Goal: Transaction & Acquisition: Book appointment/travel/reservation

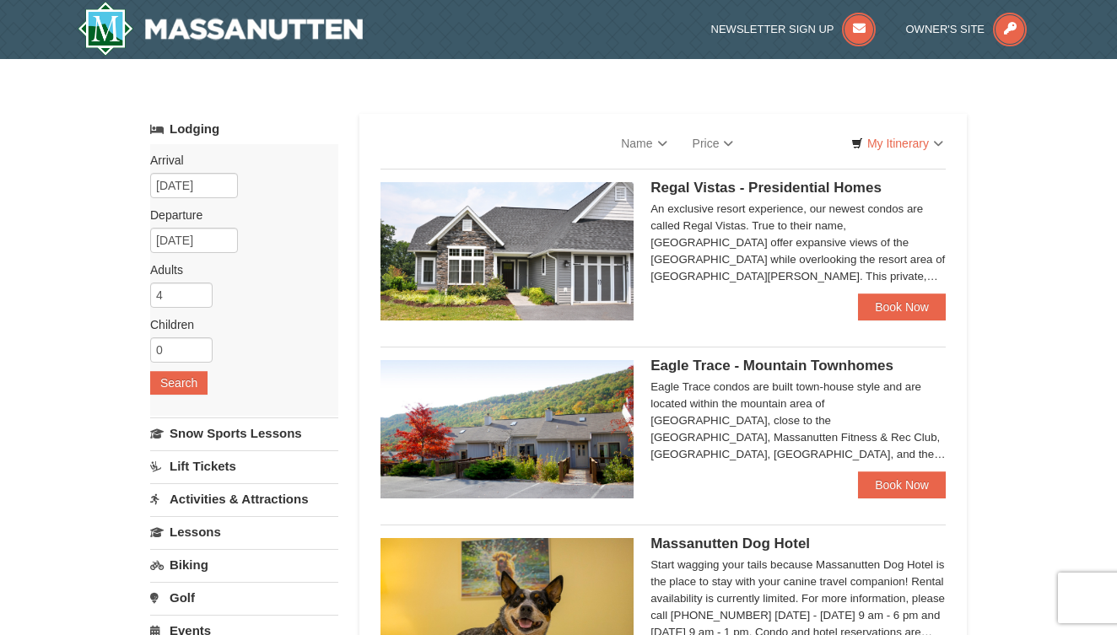
select select "9"
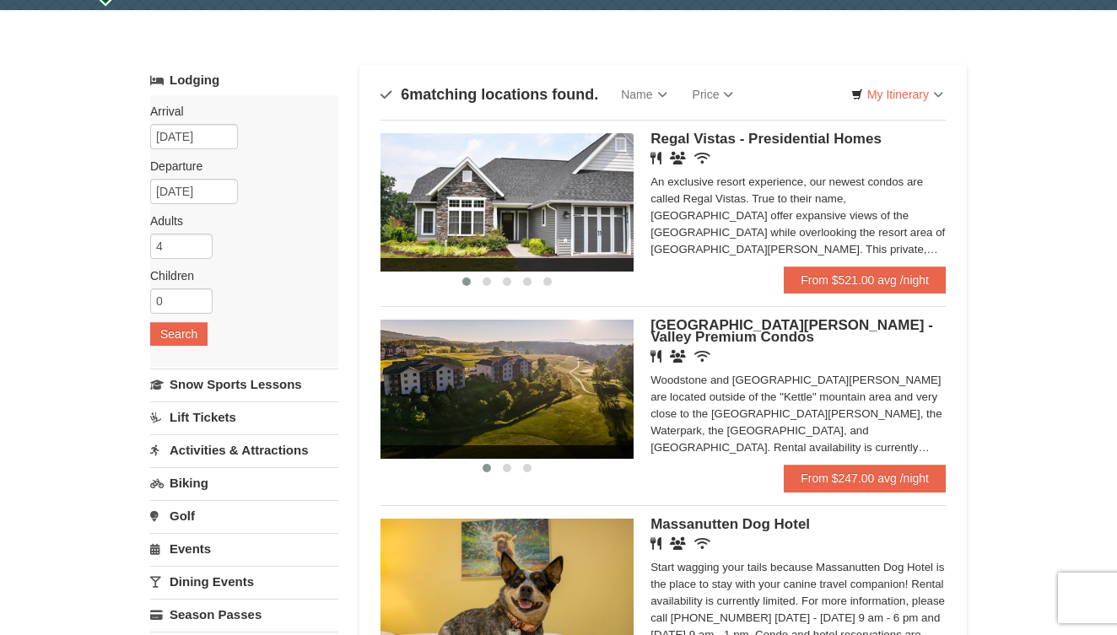
scroll to position [52, 0]
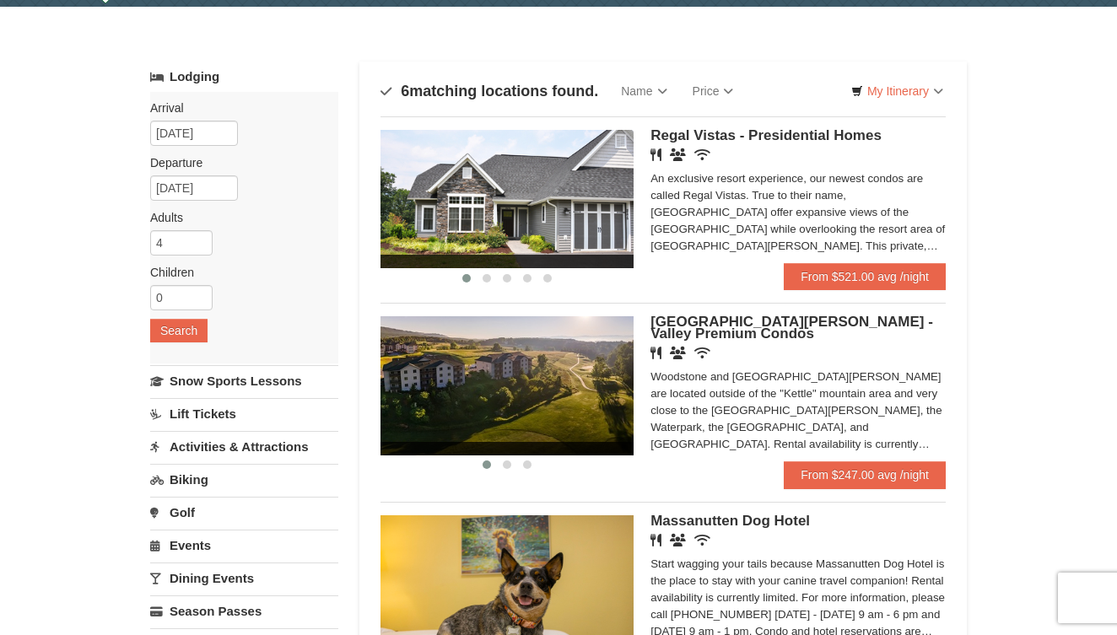
click at [690, 321] on span "[GEOGRAPHIC_DATA][PERSON_NAME] - Valley Premium Condos" at bounding box center [791, 328] width 283 height 28
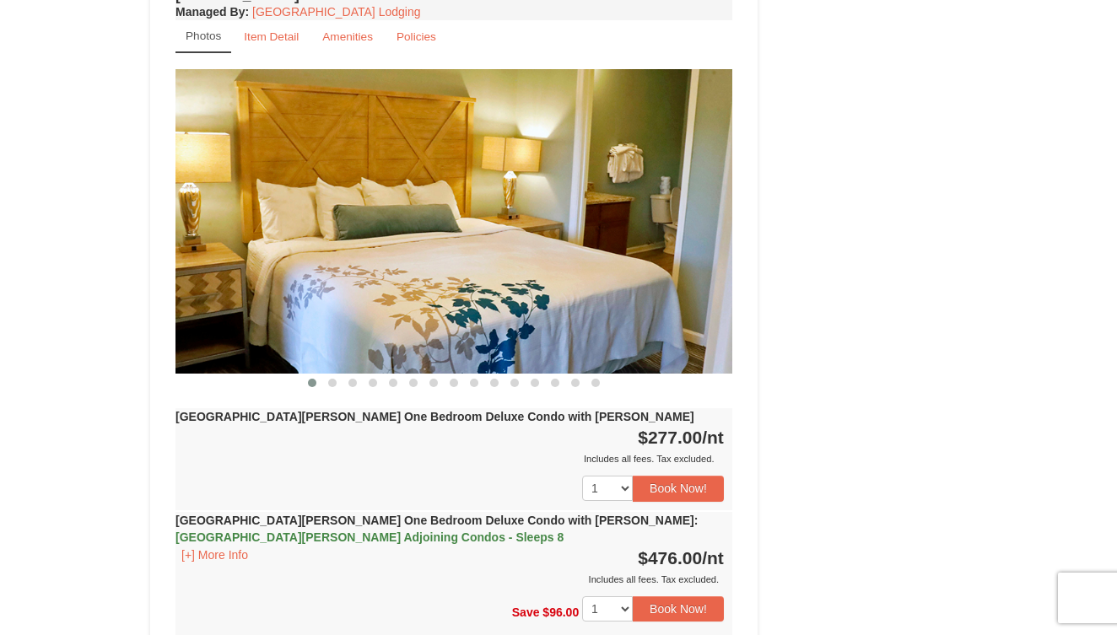
scroll to position [1330, 0]
click at [219, 545] on button "[+] More Info" at bounding box center [214, 554] width 78 height 19
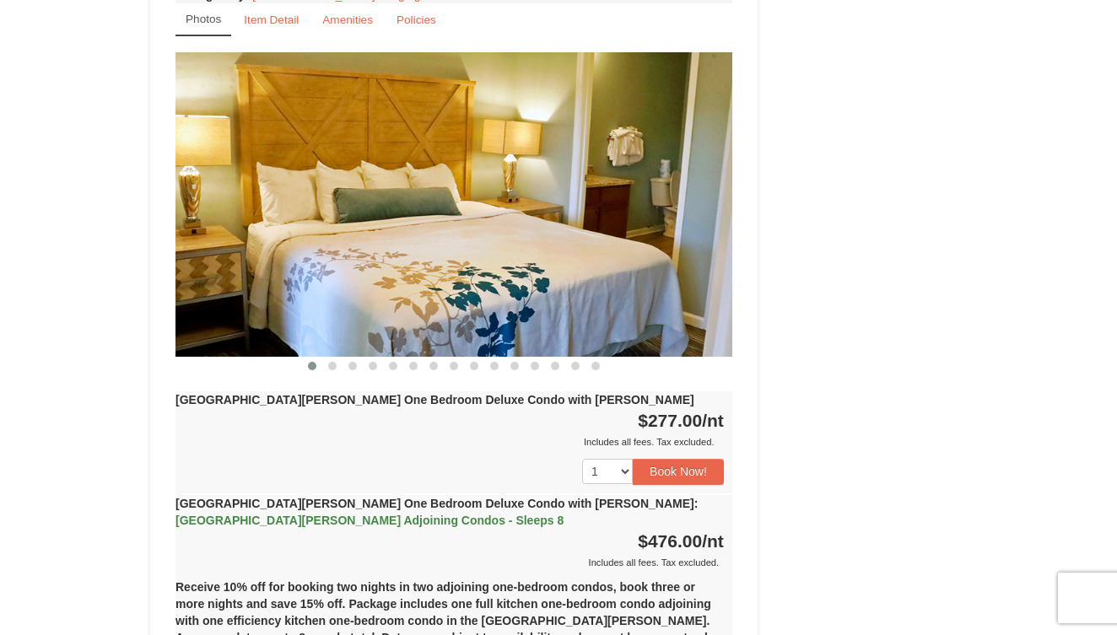
scroll to position [1318, 0]
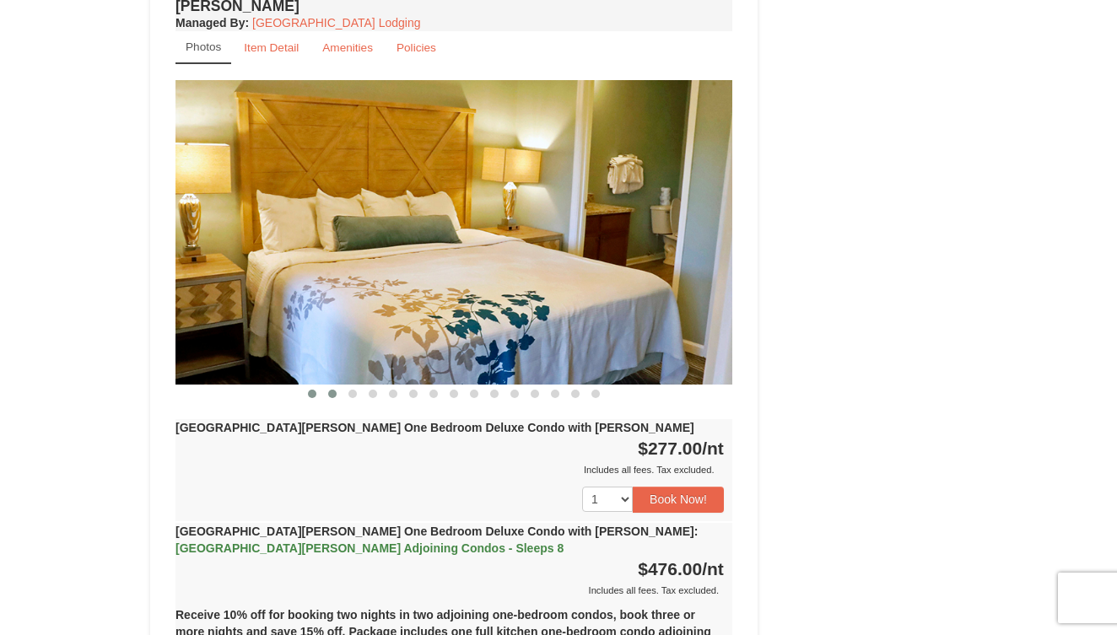
click at [330, 390] on span at bounding box center [332, 394] width 8 height 8
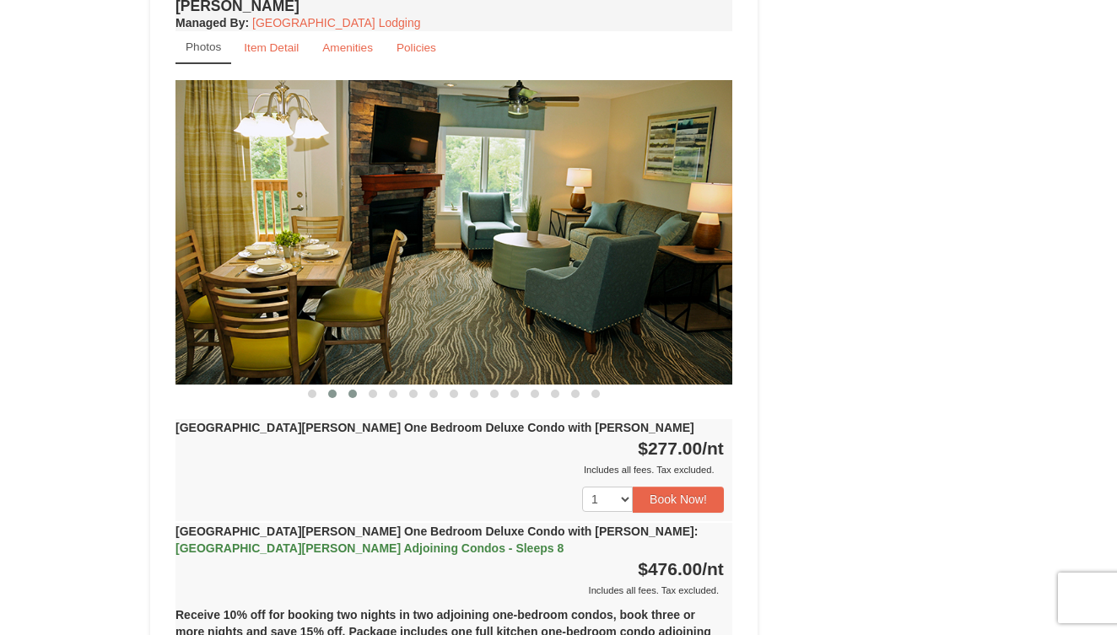
click at [351, 390] on span at bounding box center [352, 394] width 8 height 8
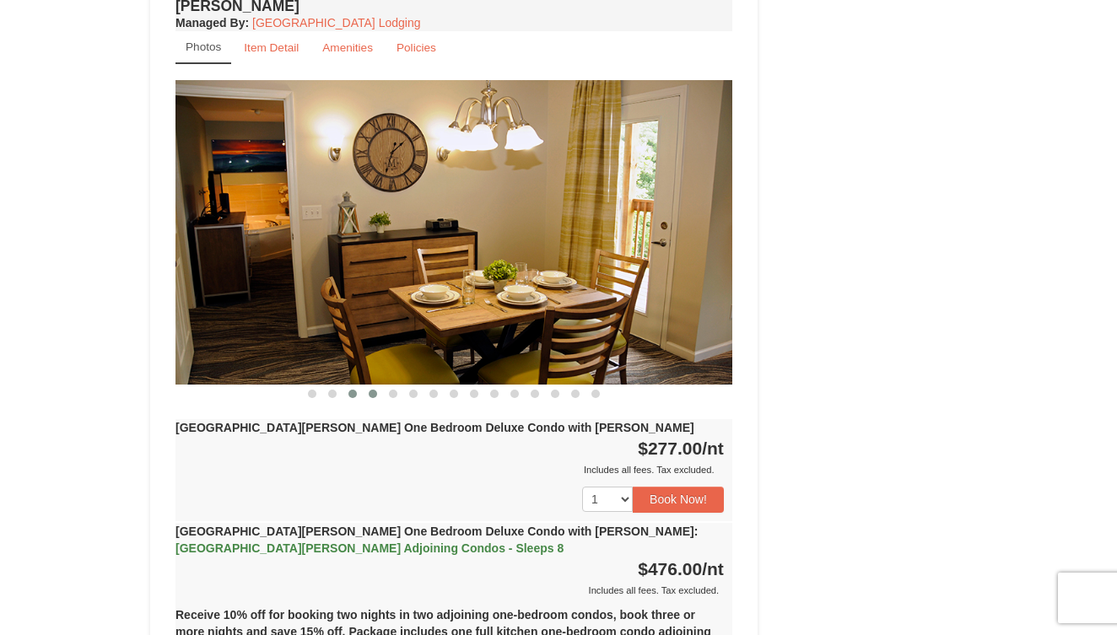
click at [373, 390] on span at bounding box center [373, 394] width 8 height 8
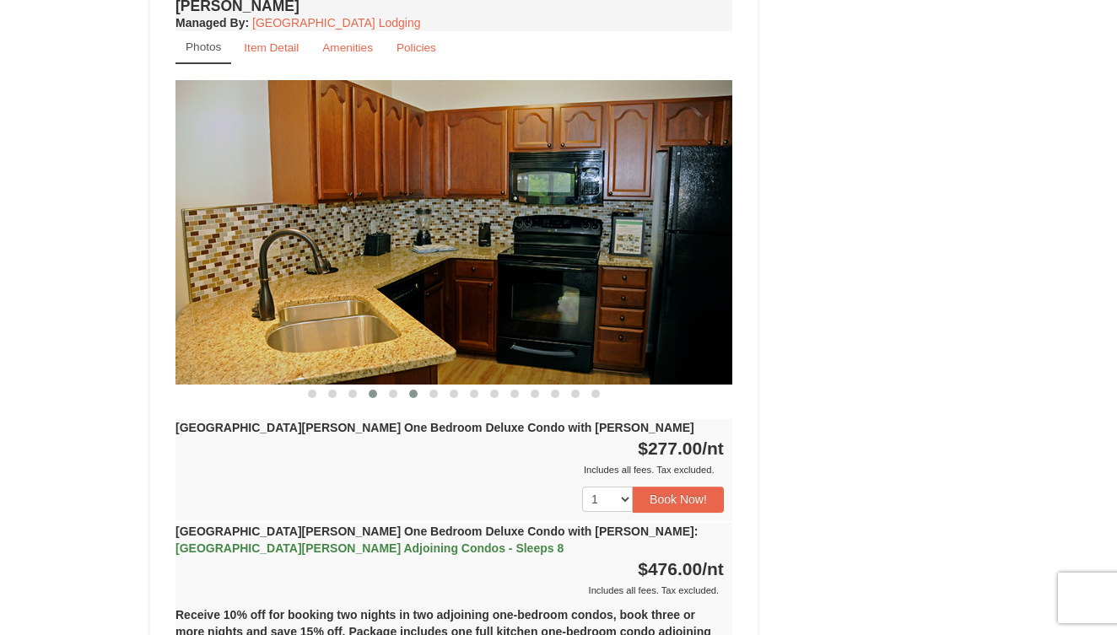
click at [415, 390] on span at bounding box center [413, 394] width 8 height 8
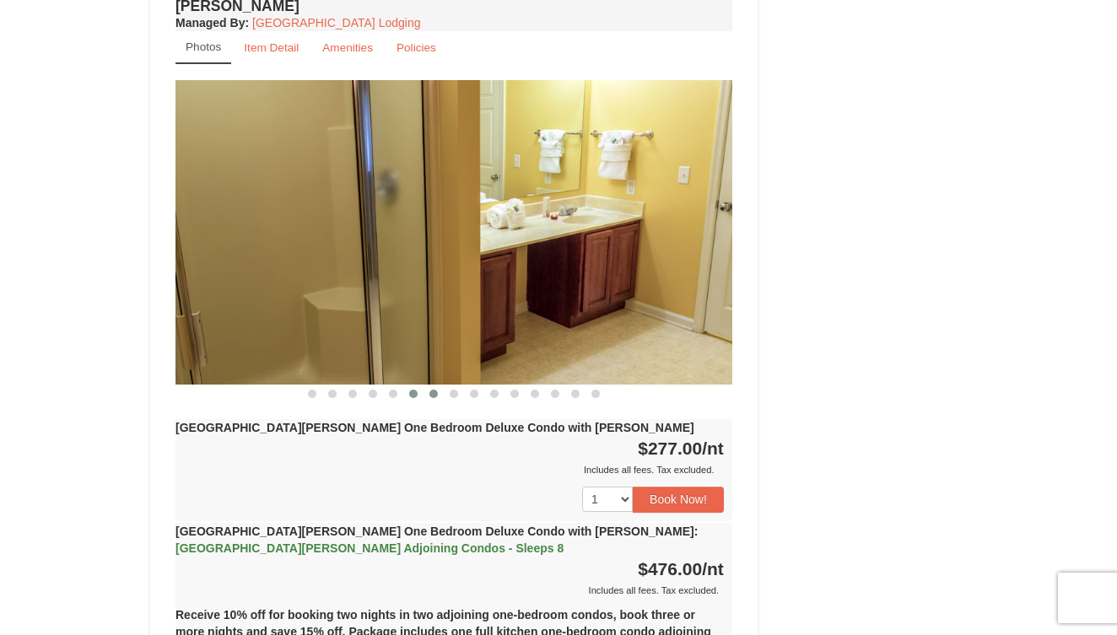
click at [433, 390] on span at bounding box center [433, 394] width 8 height 8
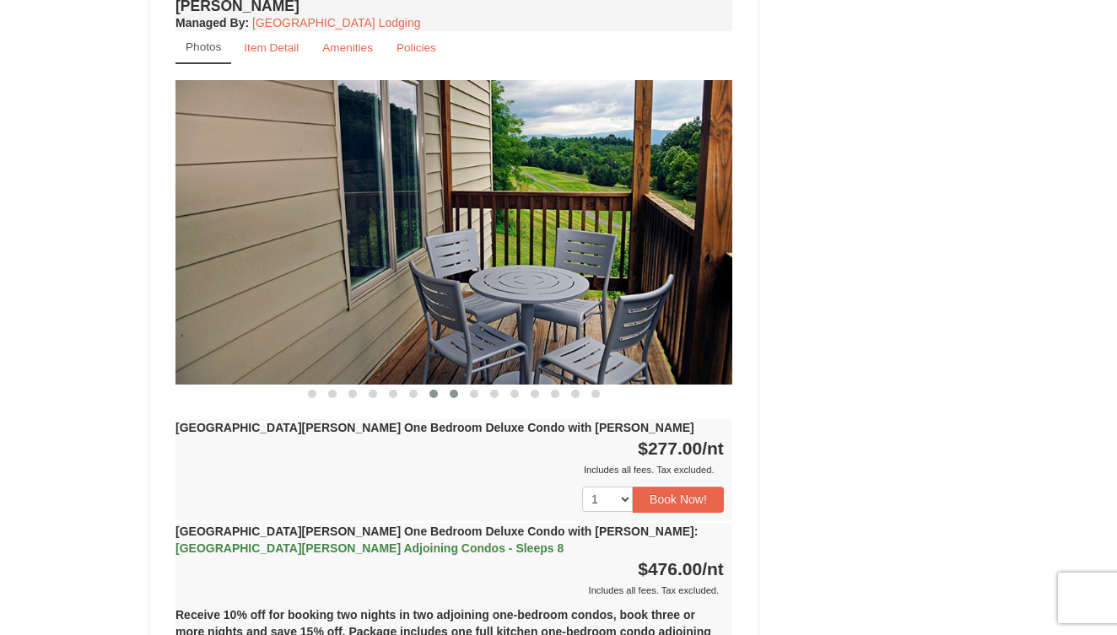
click at [451, 390] on span at bounding box center [454, 394] width 8 height 8
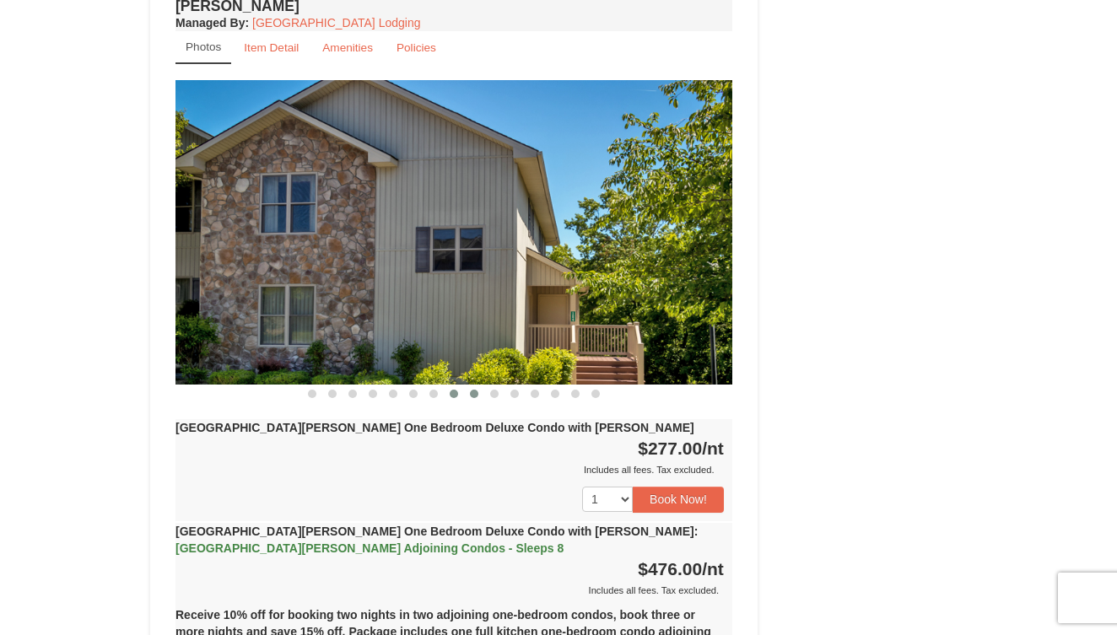
click at [468, 385] on button at bounding box center [474, 393] width 20 height 17
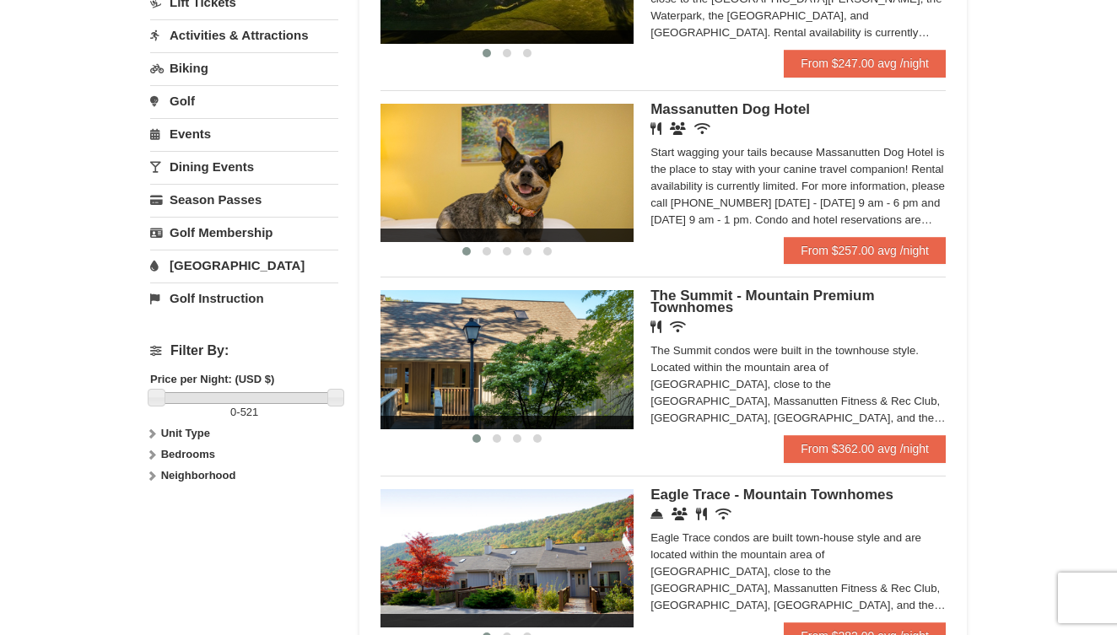
scroll to position [466, 0]
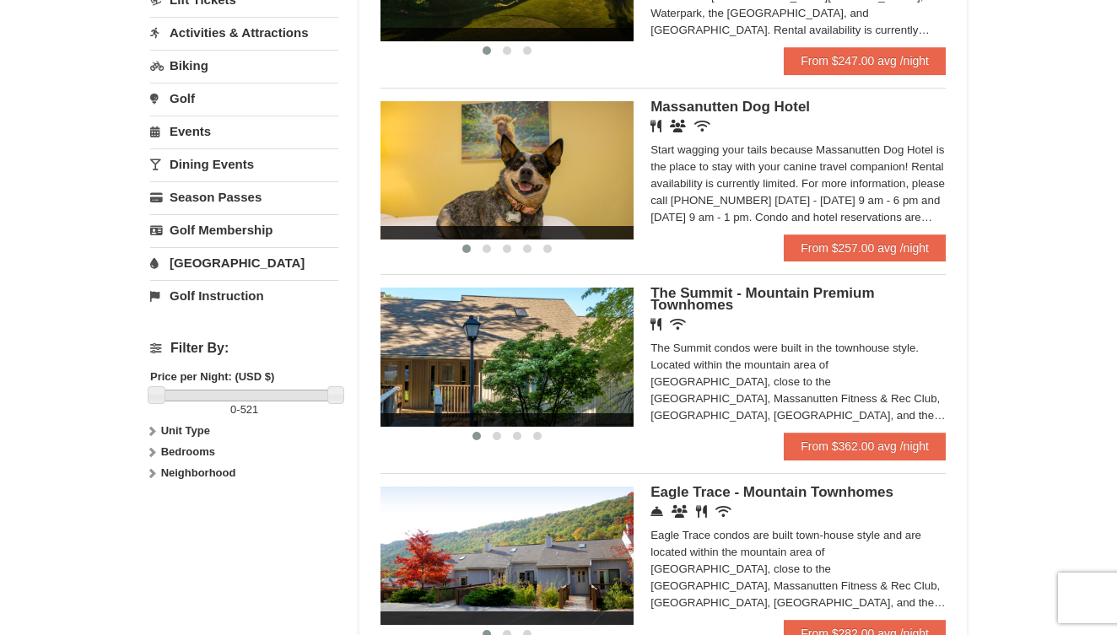
click at [663, 291] on span "The Summit - Mountain Premium Townhomes" at bounding box center [762, 299] width 224 height 28
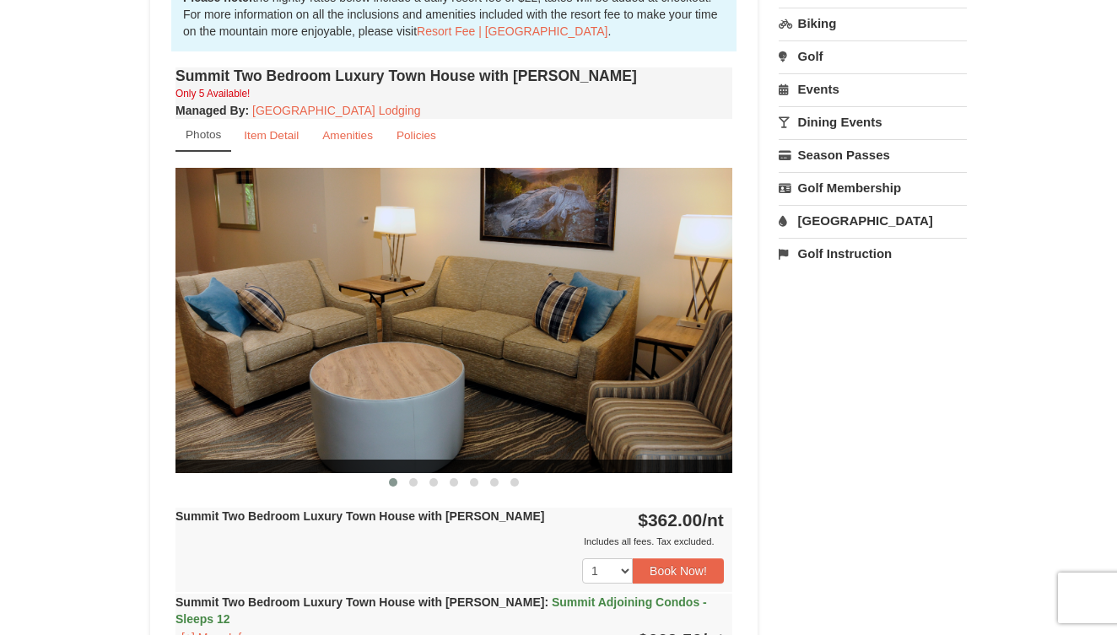
scroll to position [541, 0]
click at [415, 481] on span at bounding box center [413, 482] width 8 height 8
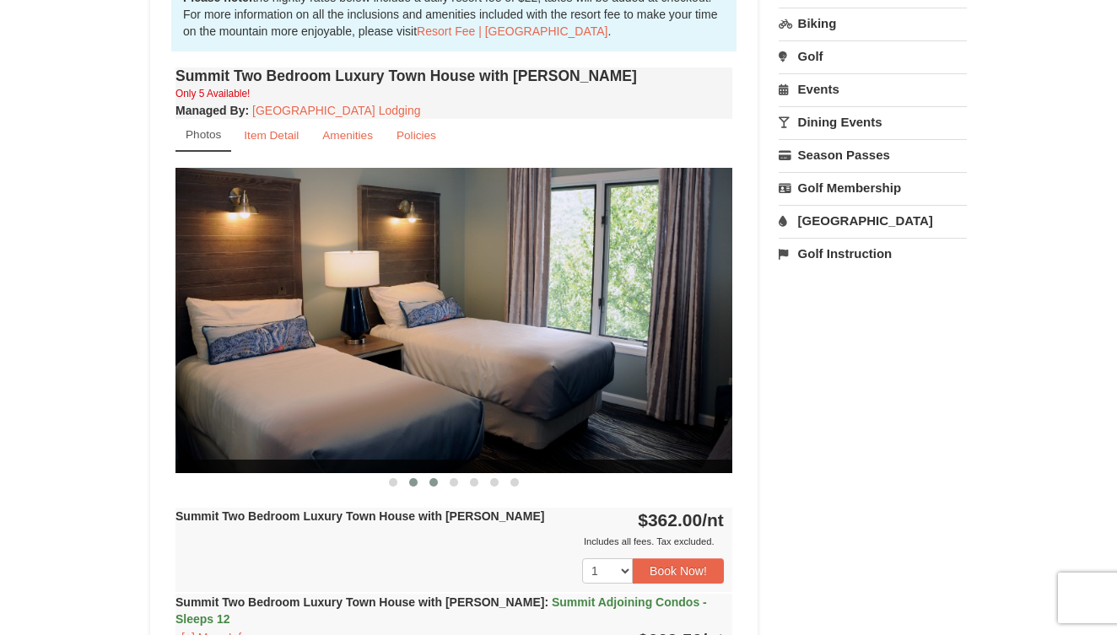
click at [431, 482] on span at bounding box center [433, 482] width 8 height 8
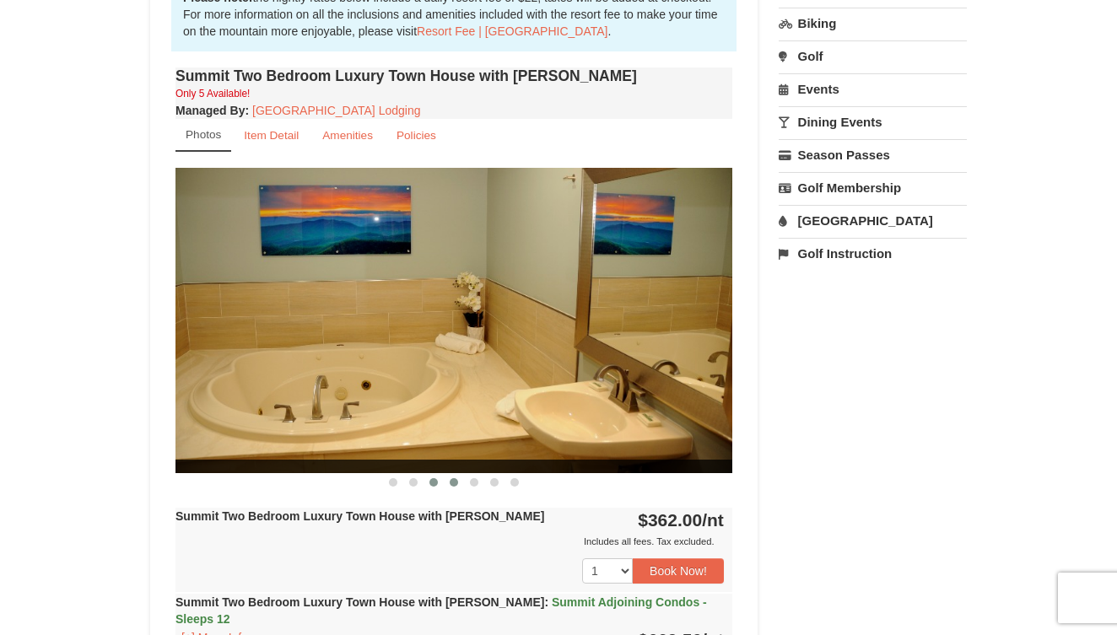
click at [453, 480] on span at bounding box center [454, 482] width 8 height 8
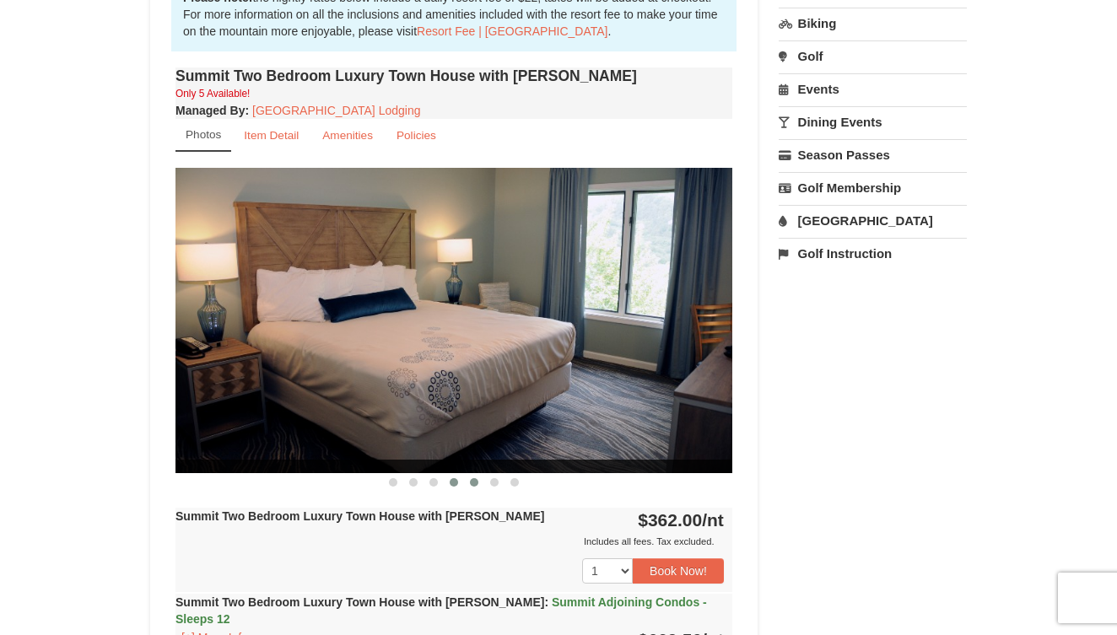
click at [474, 478] on span at bounding box center [474, 482] width 8 height 8
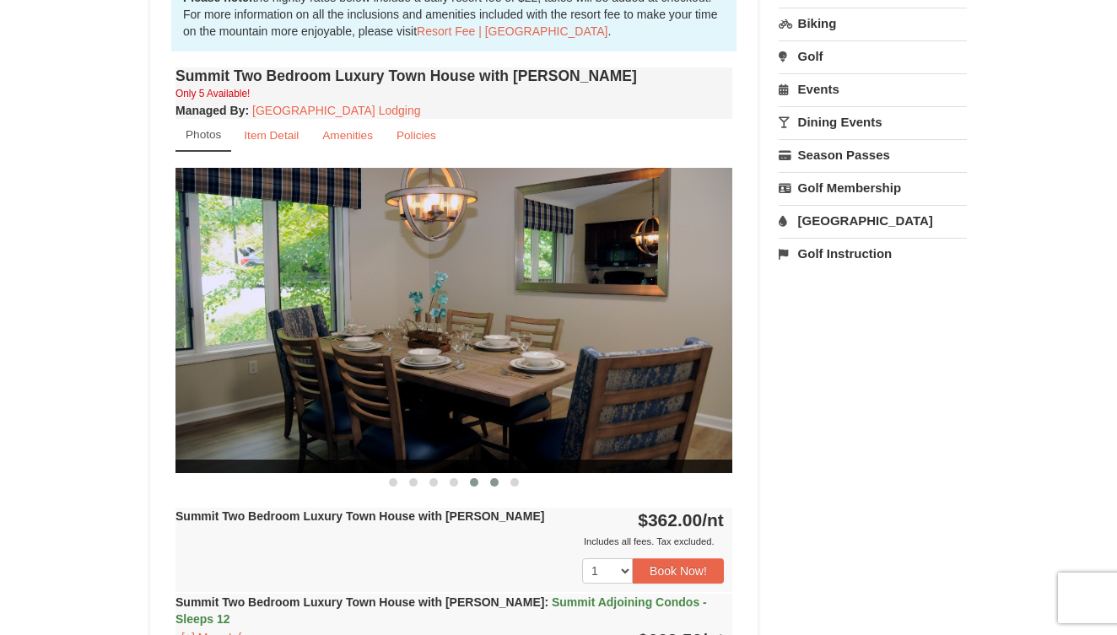
click at [496, 480] on span at bounding box center [494, 482] width 8 height 8
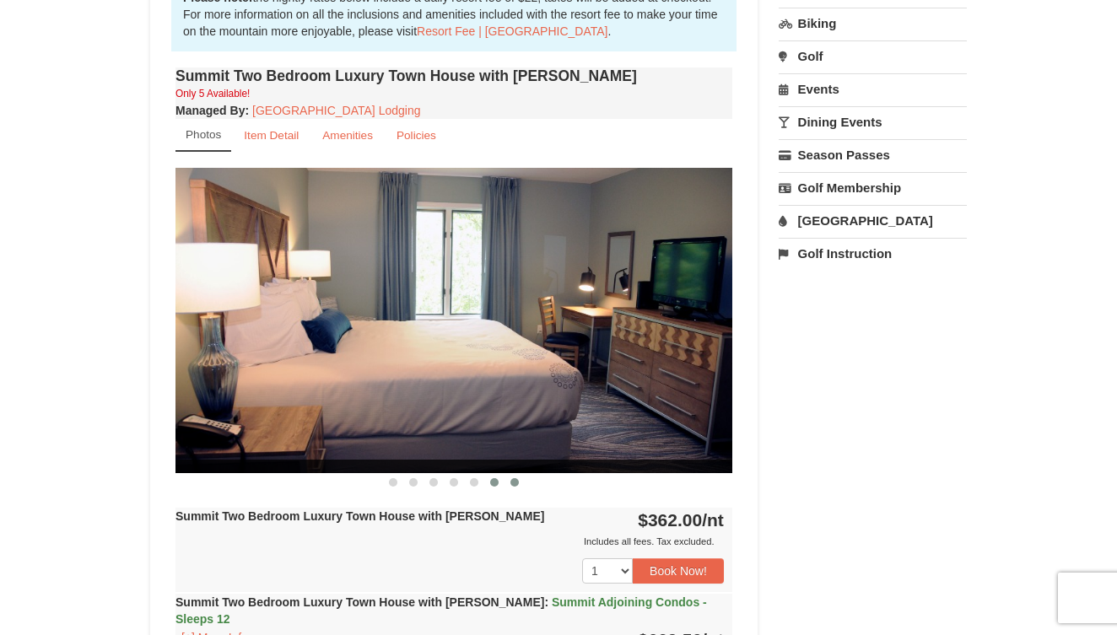
click at [510, 478] on button at bounding box center [514, 482] width 20 height 17
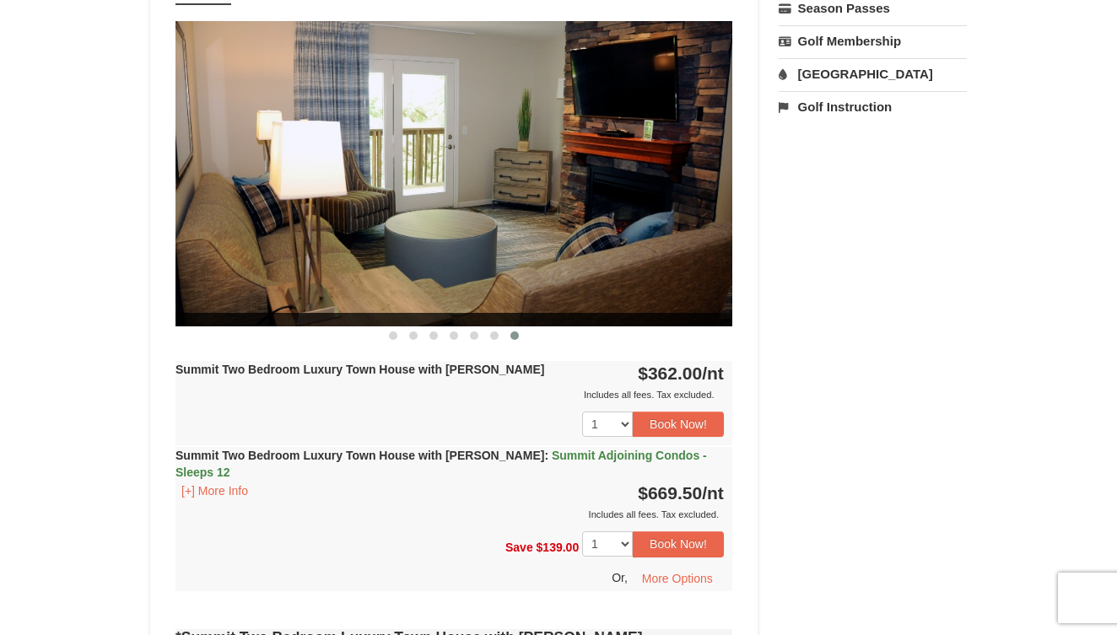
scroll to position [689, 0]
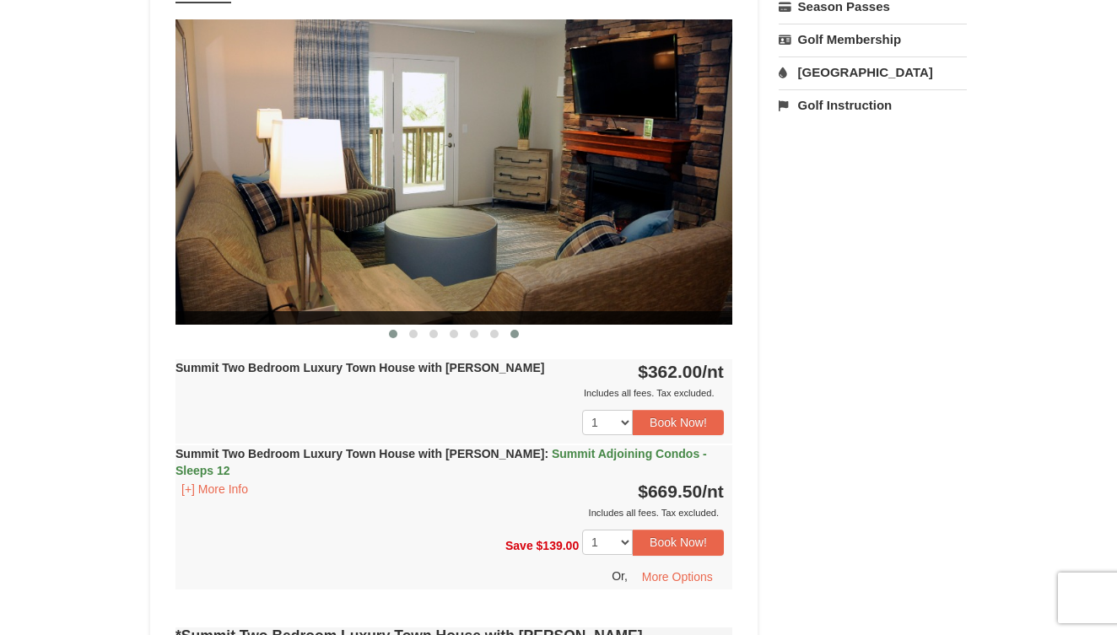
click at [393, 329] on button at bounding box center [393, 334] width 20 height 17
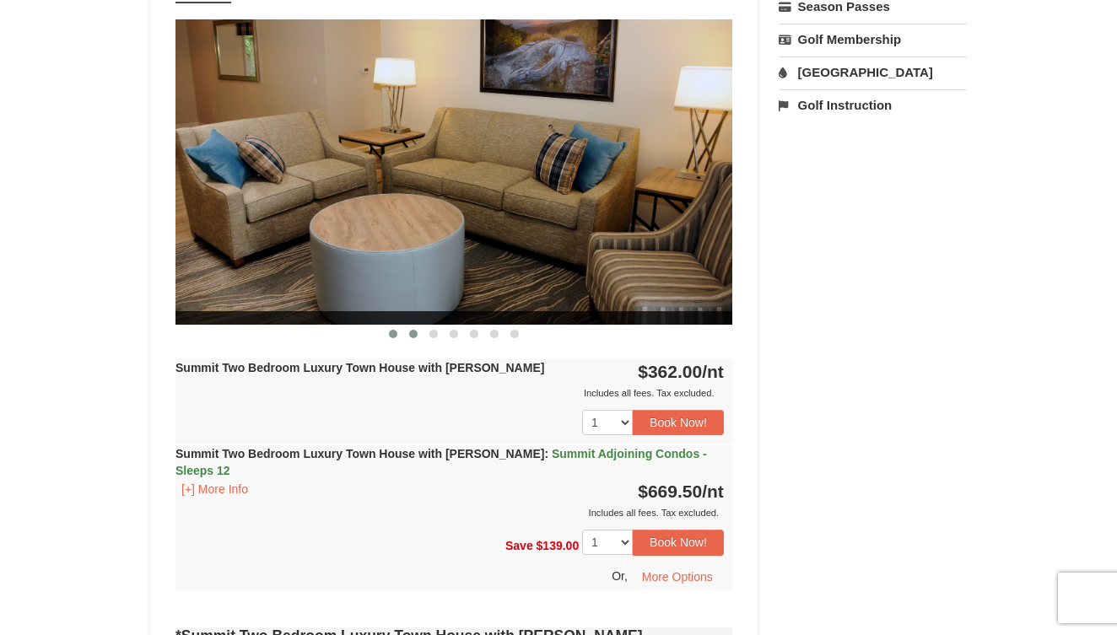
click at [409, 331] on button at bounding box center [413, 334] width 20 height 17
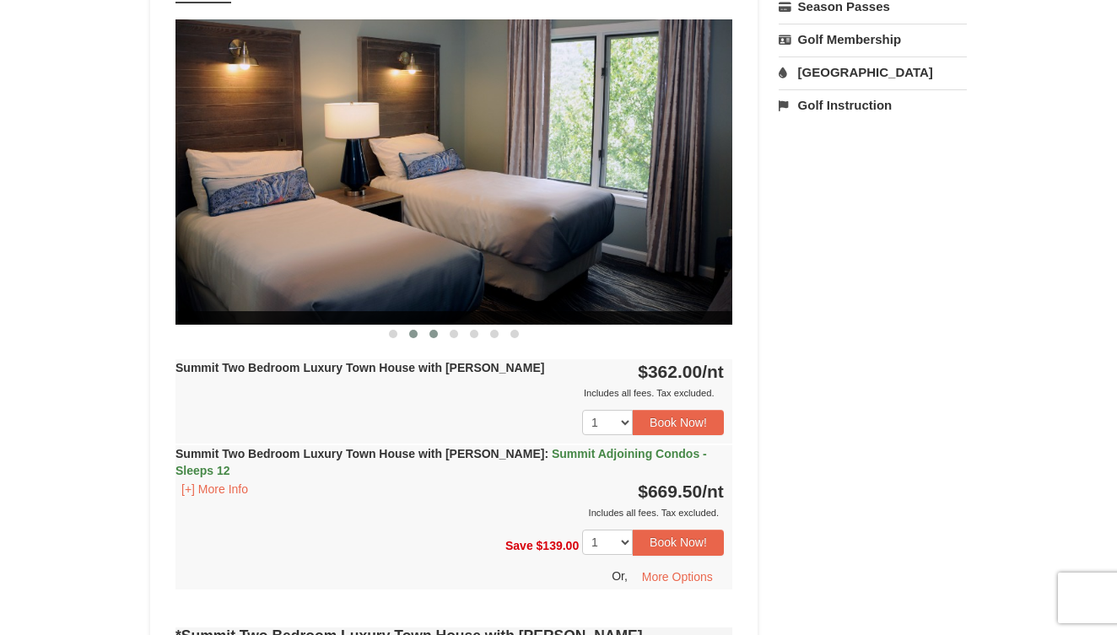
click at [431, 331] on span at bounding box center [433, 334] width 8 height 8
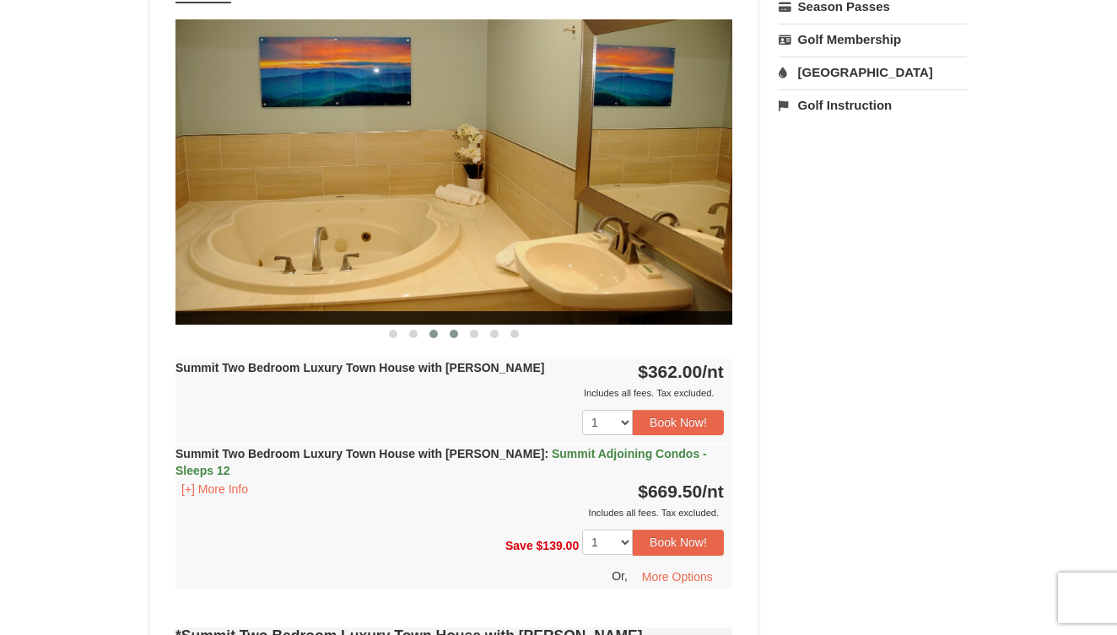
click at [453, 331] on span at bounding box center [454, 334] width 8 height 8
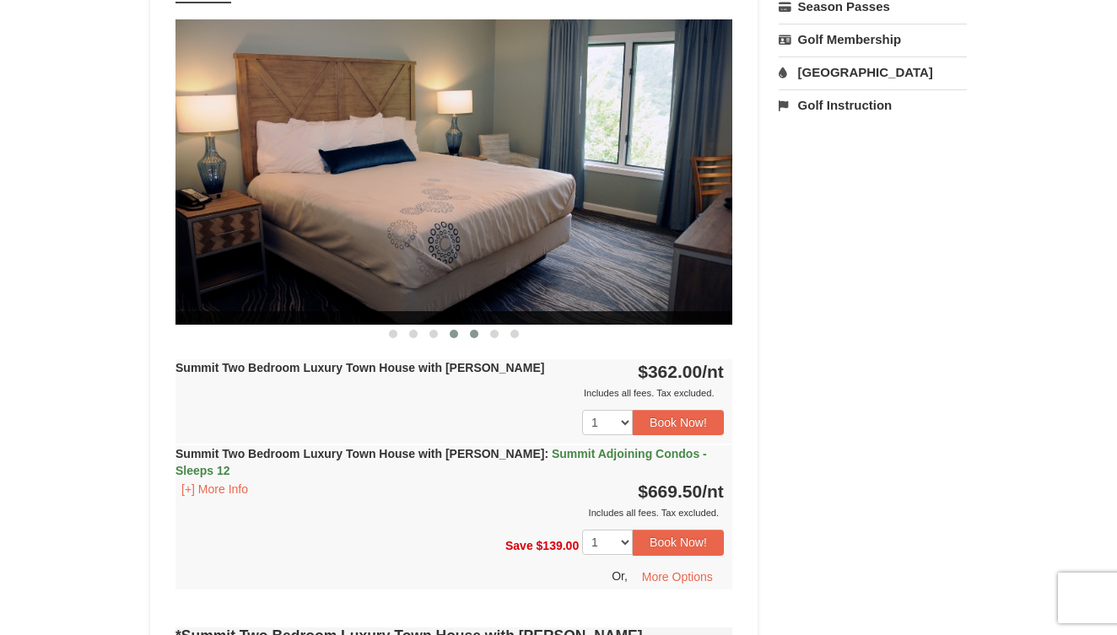
click at [474, 331] on span at bounding box center [474, 334] width 8 height 8
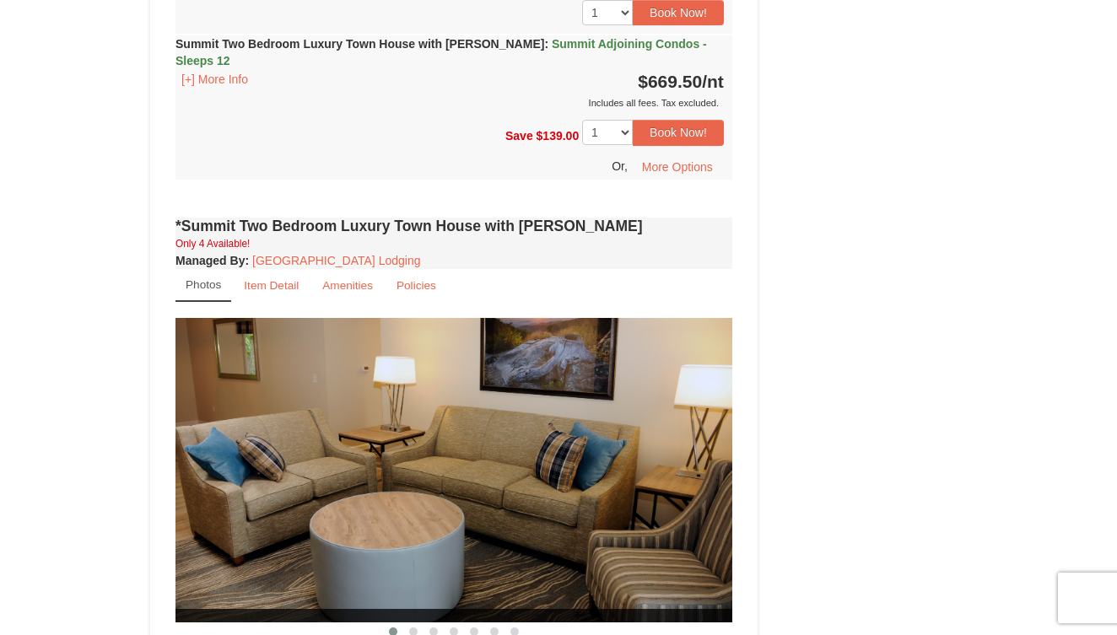
scroll to position [1100, 0]
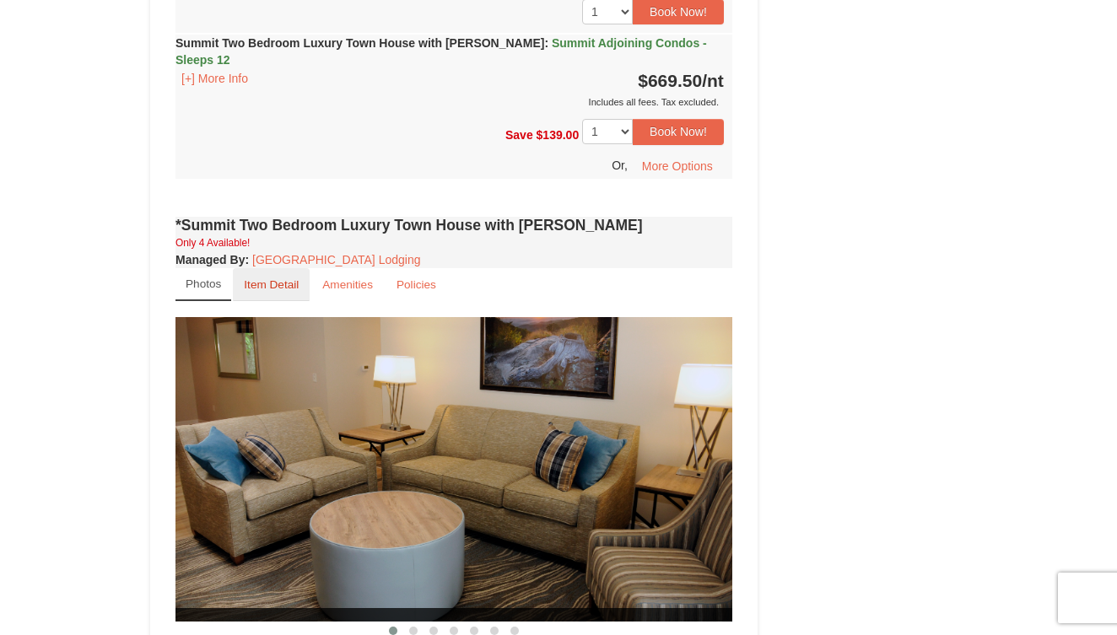
click at [260, 278] on small "Item Detail" at bounding box center [271, 284] width 55 height 13
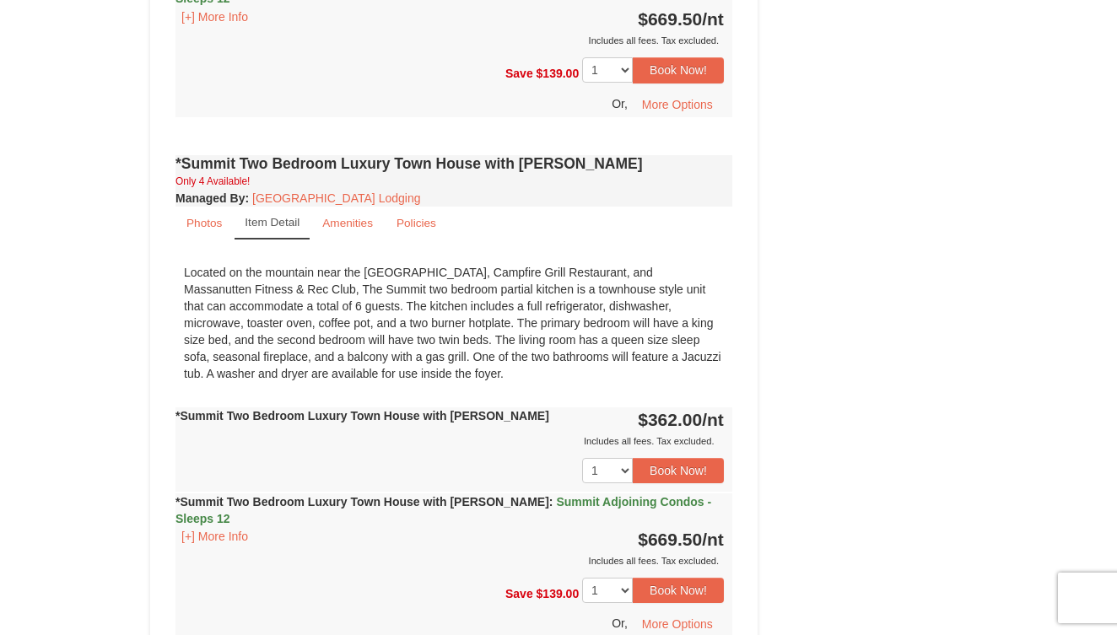
scroll to position [1166, 0]
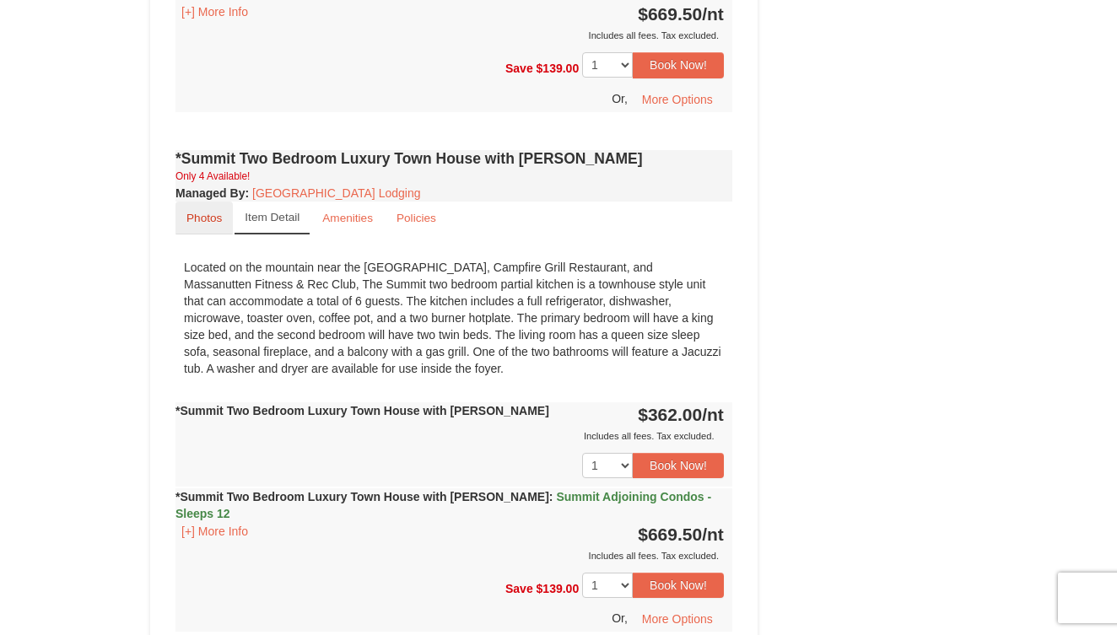
click at [212, 212] on small "Photos" at bounding box center [203, 218] width 35 height 13
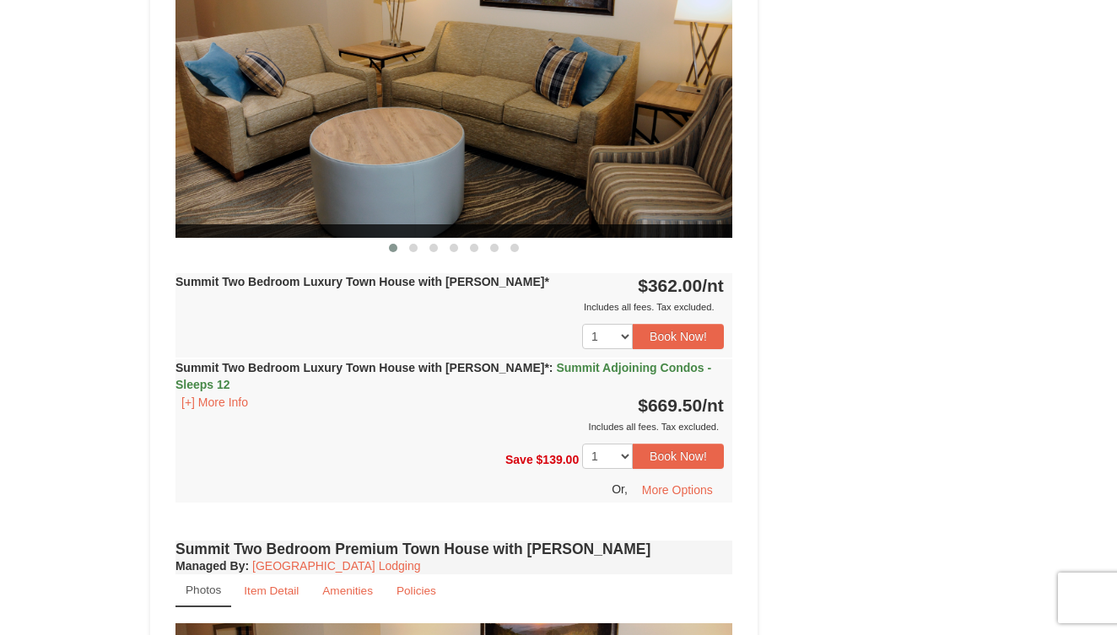
scroll to position [2214, 0]
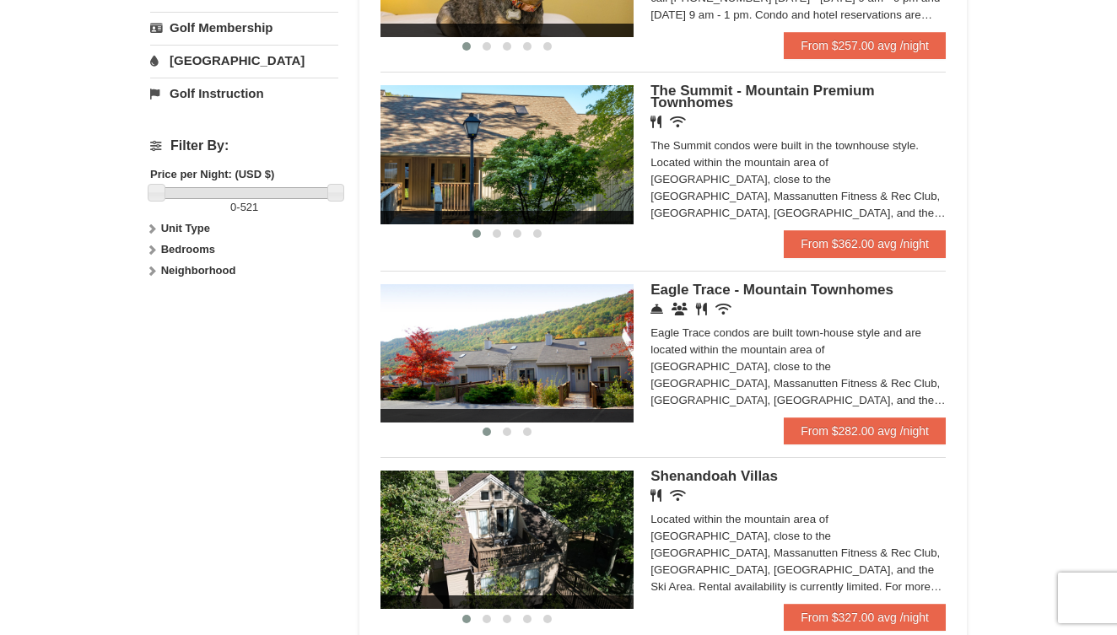
scroll to position [674, 0]
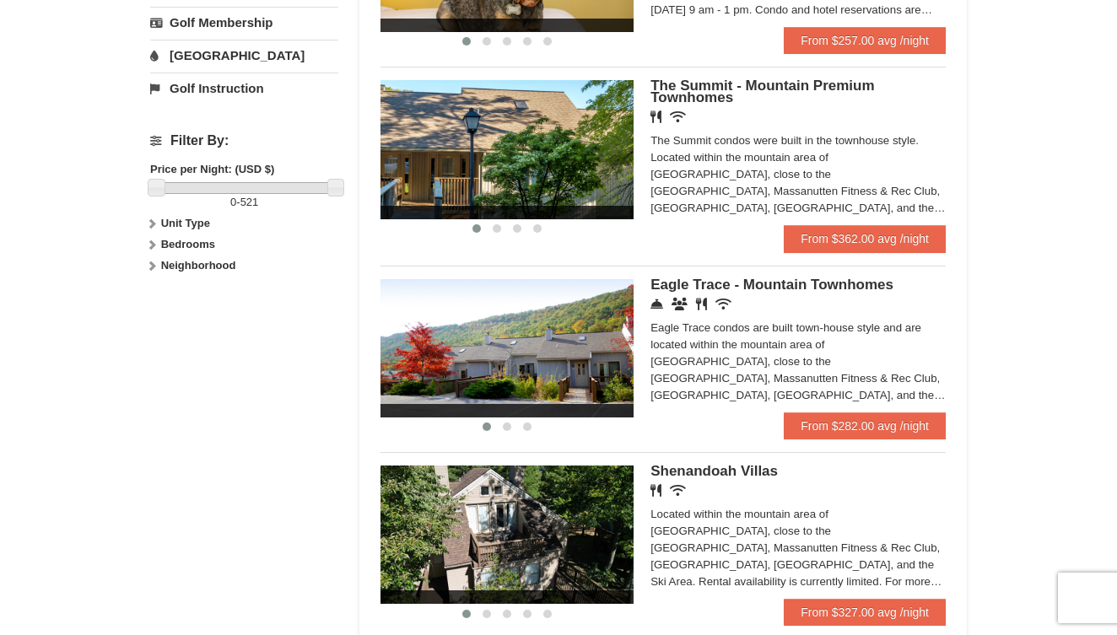
click at [692, 278] on span "Eagle Trace - Mountain Townhomes" at bounding box center [771, 285] width 243 height 16
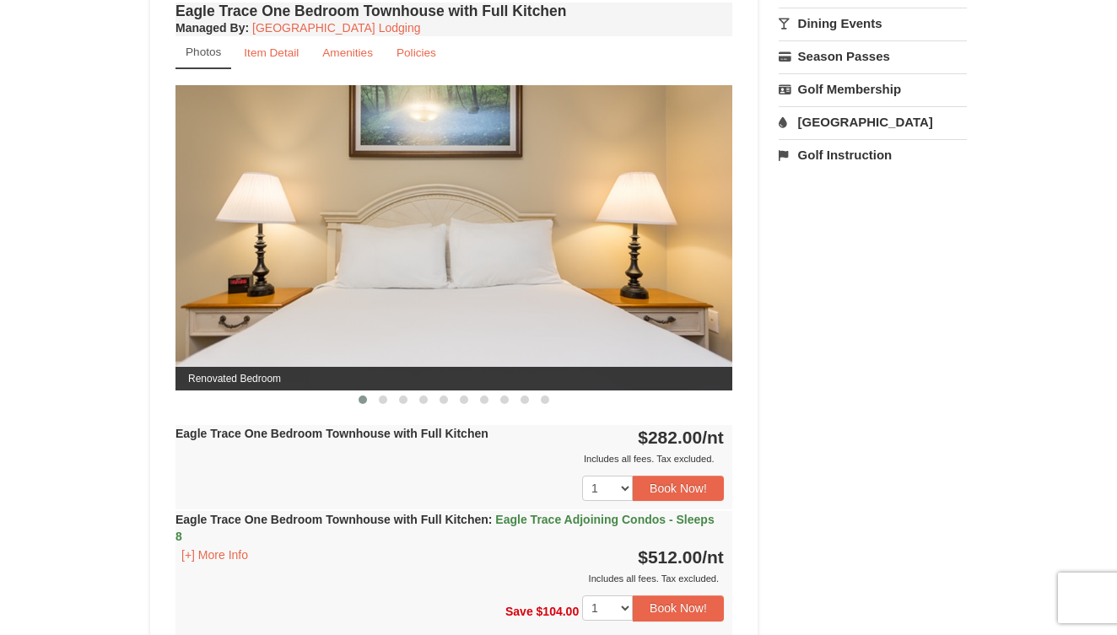
scroll to position [639, 0]
click at [382, 397] on span at bounding box center [383, 400] width 8 height 8
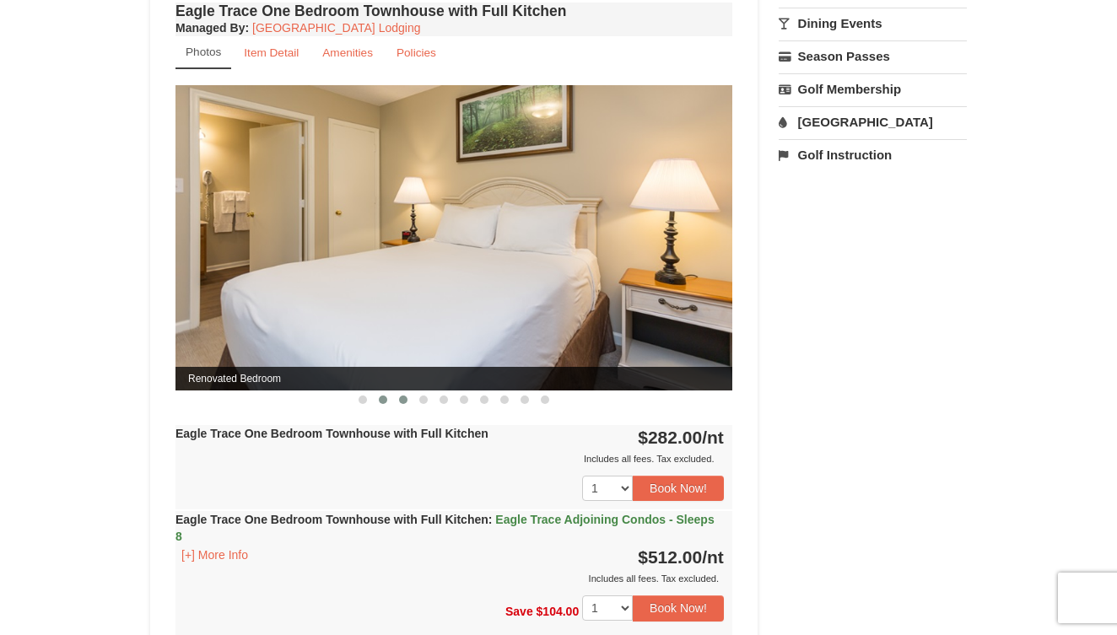
click at [401, 396] on span at bounding box center [403, 400] width 8 height 8
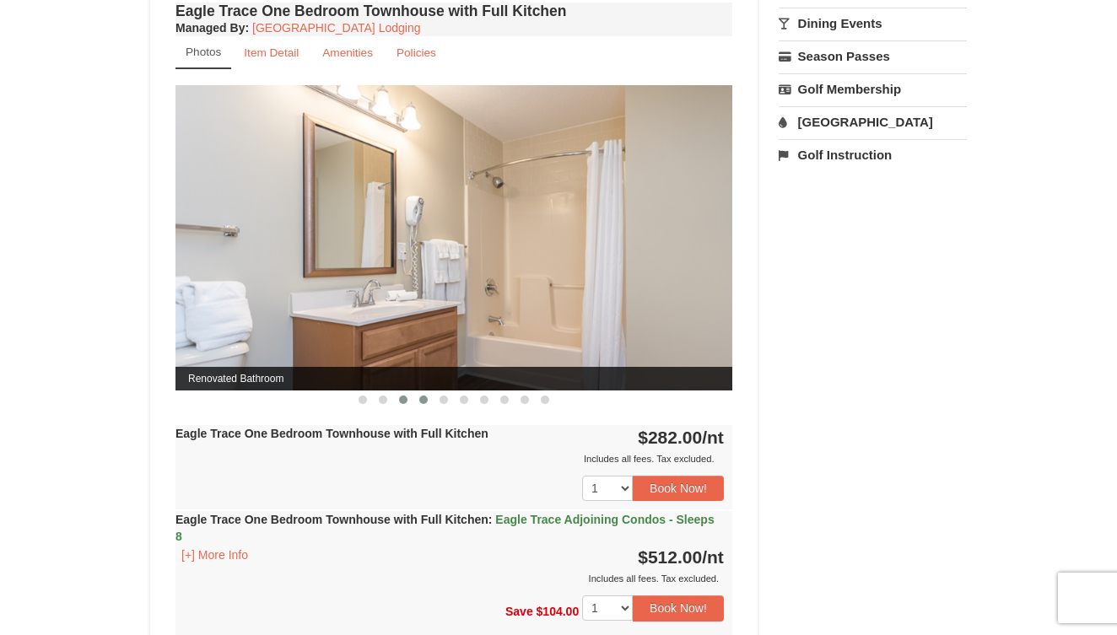
click at [418, 396] on button at bounding box center [423, 399] width 20 height 17
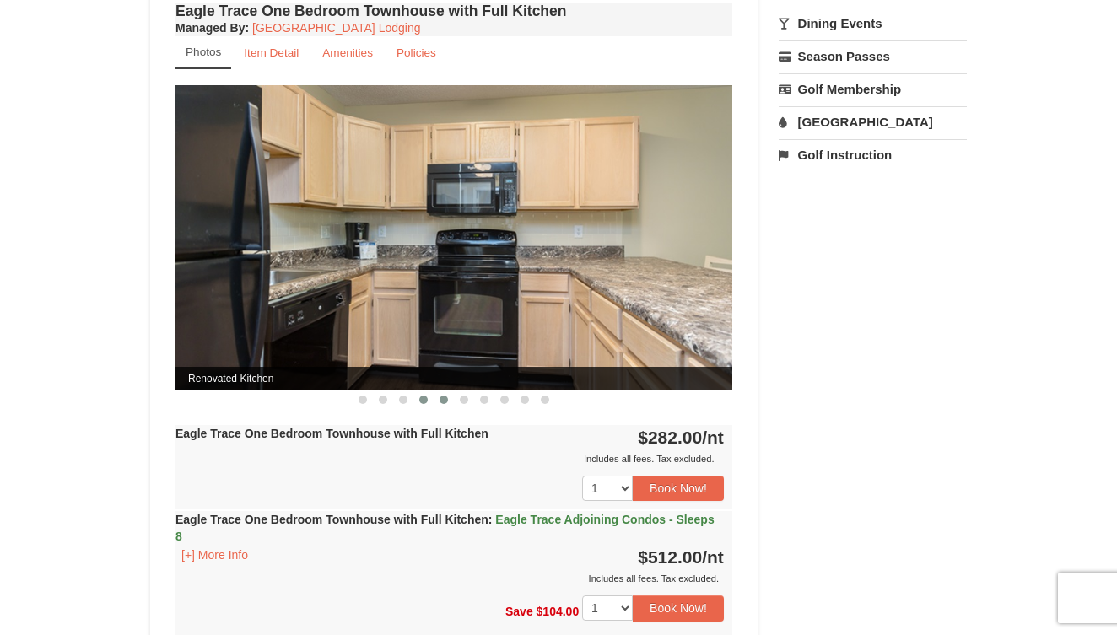
click at [443, 398] on span at bounding box center [443, 400] width 8 height 8
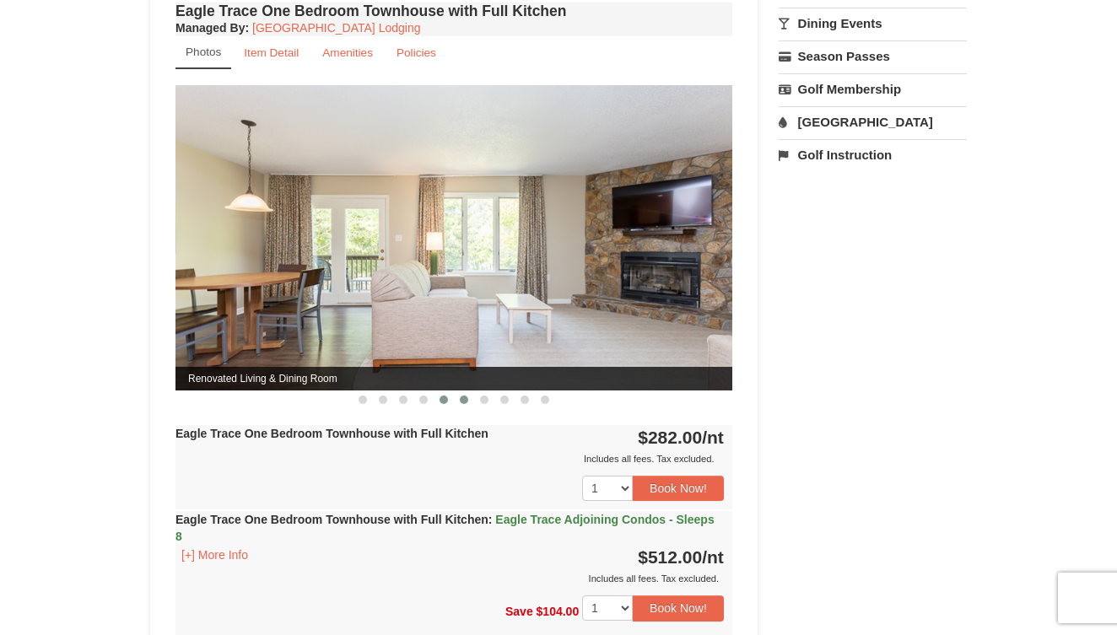
click at [460, 396] on button at bounding box center [464, 399] width 20 height 17
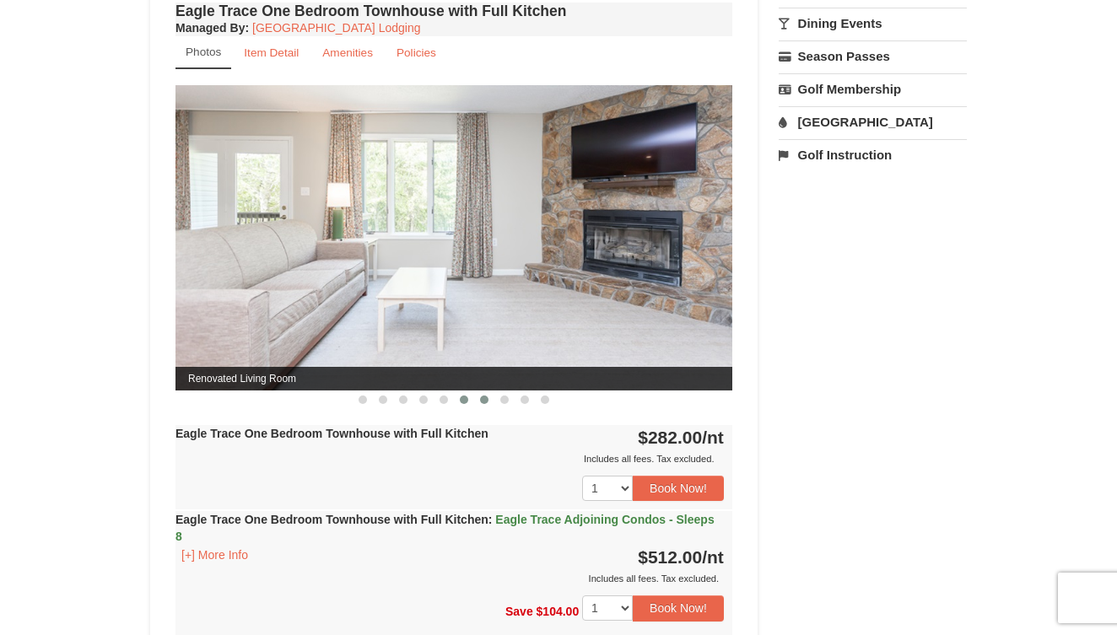
click at [478, 396] on button at bounding box center [484, 399] width 20 height 17
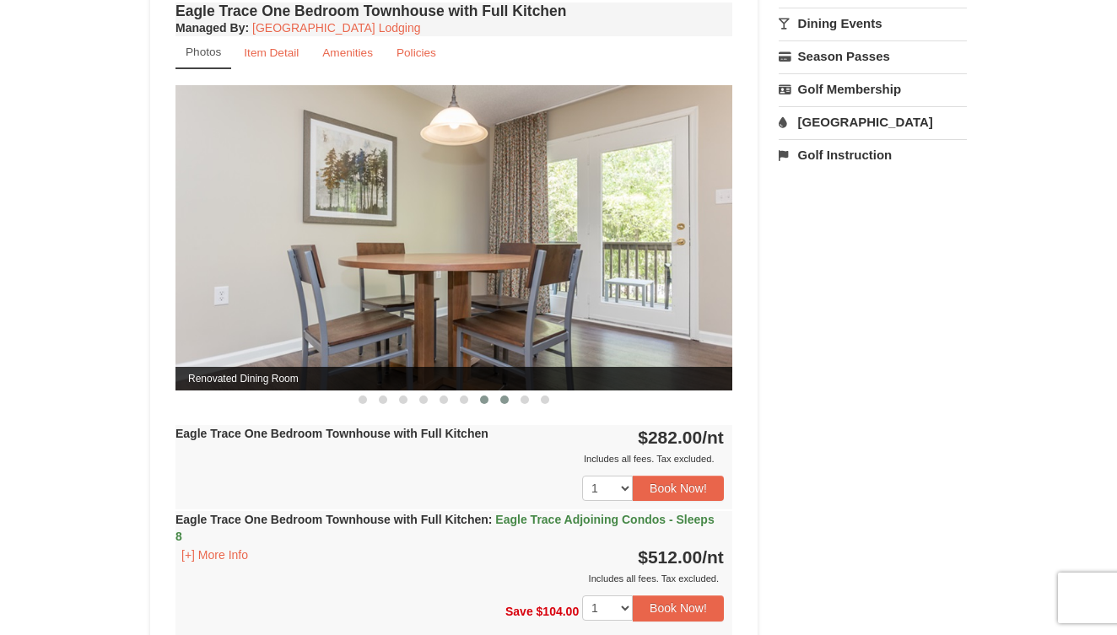
click at [504, 394] on button at bounding box center [504, 399] width 20 height 17
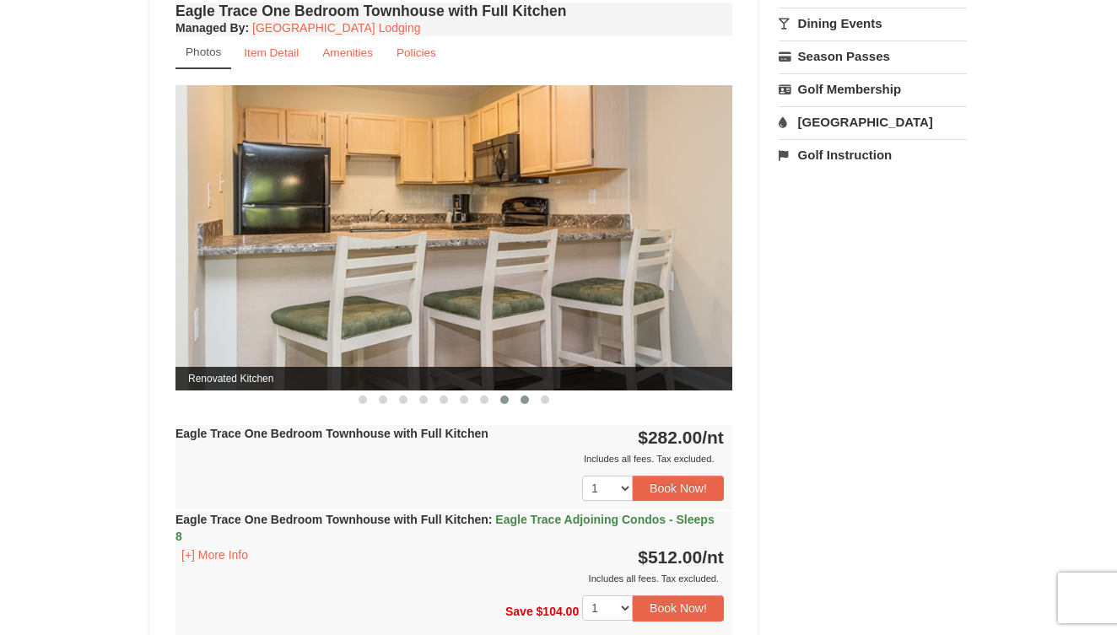
click at [526, 392] on button at bounding box center [524, 399] width 20 height 17
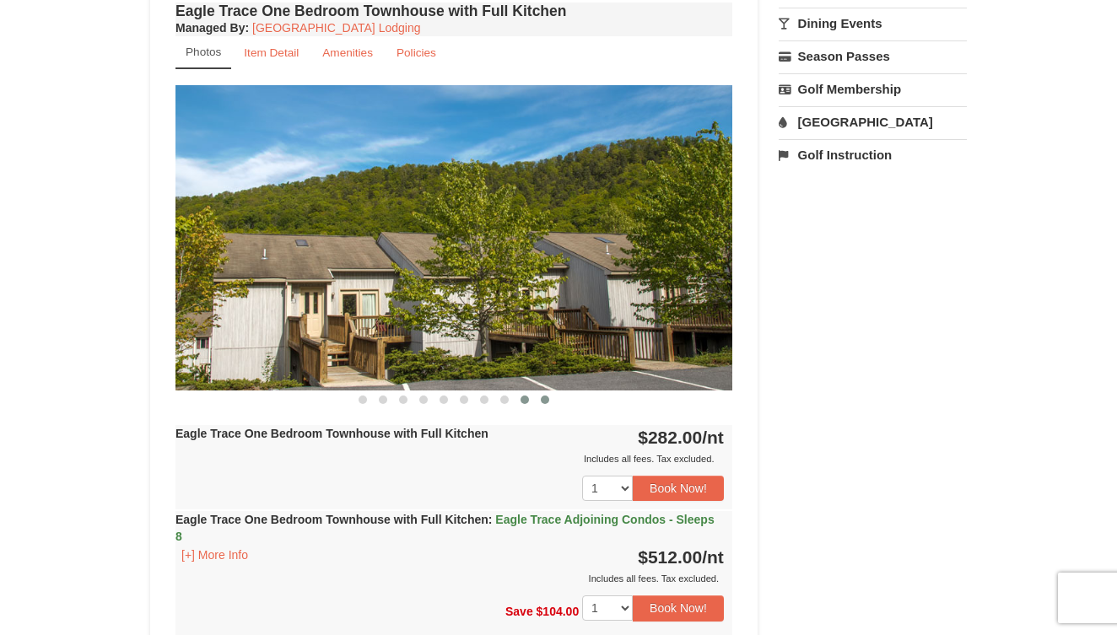
click at [542, 394] on button at bounding box center [545, 399] width 20 height 17
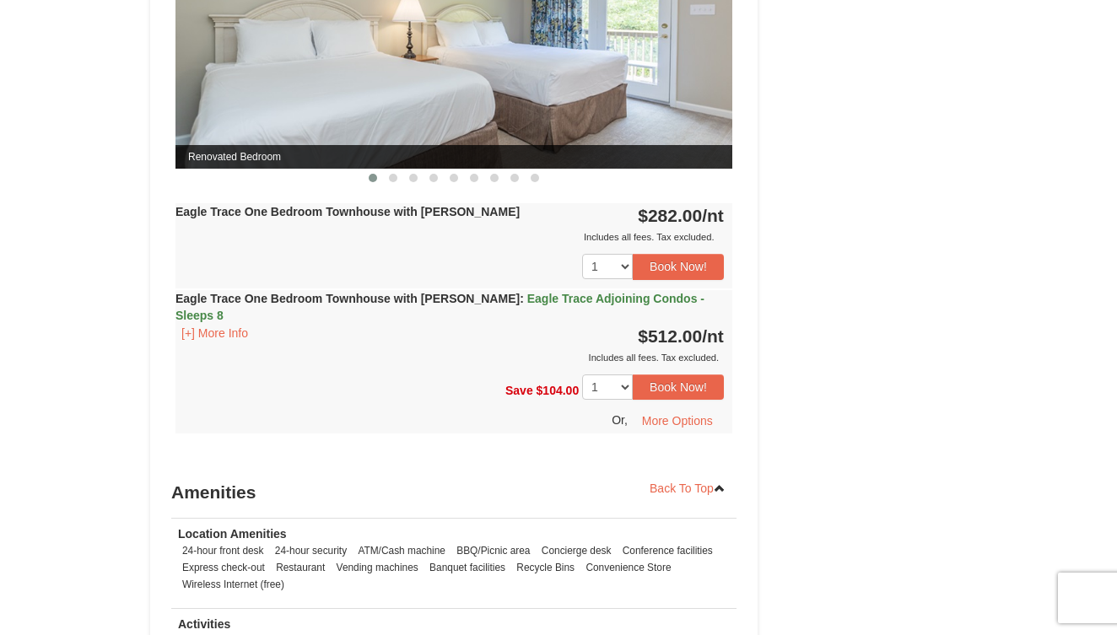
scroll to position [1554, 0]
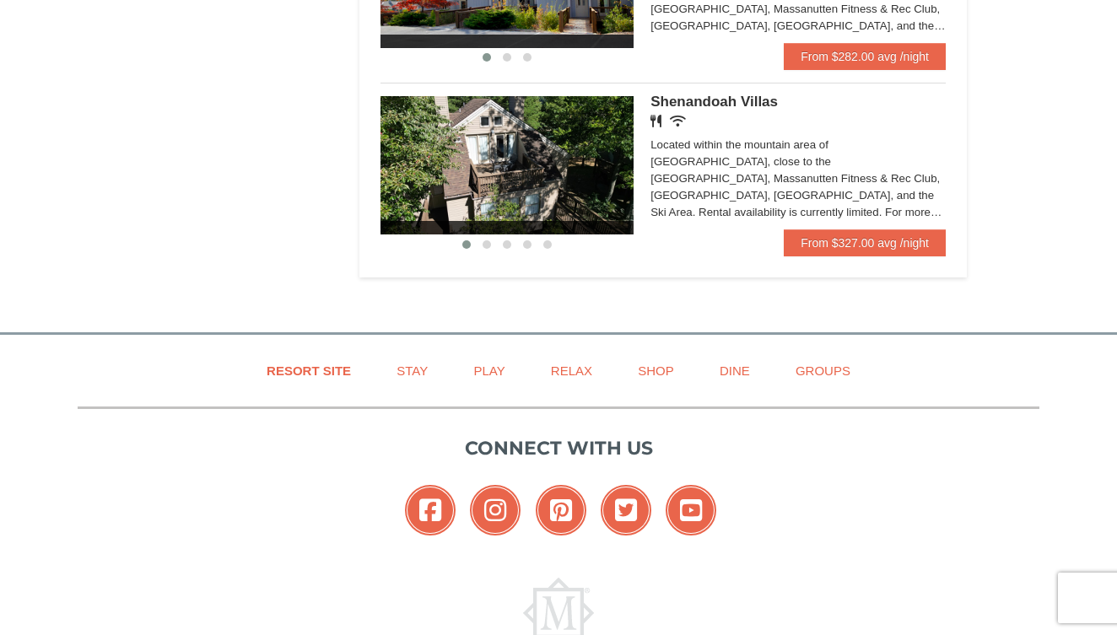
scroll to position [1077, 0]
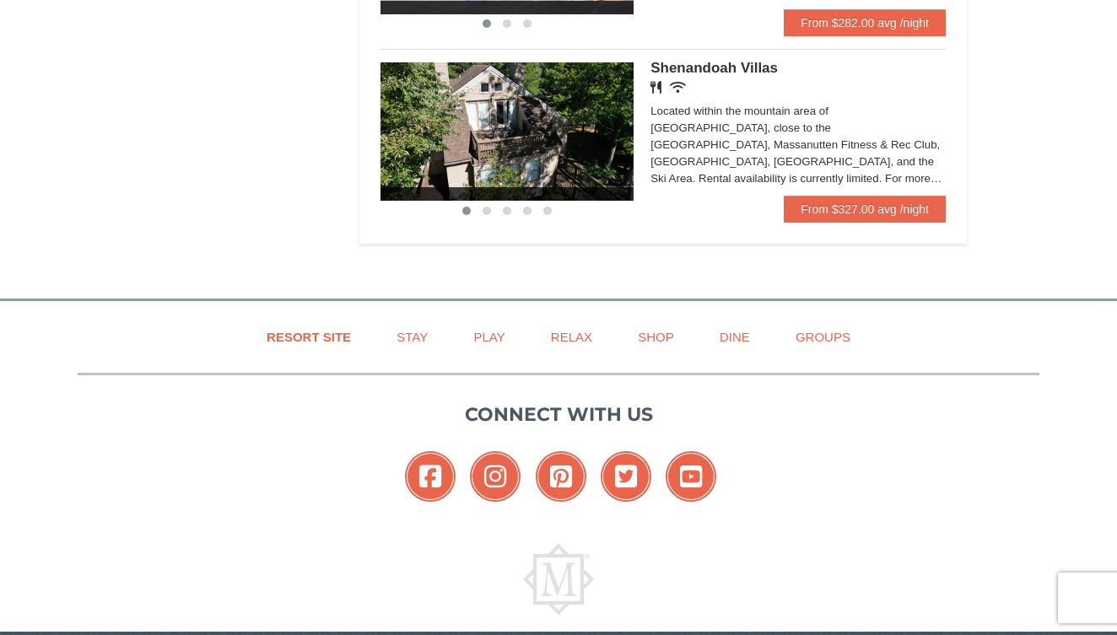
click at [736, 65] on span "Shenandoah Villas" at bounding box center [713, 68] width 127 height 16
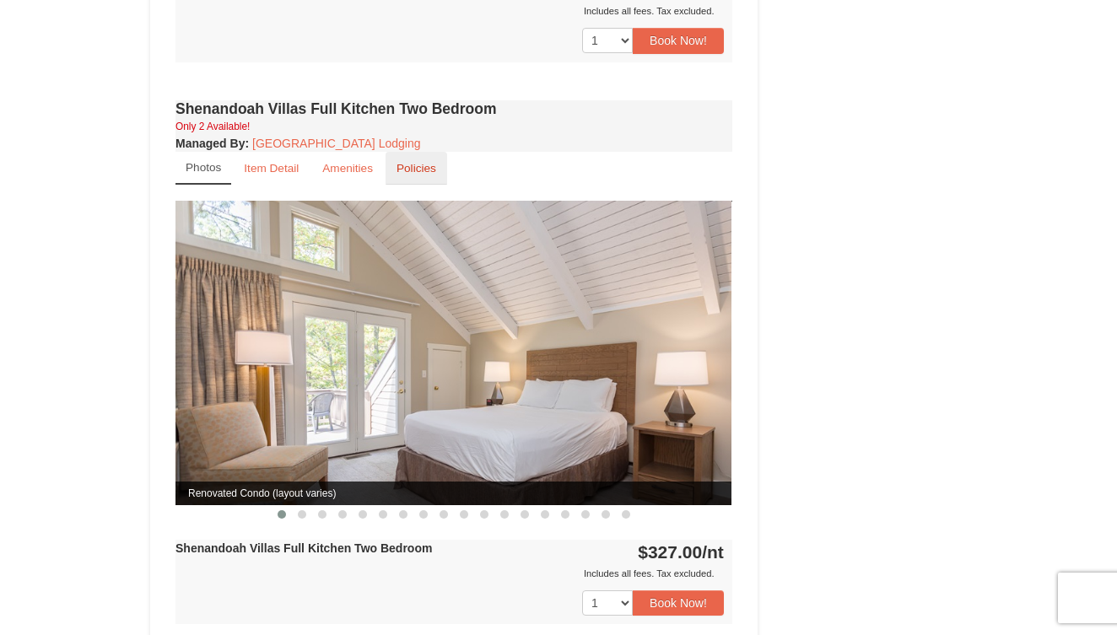
scroll to position [1152, 0]
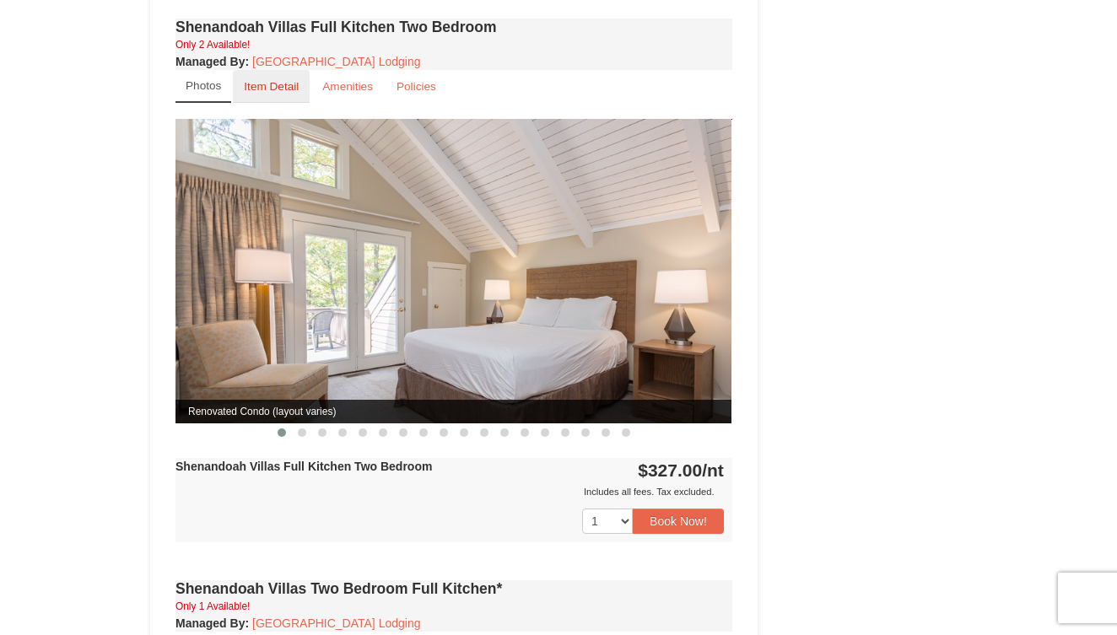
click at [262, 80] on small "Item Detail" at bounding box center [271, 86] width 55 height 13
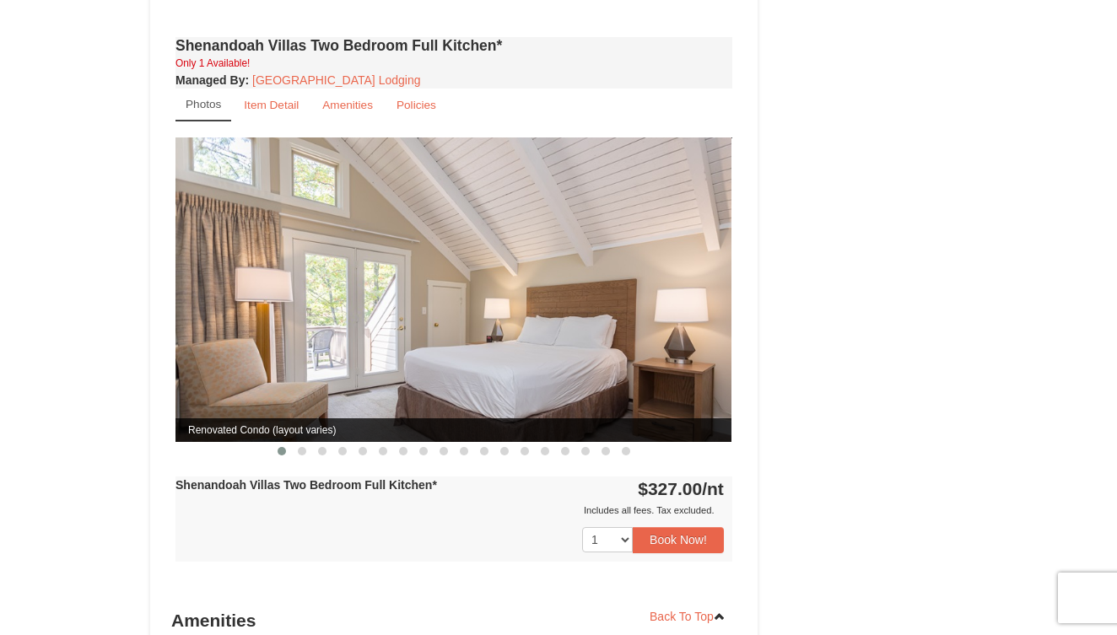
scroll to position [1430, 0]
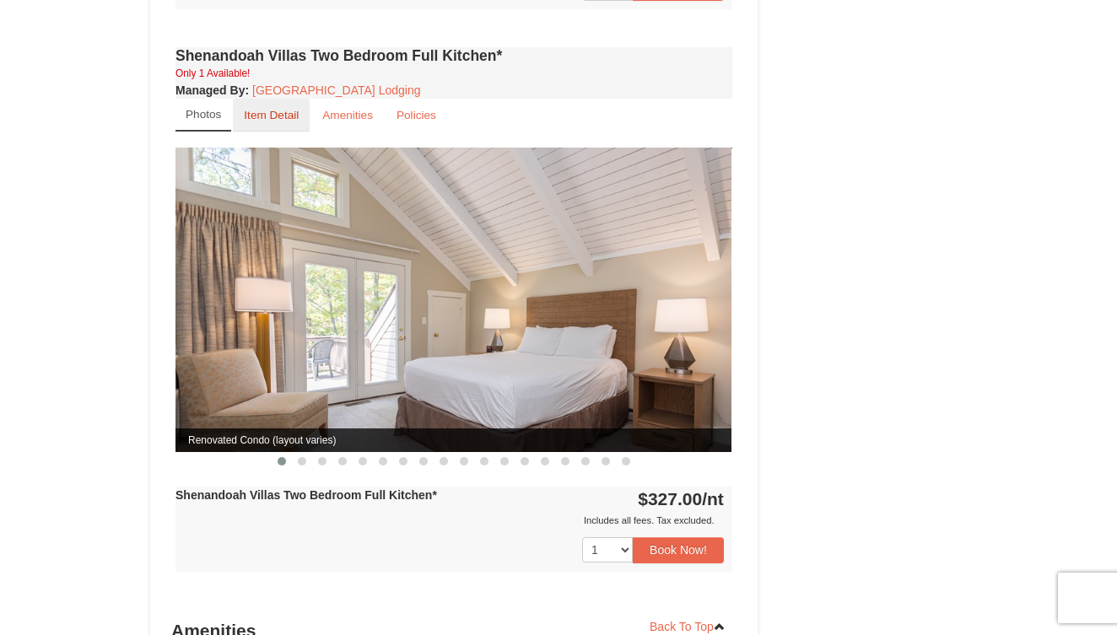
click at [276, 109] on small "Item Detail" at bounding box center [271, 115] width 55 height 13
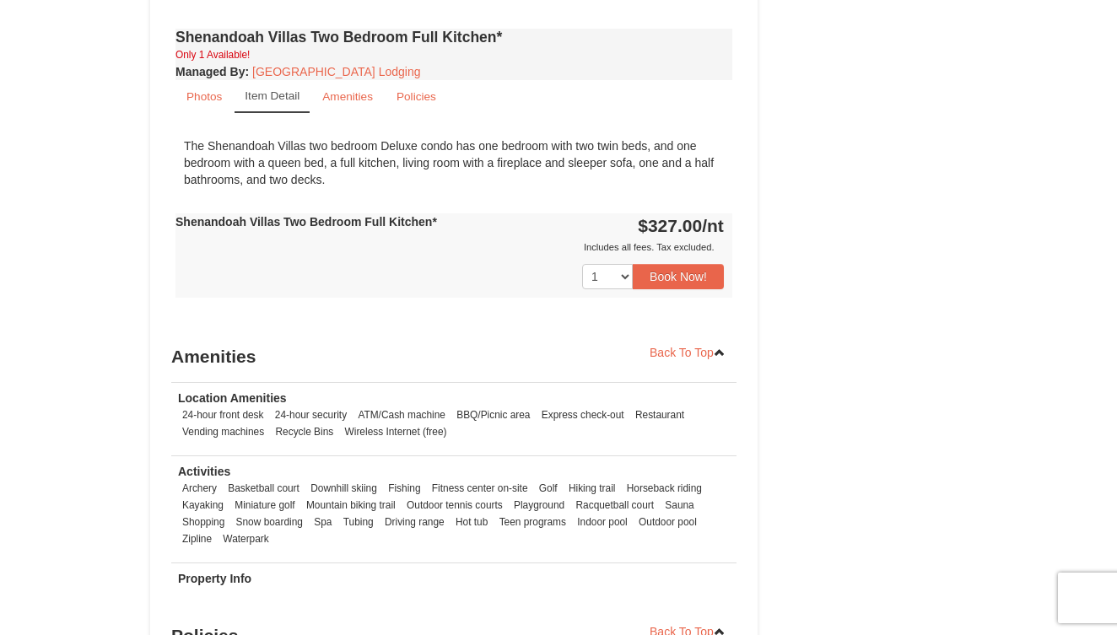
scroll to position [1451, 0]
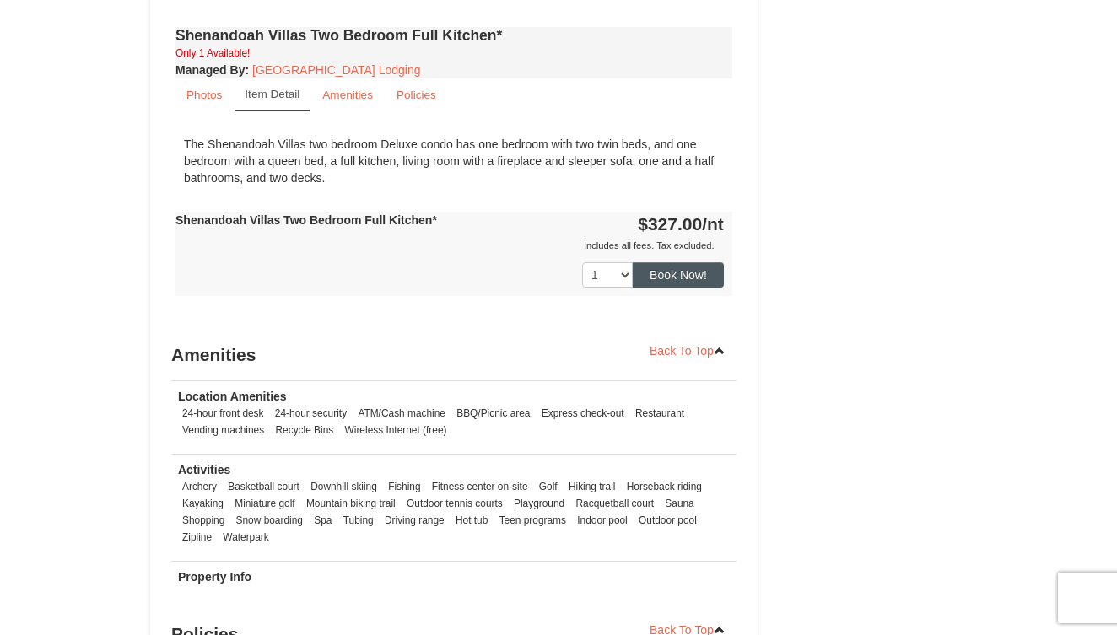
click at [676, 262] on button "Book Now!" at bounding box center [678, 274] width 91 height 25
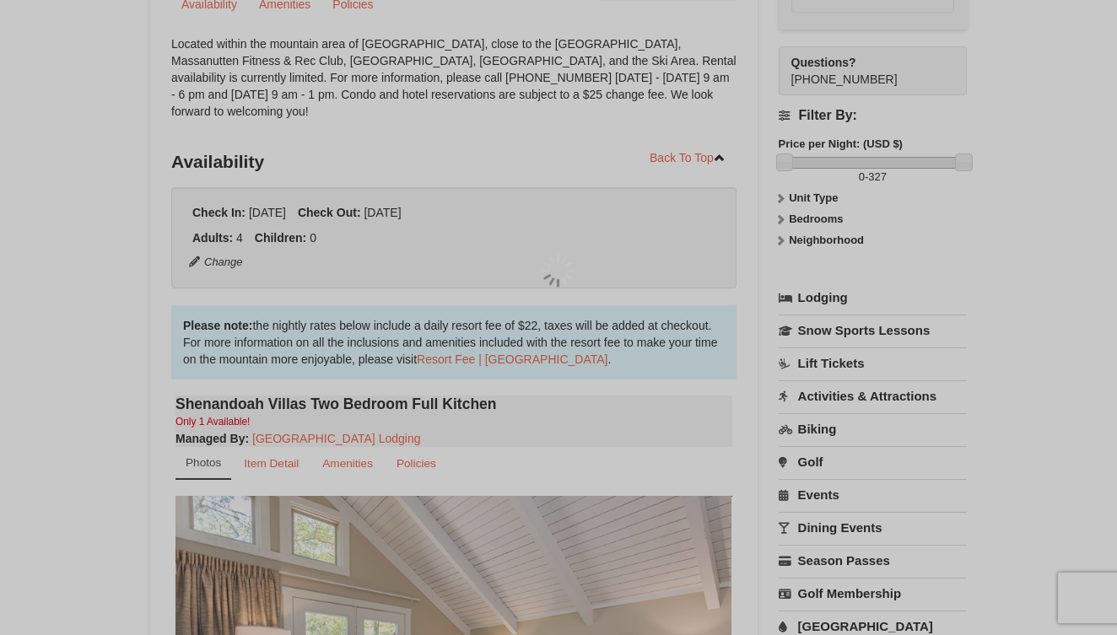
scroll to position [164, 0]
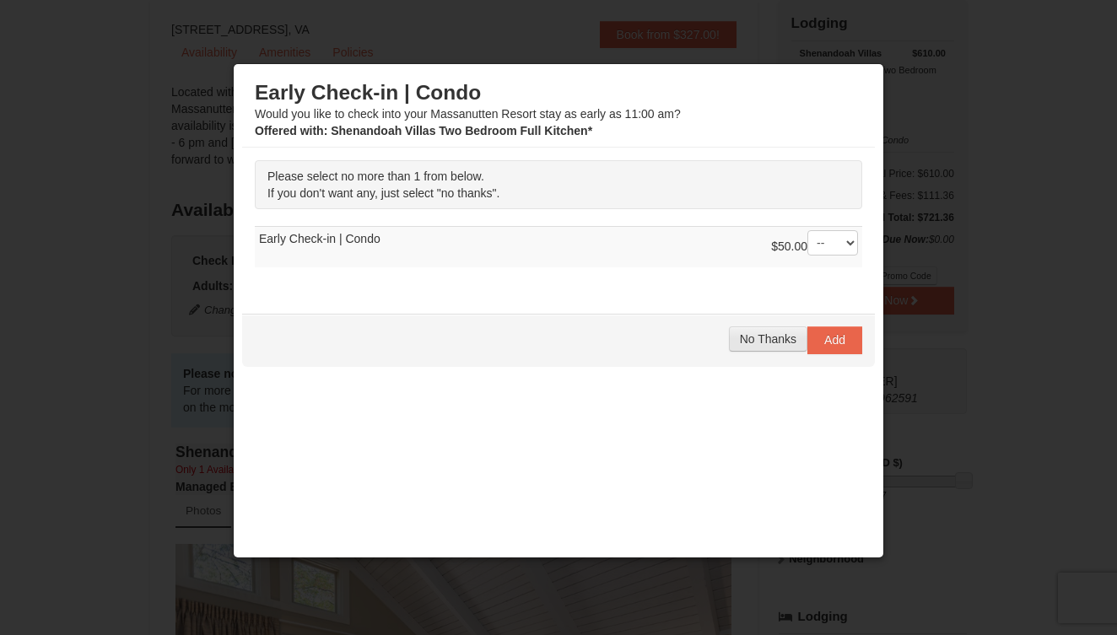
click at [758, 337] on span "No Thanks" at bounding box center [768, 338] width 57 height 13
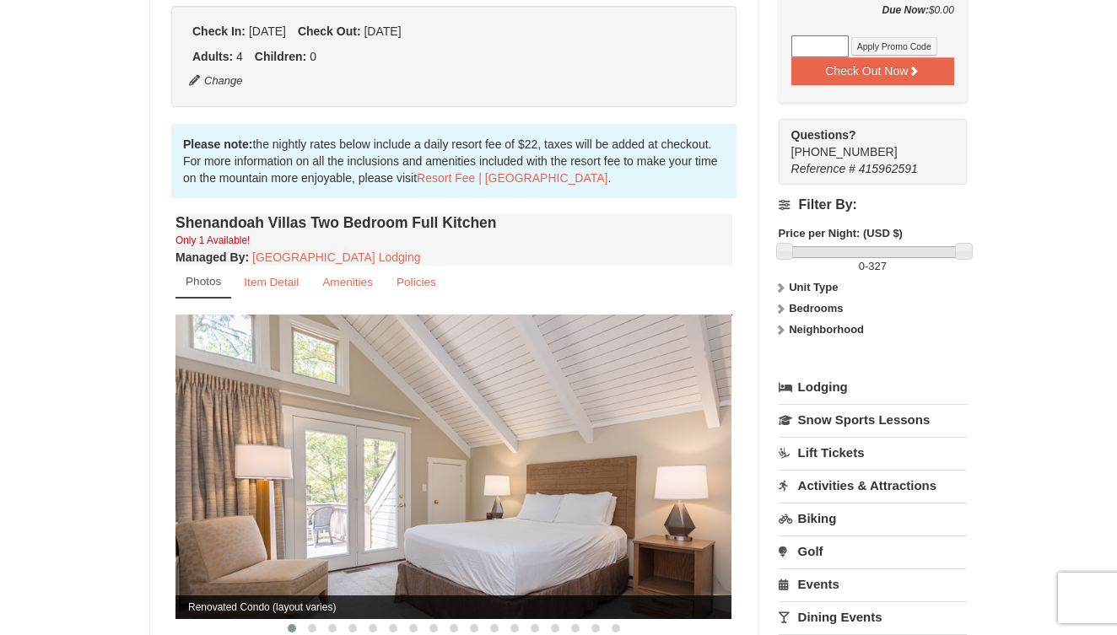
scroll to position [396, 0]
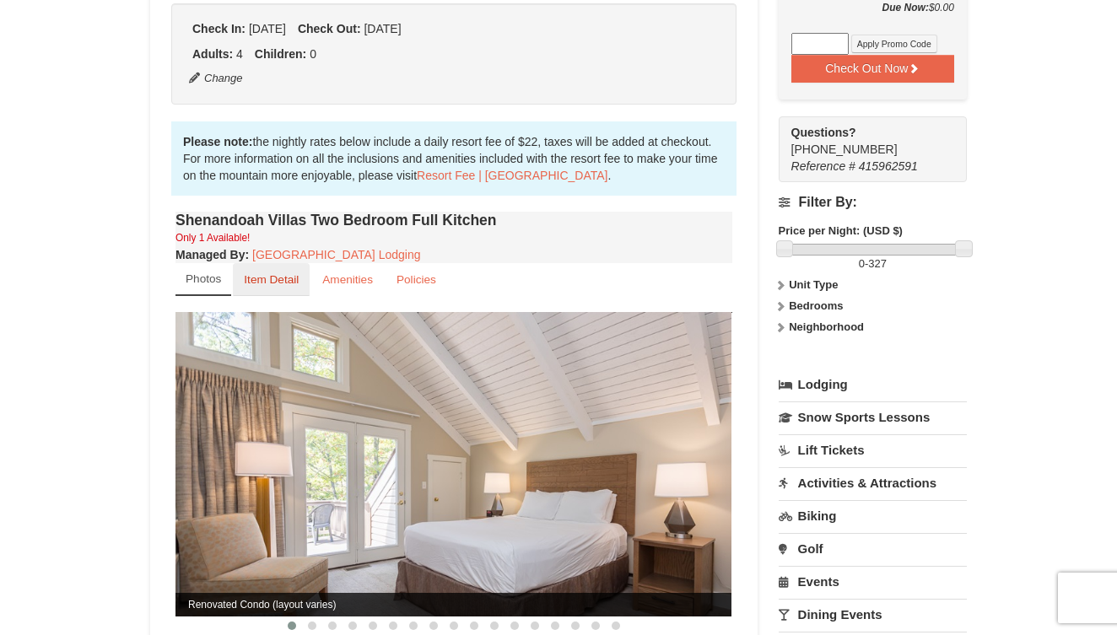
click at [276, 273] on small "Item Detail" at bounding box center [271, 279] width 55 height 13
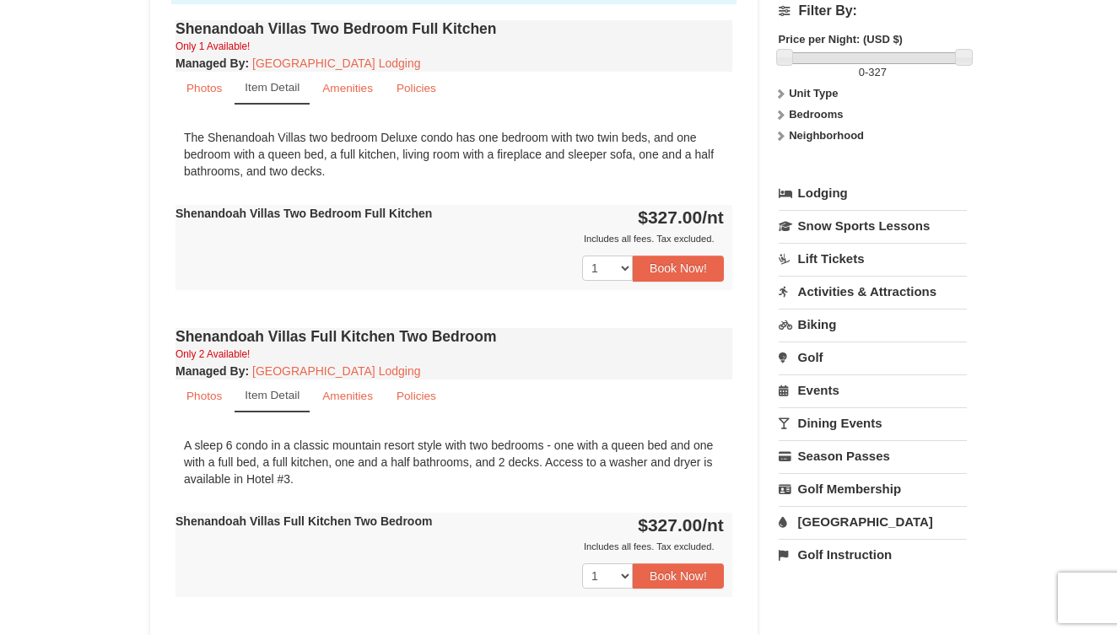
scroll to position [591, 0]
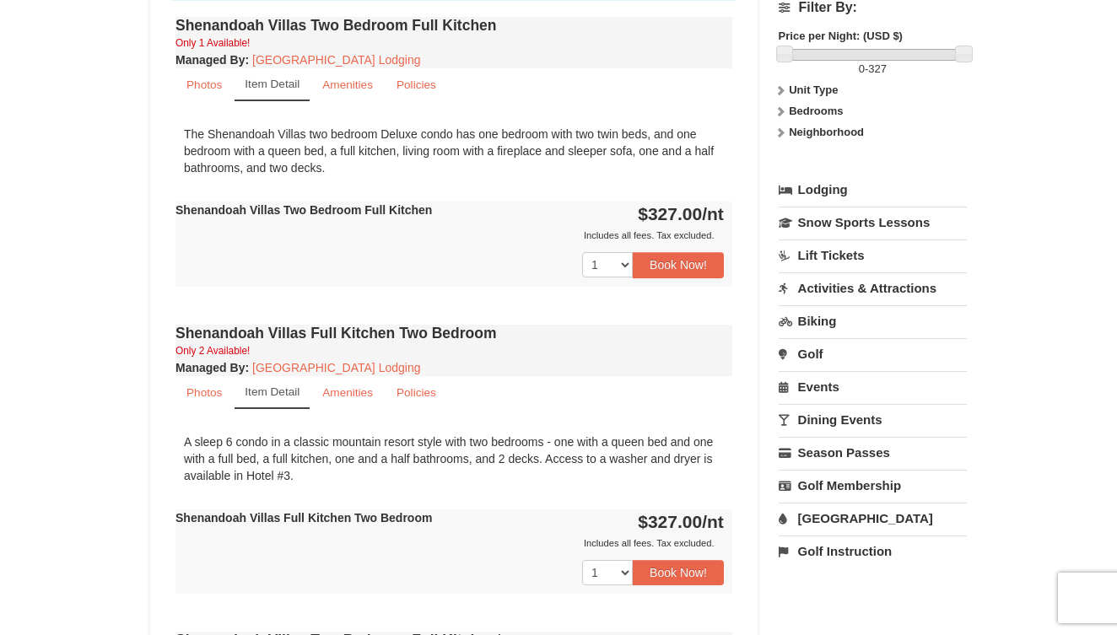
click at [277, 385] on small "Item Detail" at bounding box center [272, 391] width 55 height 13
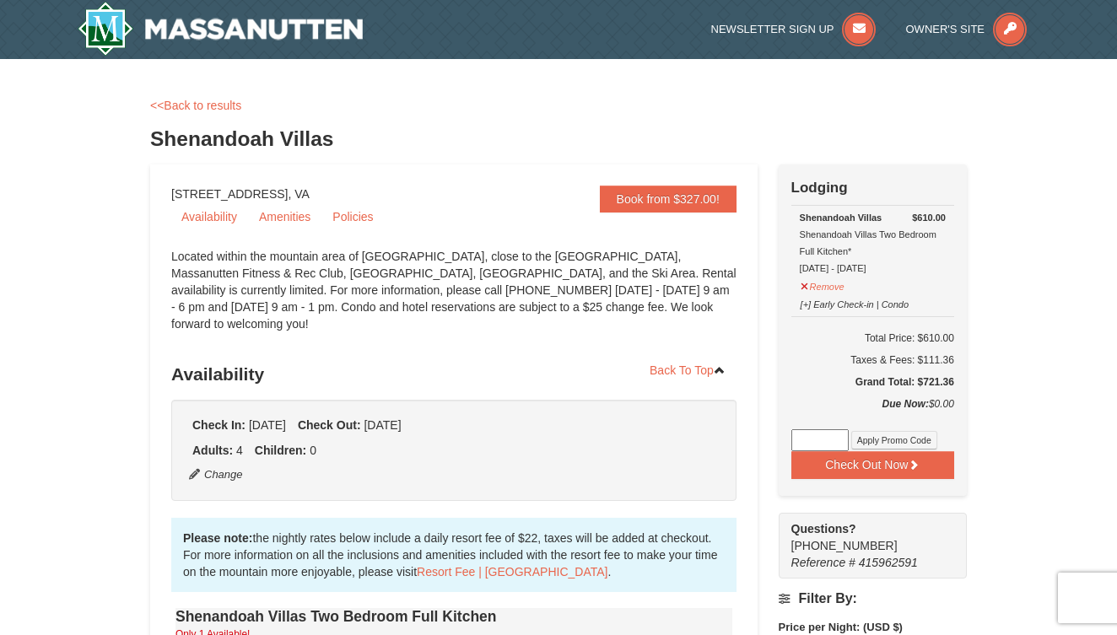
scroll to position [0, 0]
click at [279, 214] on link "Amenities" at bounding box center [285, 216] width 72 height 25
click at [211, 100] on link "<<Back to results" at bounding box center [195, 105] width 91 height 13
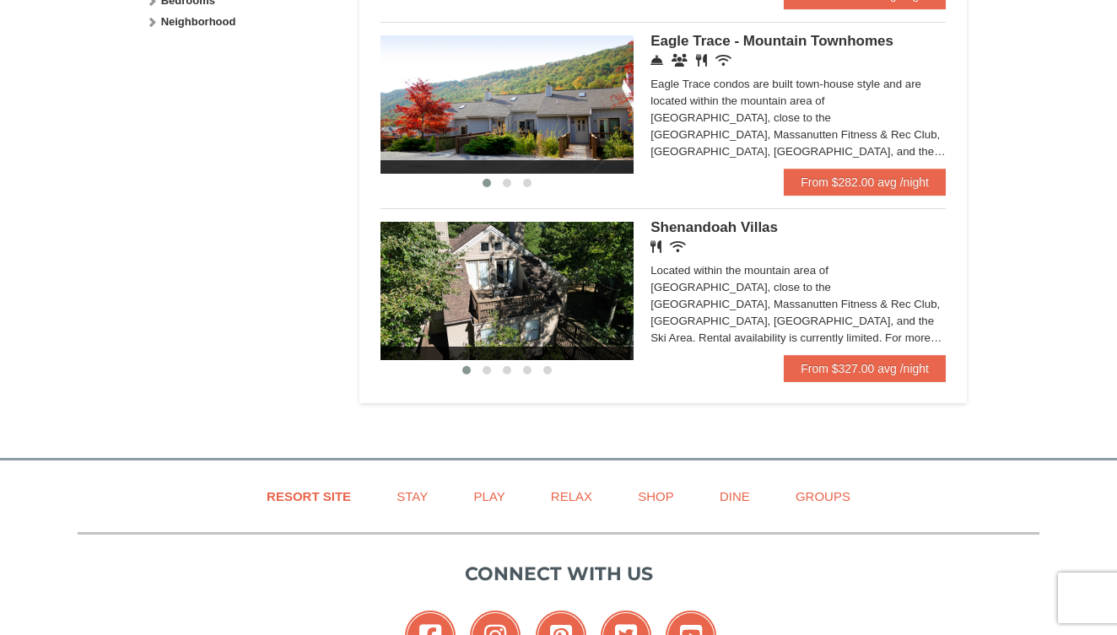
scroll to position [920, 0]
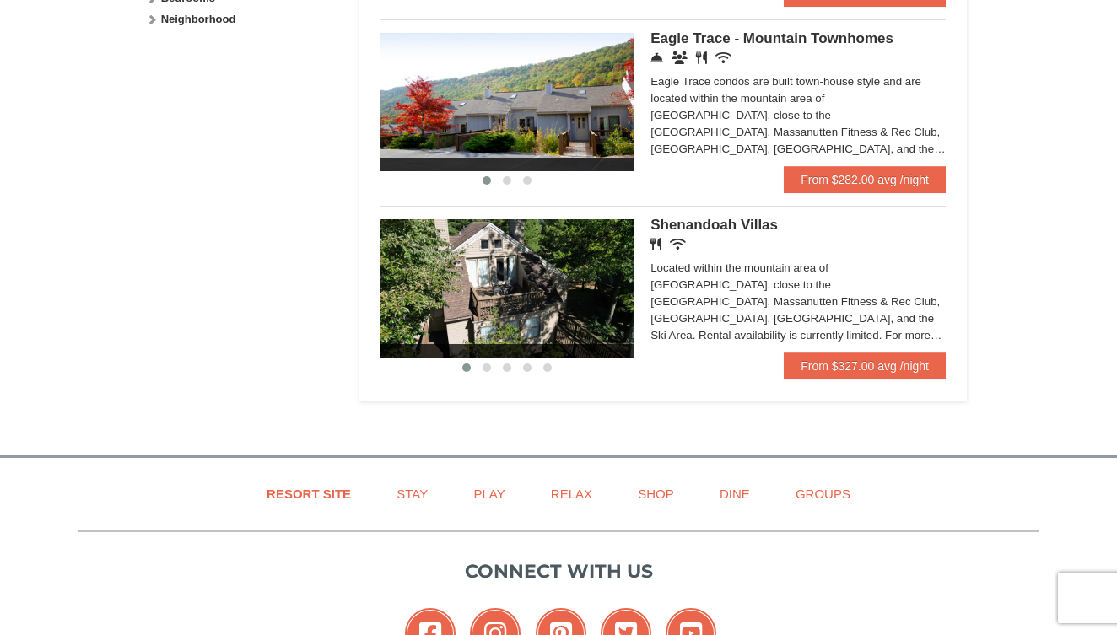
click at [733, 217] on div "Renovated Bedroom Renovated Living & Dining Room Renovated Bedroom Renovated Li…" at bounding box center [662, 285] width 565 height 159
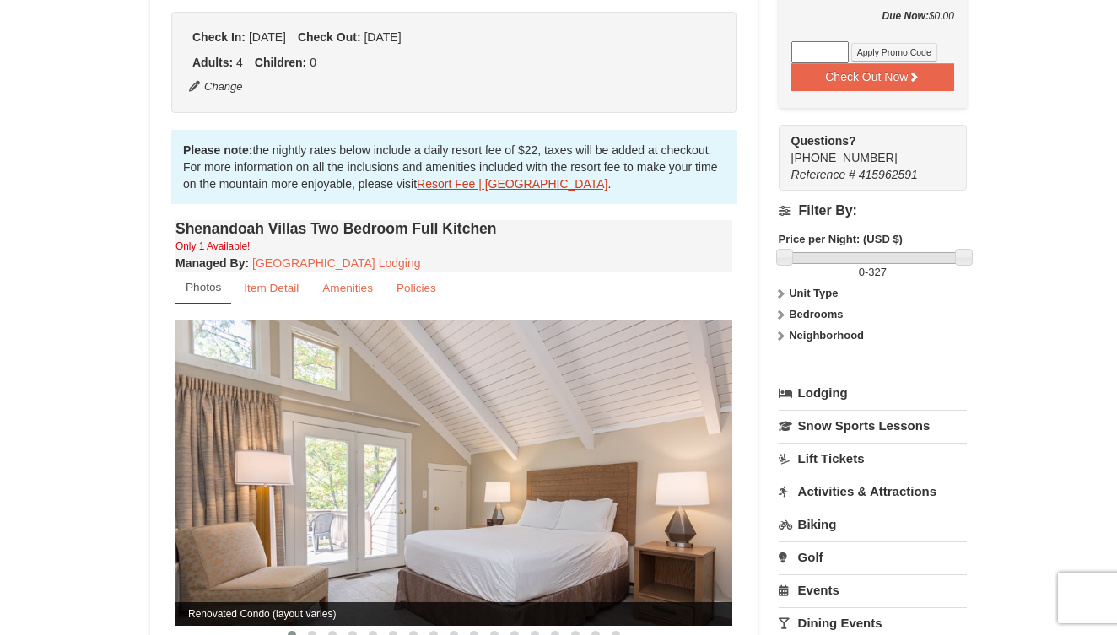
scroll to position [391, 0]
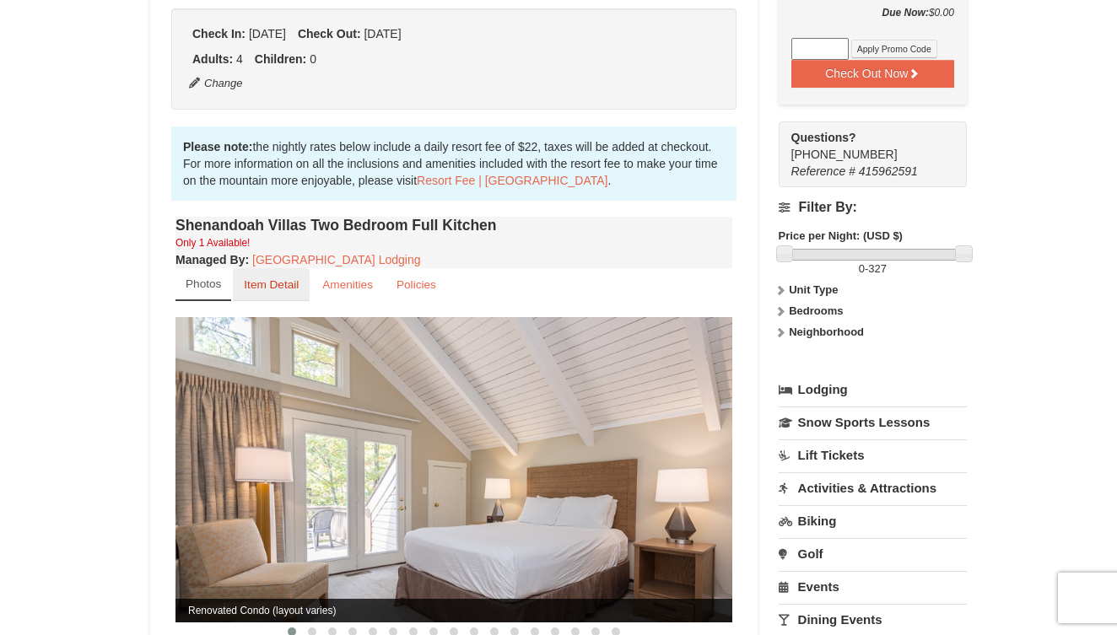
click at [284, 278] on small "Item Detail" at bounding box center [271, 284] width 55 height 13
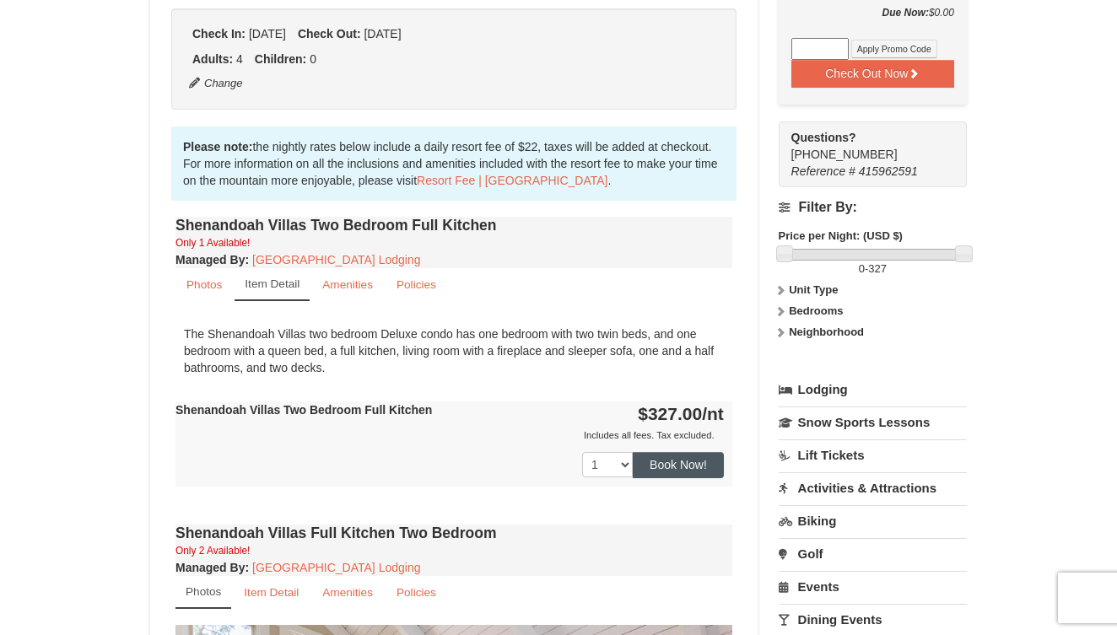
click at [669, 452] on button "Book Now!" at bounding box center [678, 464] width 91 height 25
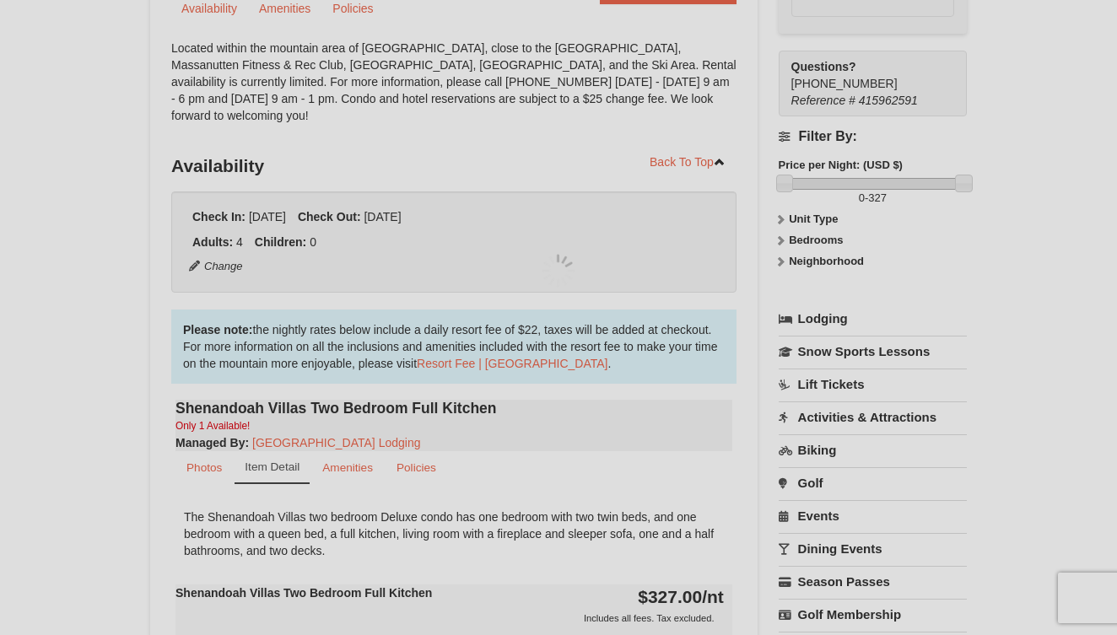
scroll to position [164, 0]
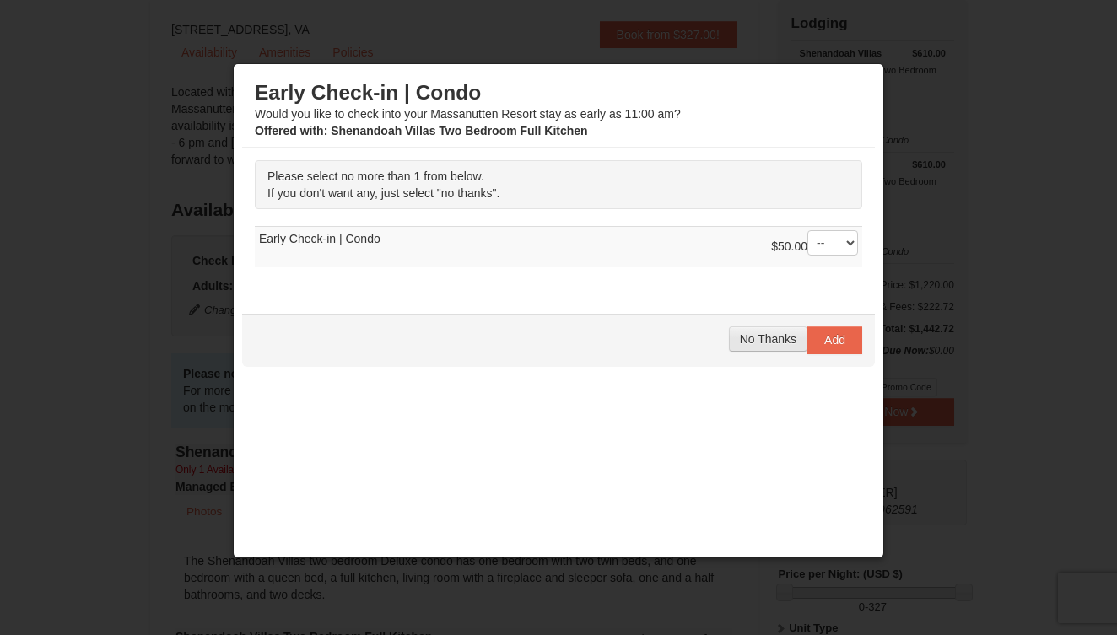
click at [758, 342] on span "No Thanks" at bounding box center [768, 338] width 57 height 13
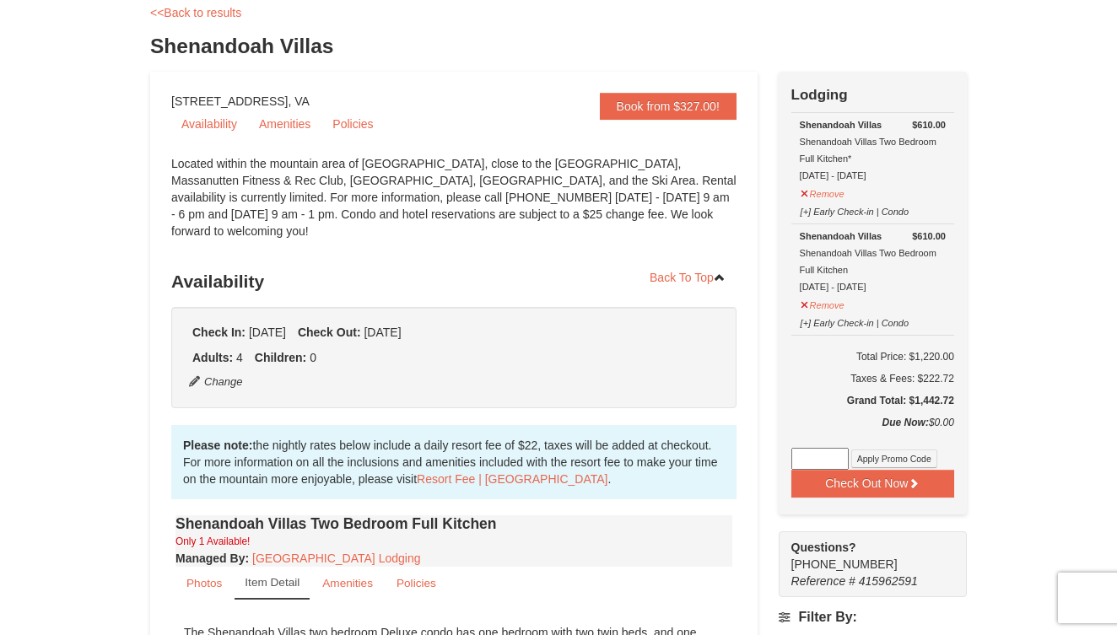
scroll to position [87, 0]
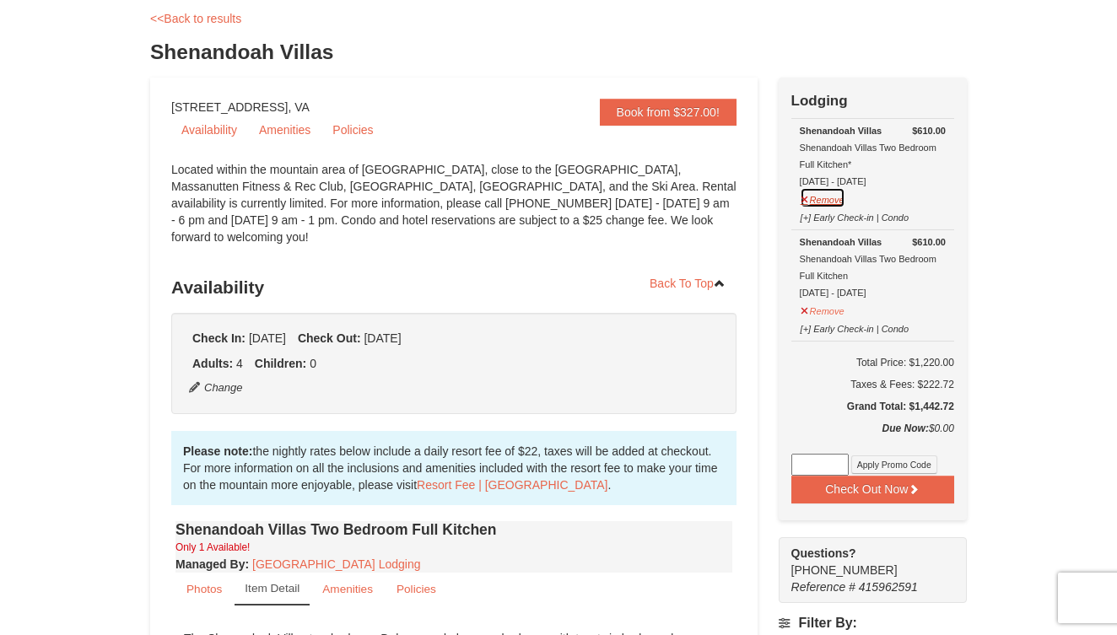
click at [827, 196] on button "Remove" at bounding box center [823, 197] width 46 height 21
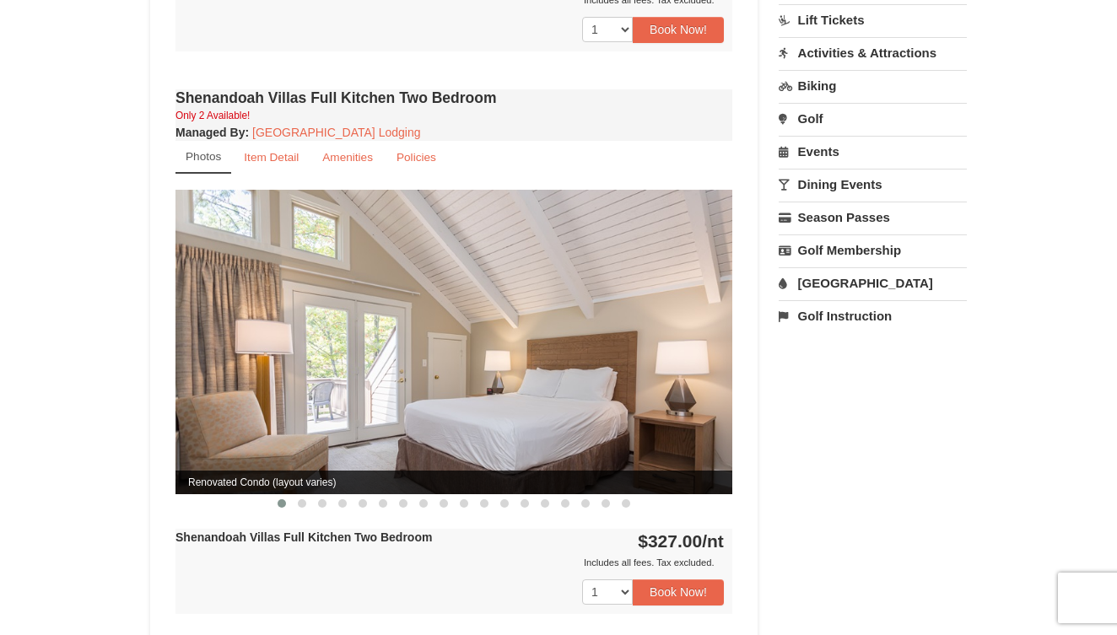
scroll to position [833, 0]
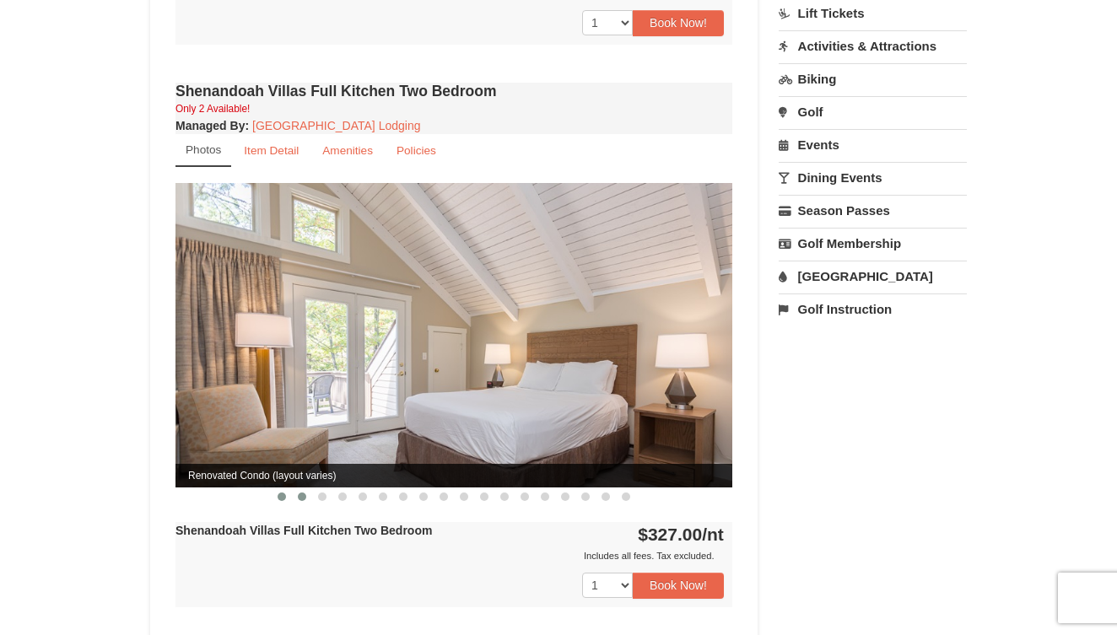
click at [302, 493] on span at bounding box center [302, 497] width 8 height 8
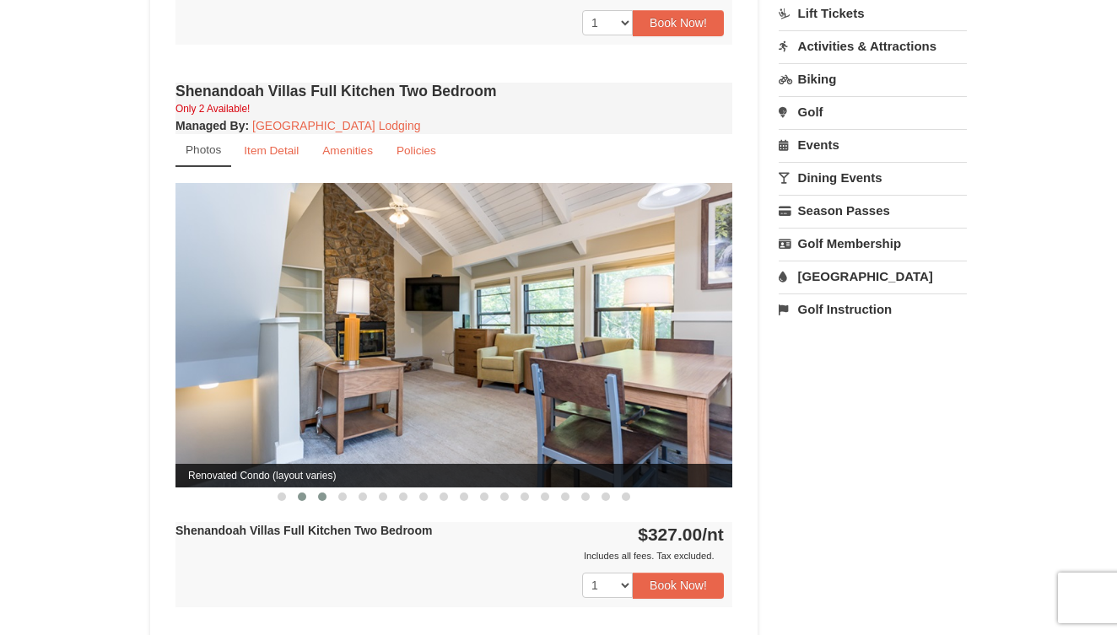
click at [317, 488] on button at bounding box center [322, 496] width 20 height 17
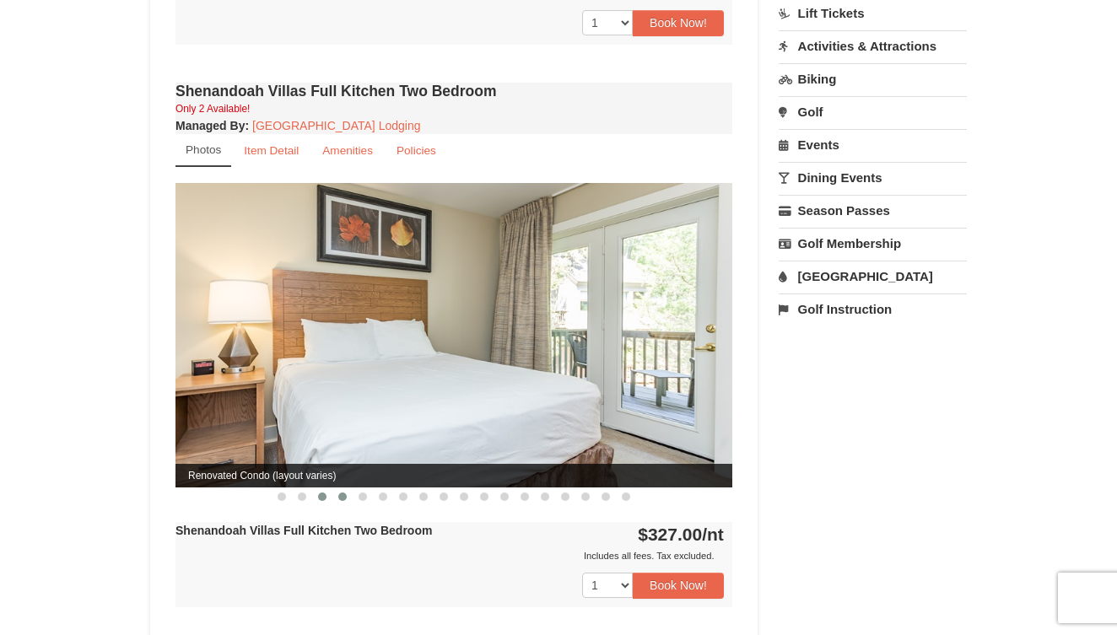
click at [337, 488] on button at bounding box center [342, 496] width 20 height 17
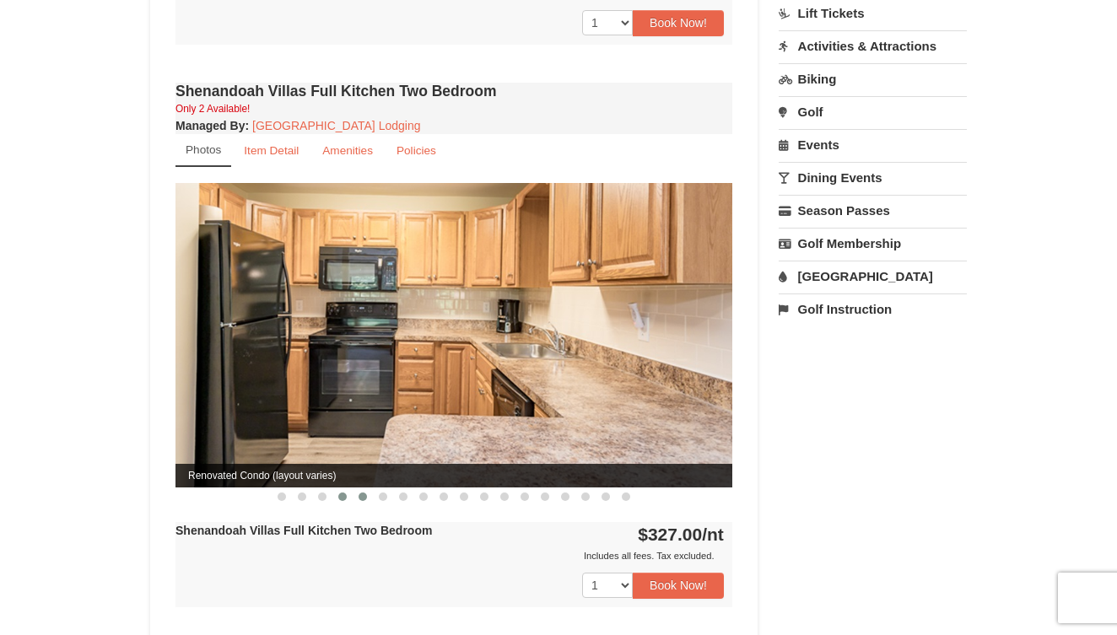
click at [359, 488] on button at bounding box center [363, 496] width 20 height 17
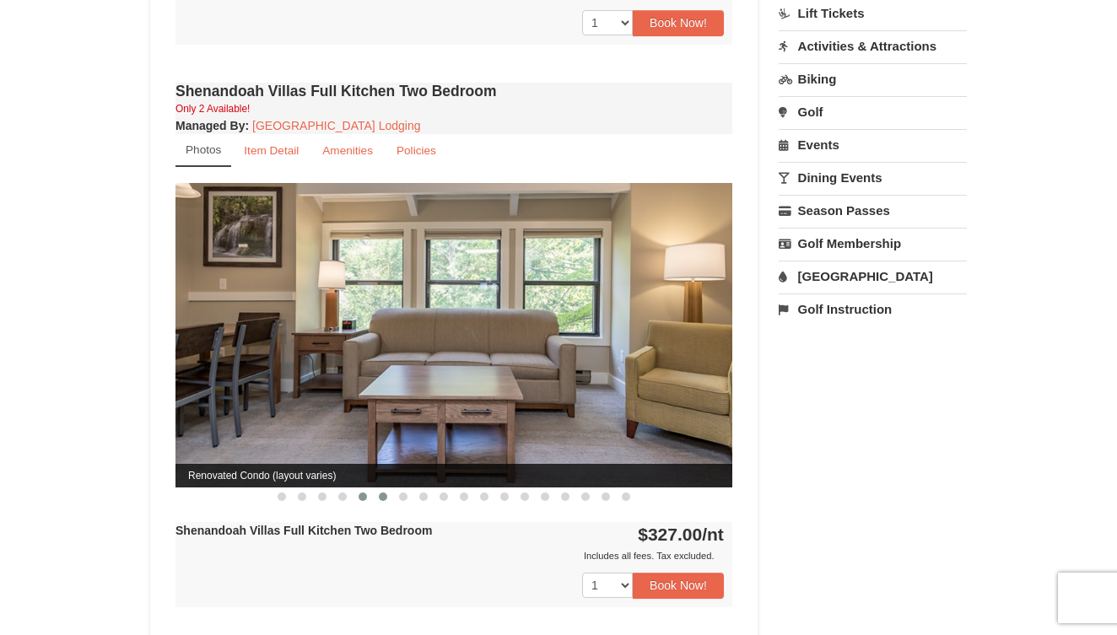
click at [378, 488] on button at bounding box center [383, 496] width 20 height 17
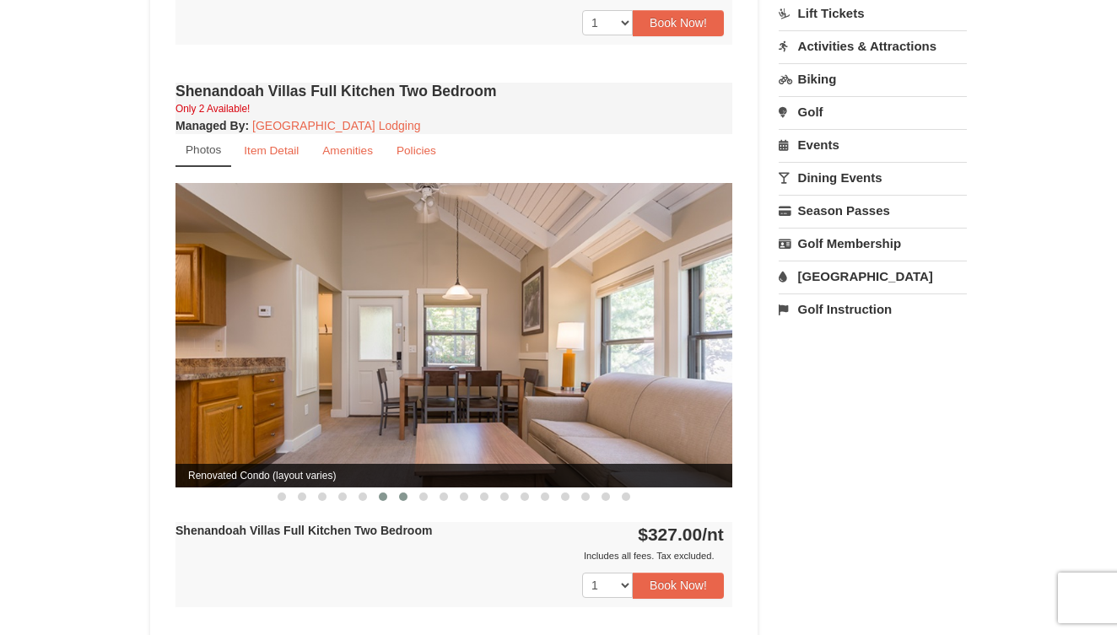
click at [397, 488] on button at bounding box center [403, 496] width 20 height 17
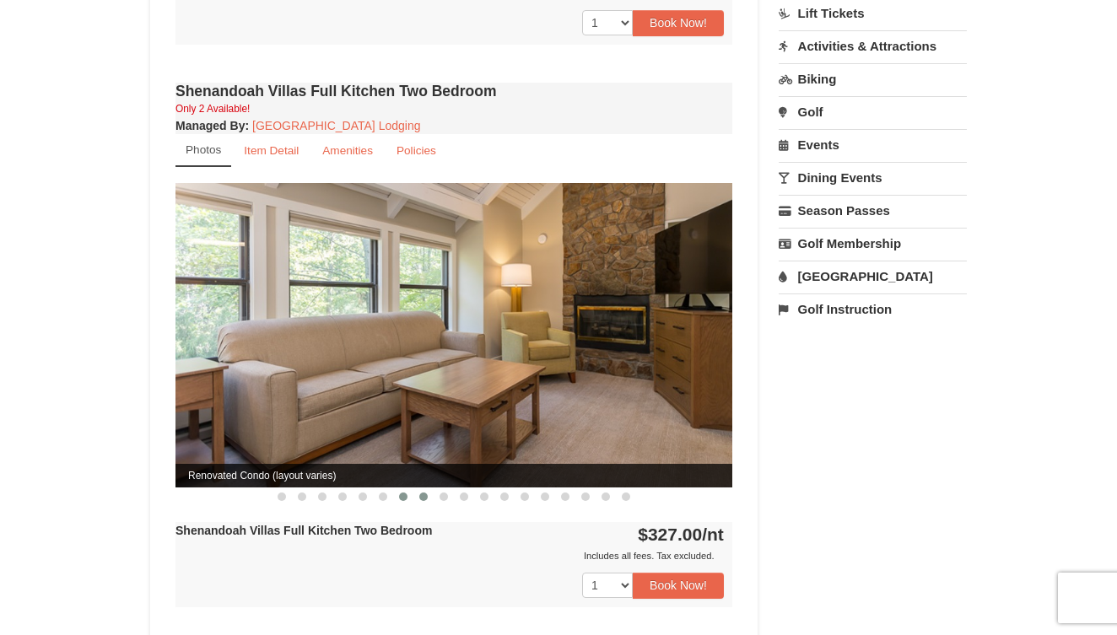
click at [421, 488] on button at bounding box center [423, 496] width 20 height 17
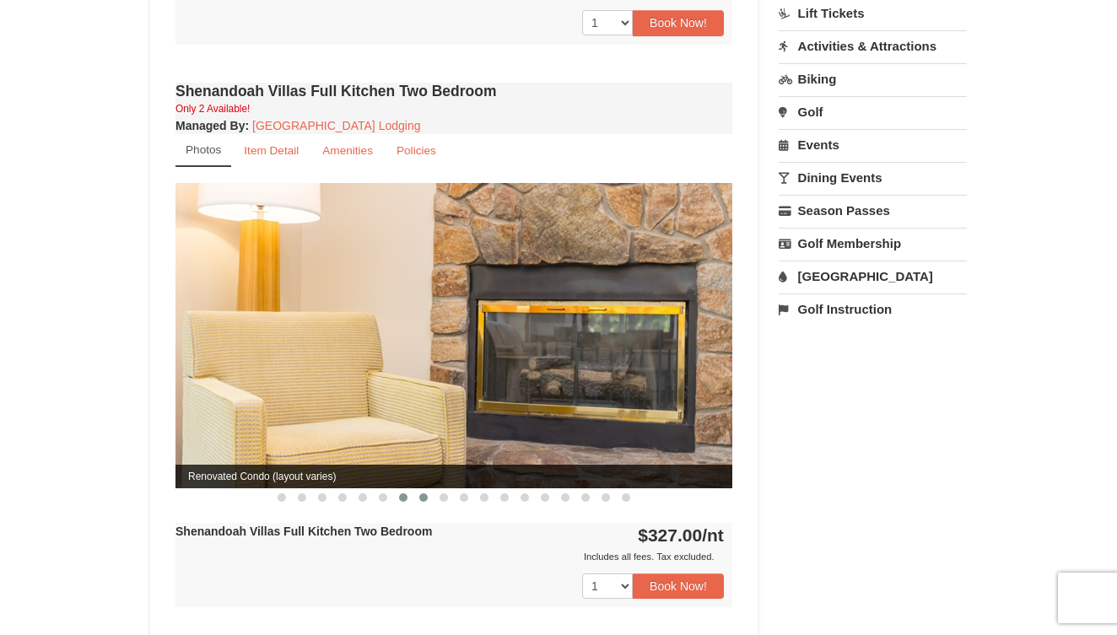
click at [402, 493] on span at bounding box center [403, 497] width 8 height 8
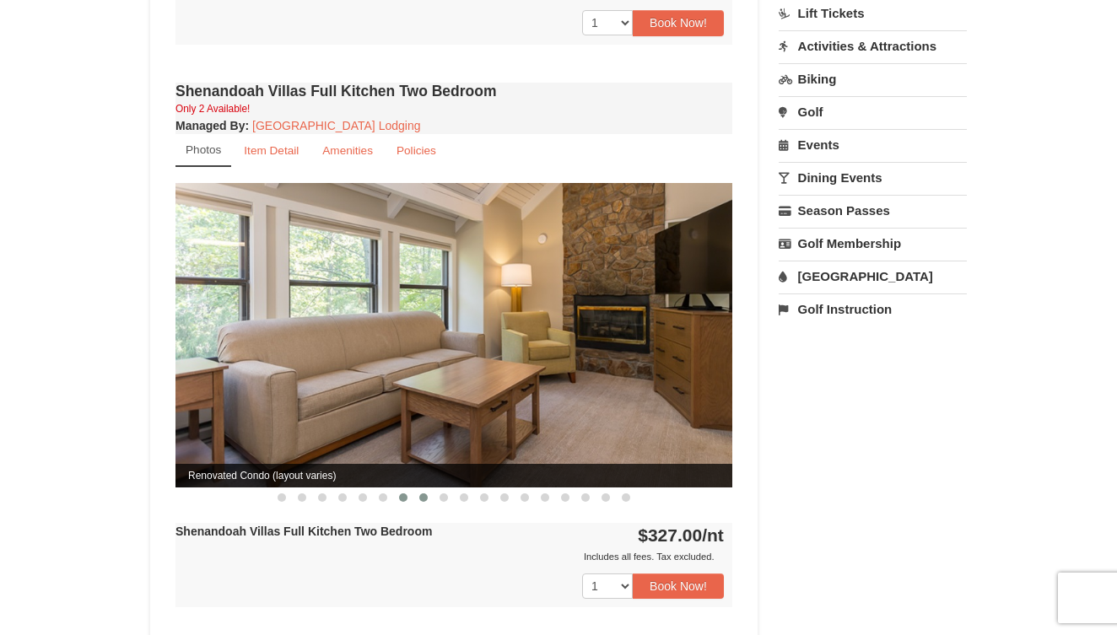
click at [420, 493] on span at bounding box center [423, 497] width 8 height 8
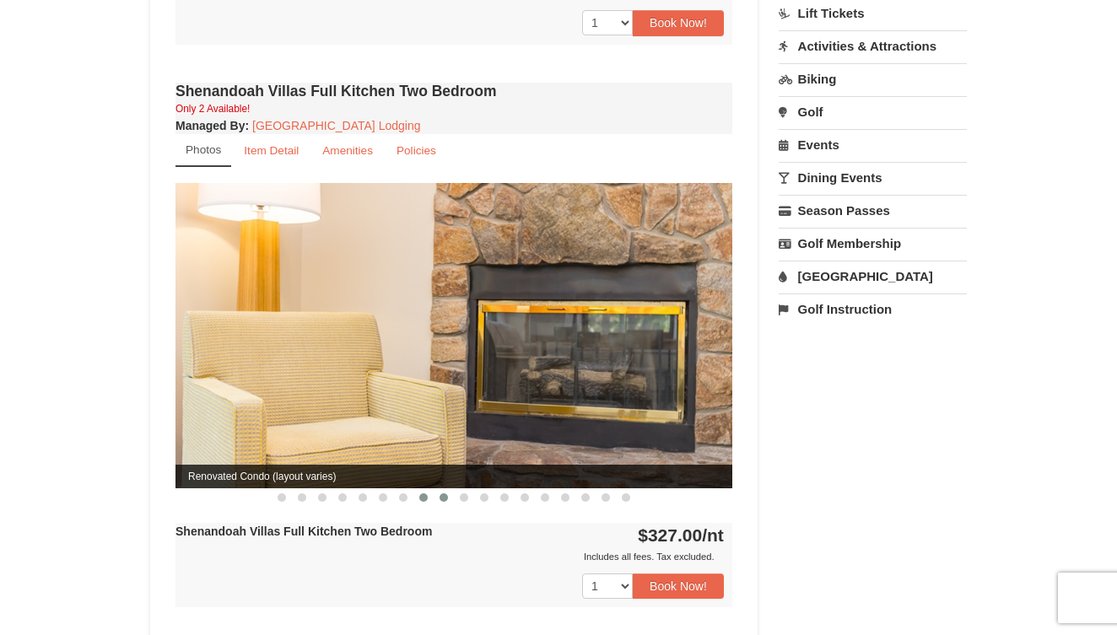
click at [446, 489] on button at bounding box center [444, 497] width 20 height 17
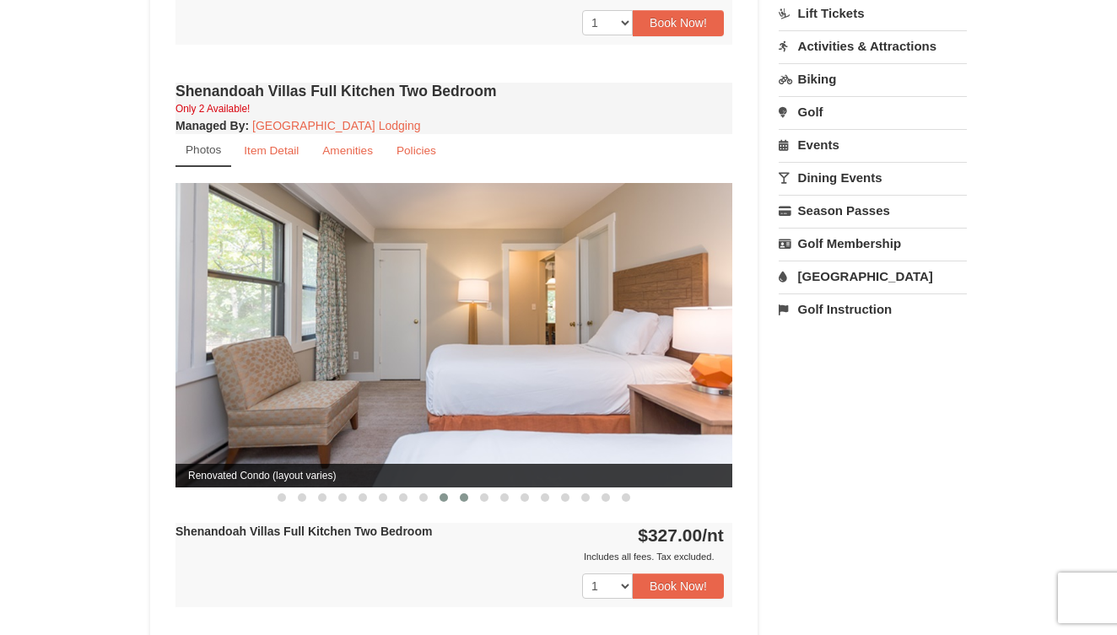
click at [461, 493] on span at bounding box center [464, 497] width 8 height 8
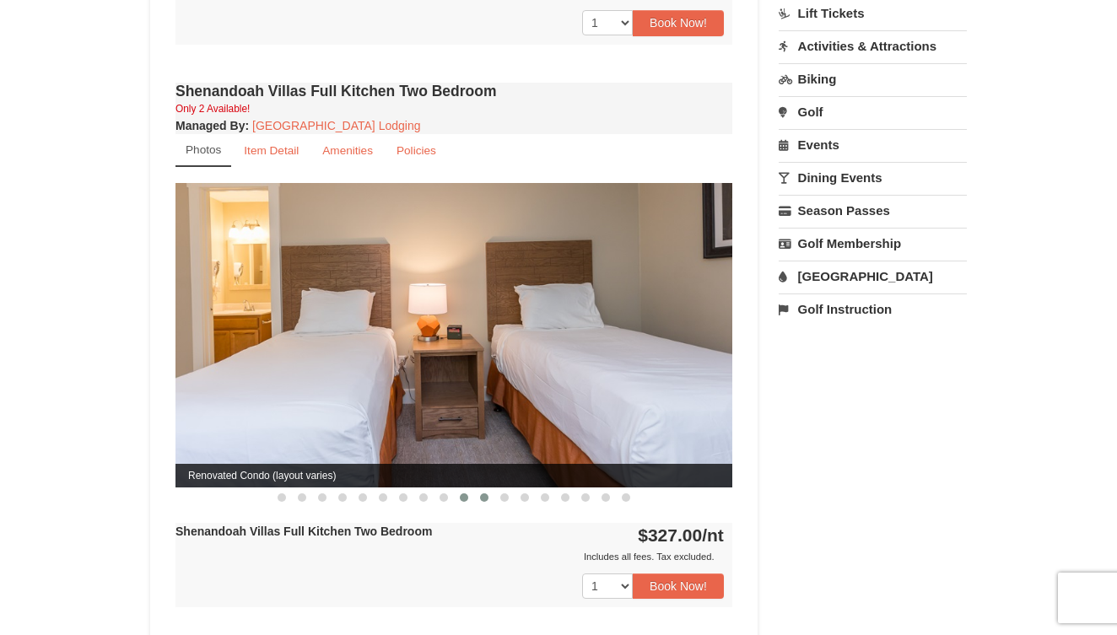
click at [482, 493] on span at bounding box center [484, 497] width 8 height 8
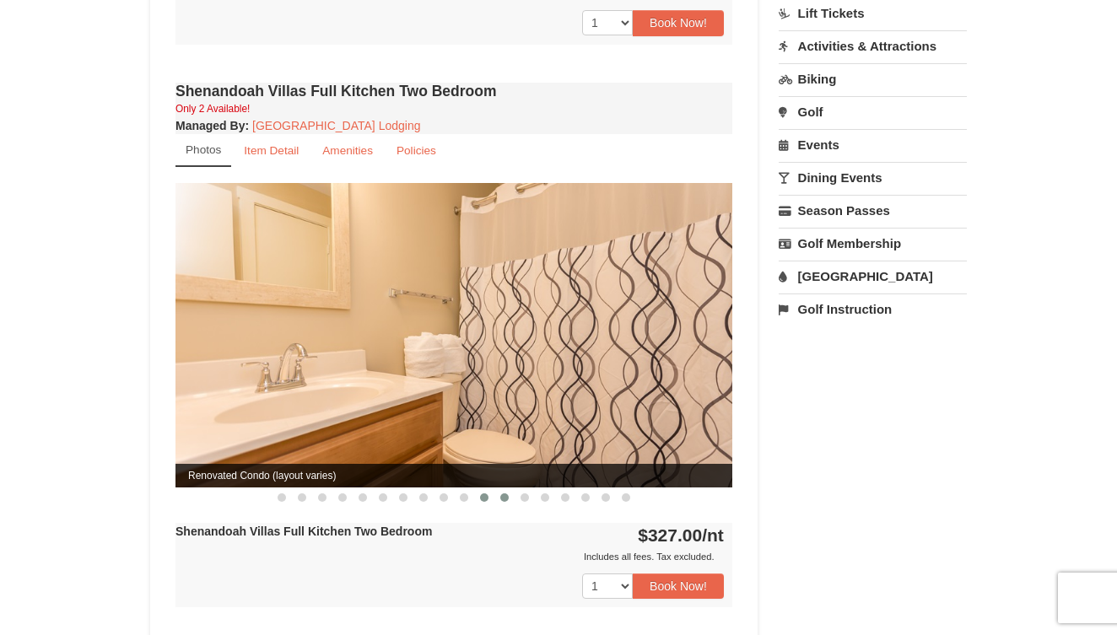
click at [500, 489] on button at bounding box center [504, 497] width 20 height 17
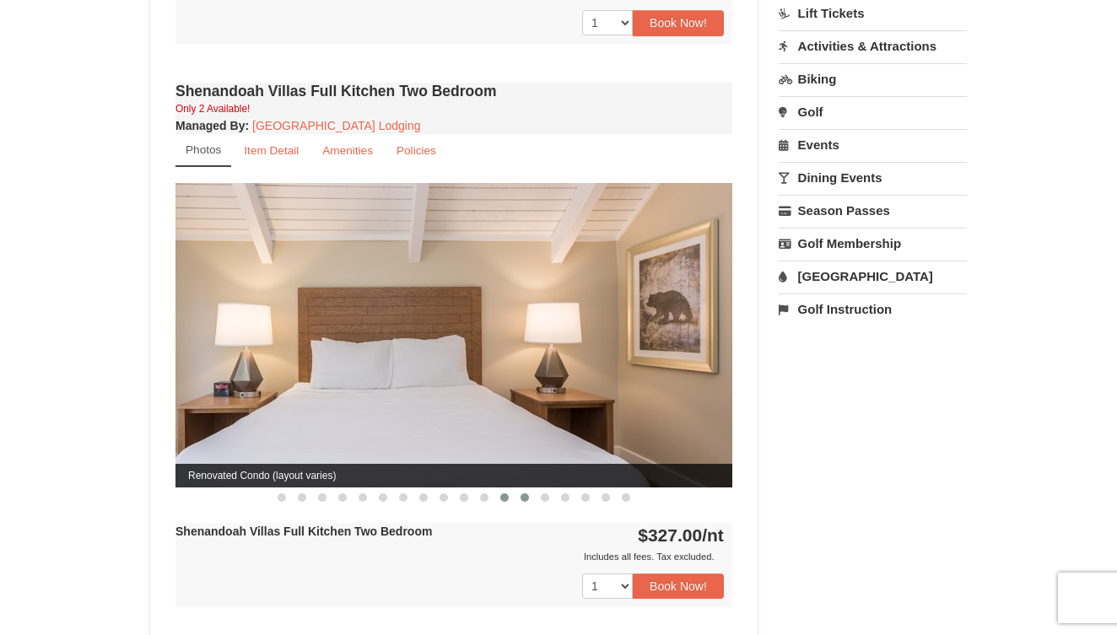
click at [521, 493] on span at bounding box center [524, 497] width 8 height 8
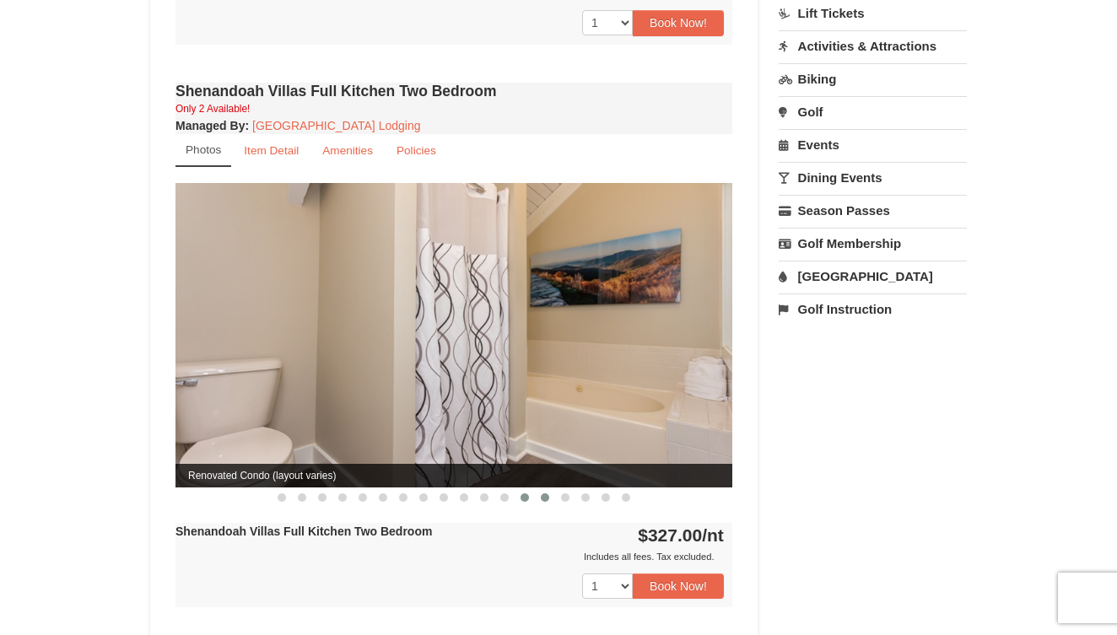
click at [547, 493] on span at bounding box center [545, 497] width 8 height 8
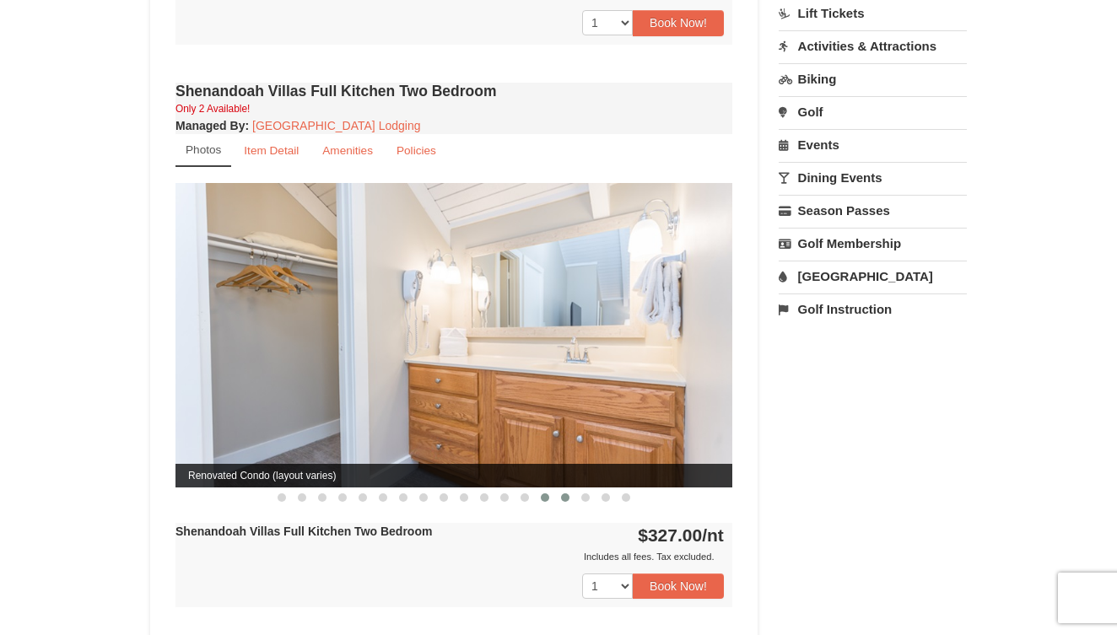
click at [565, 493] on span at bounding box center [565, 497] width 8 height 8
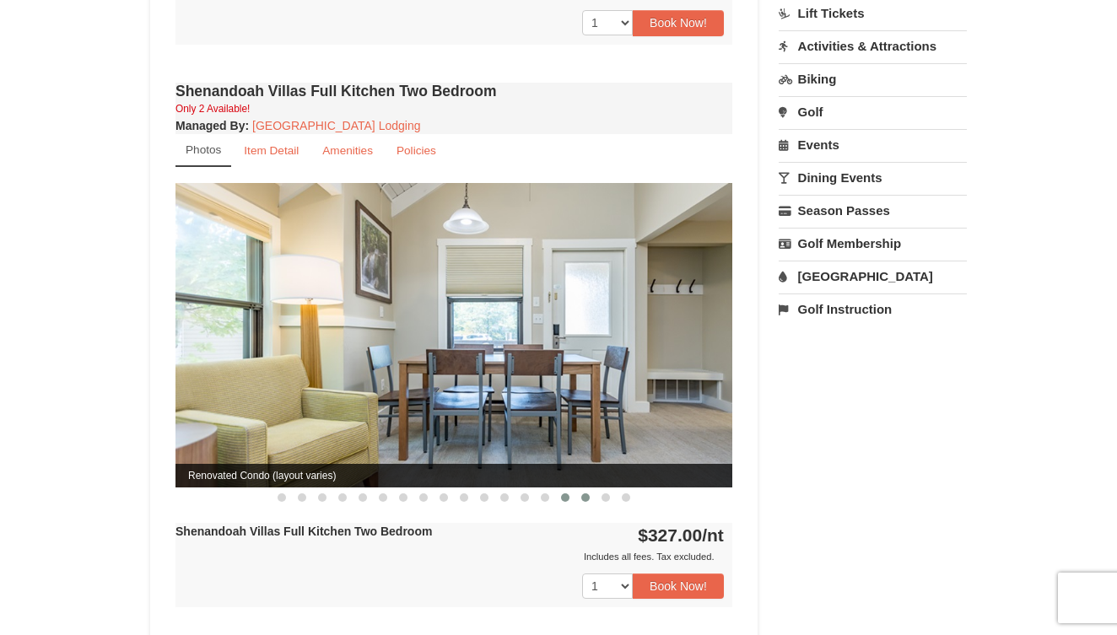
click at [583, 493] on span at bounding box center [585, 497] width 8 height 8
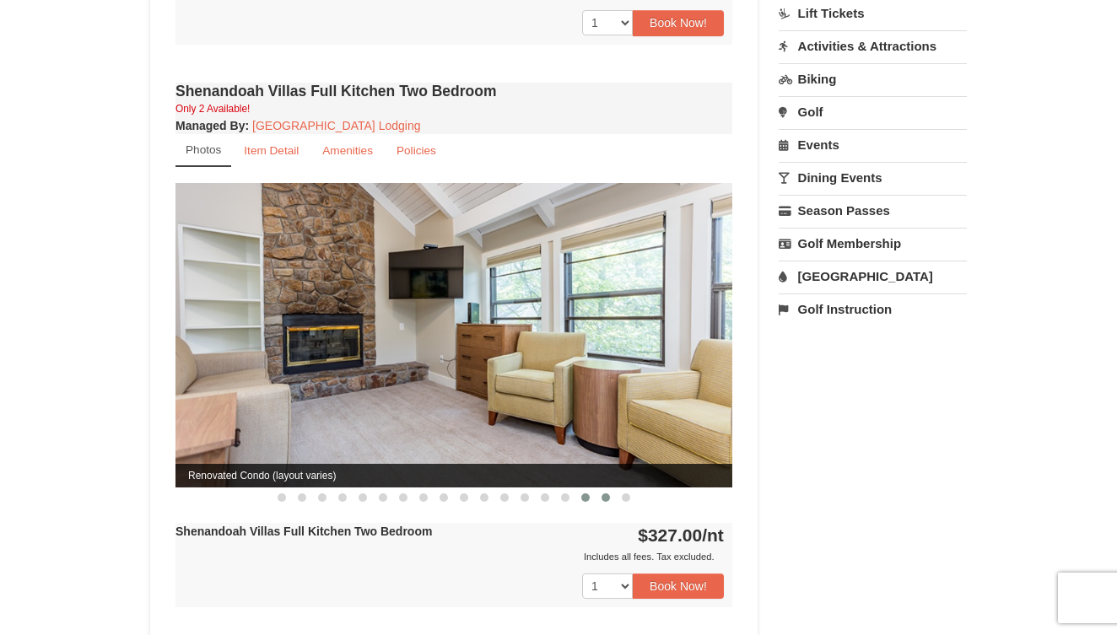
click at [605, 489] on button at bounding box center [605, 497] width 20 height 17
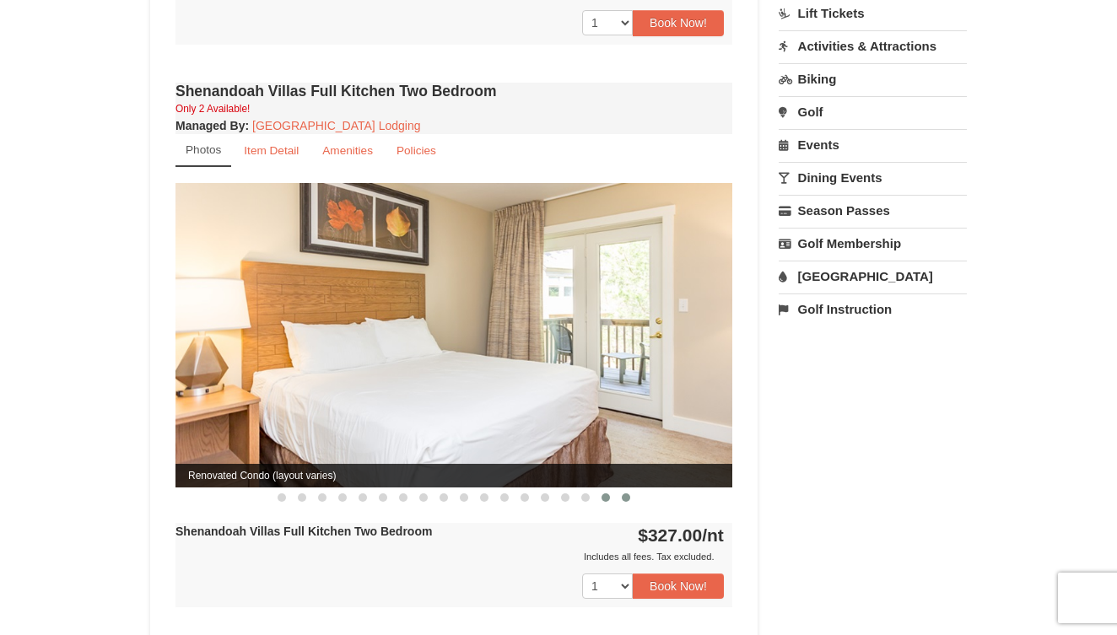
click at [622, 489] on button at bounding box center [626, 497] width 20 height 17
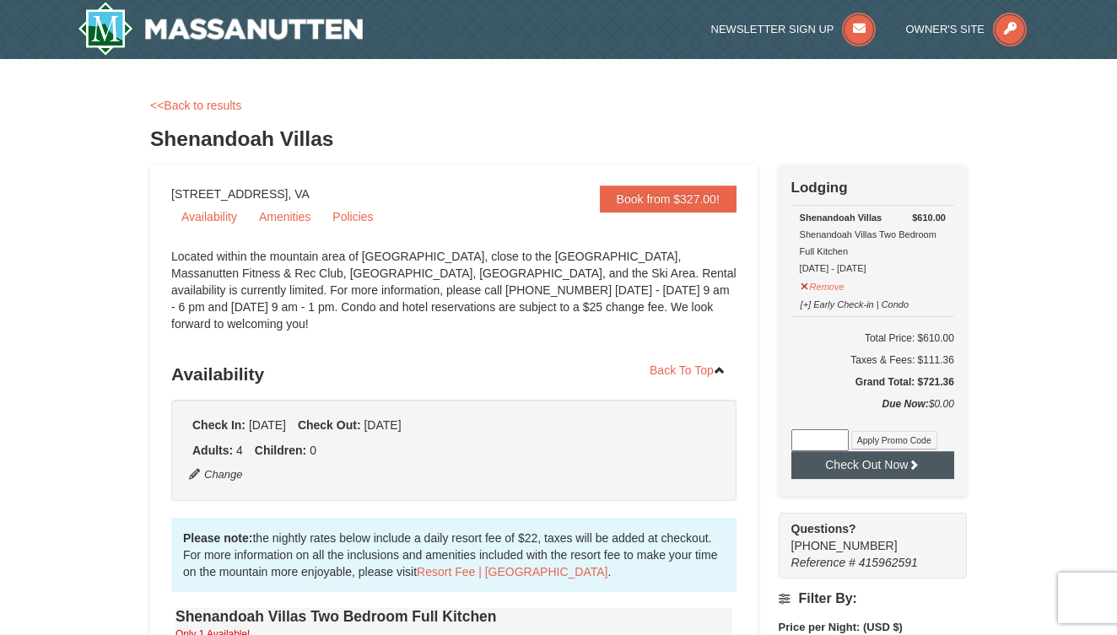
scroll to position [0, 0]
click at [810, 439] on input at bounding box center [819, 440] width 57 height 22
click at [865, 462] on button "Check Out Now" at bounding box center [872, 464] width 163 height 27
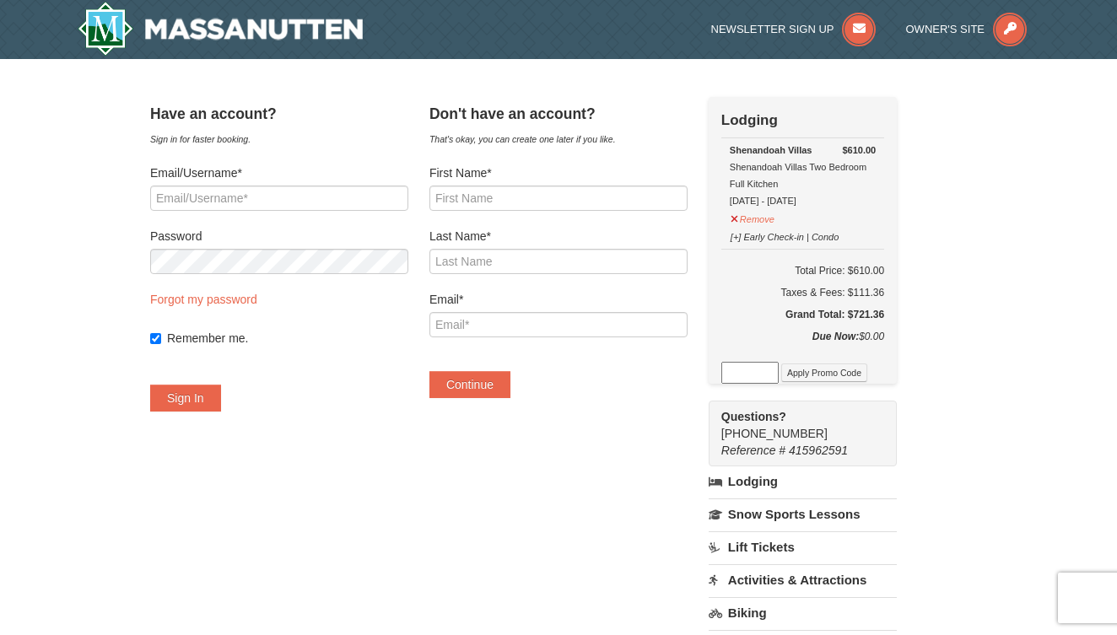
type input "bjlaughon@comcast.net"
click at [206, 398] on button "Sign In" at bounding box center [185, 398] width 71 height 27
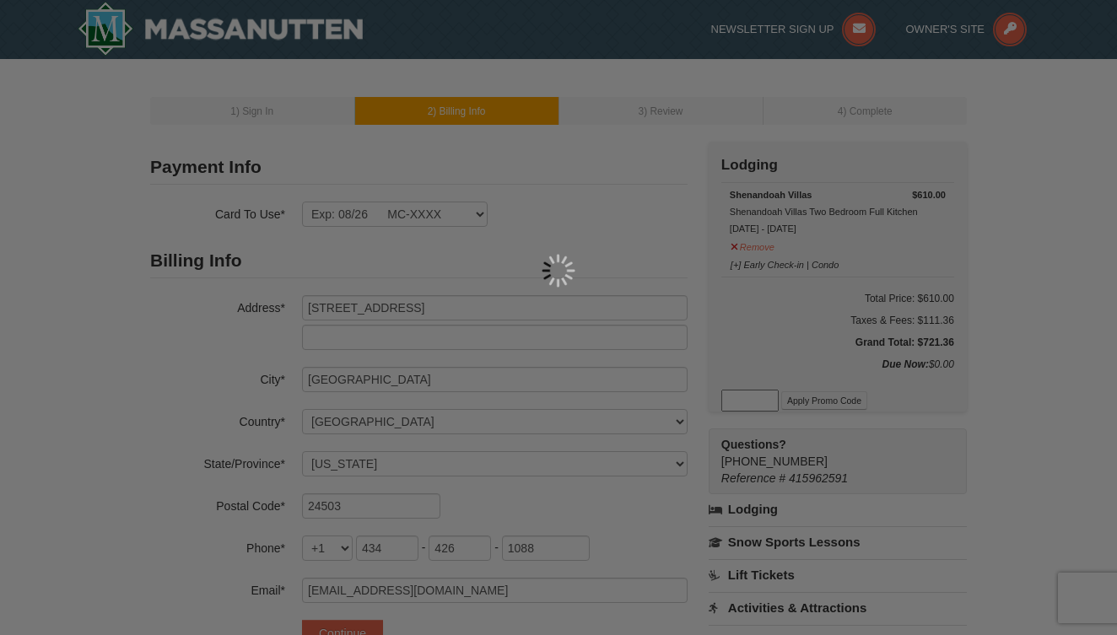
select select "VA"
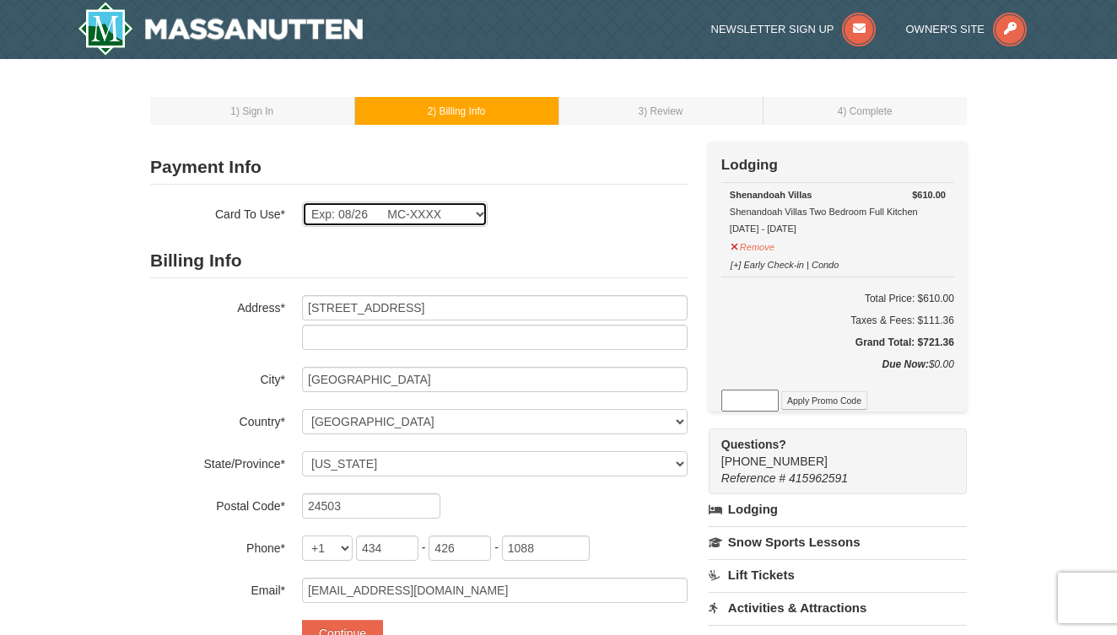
select select
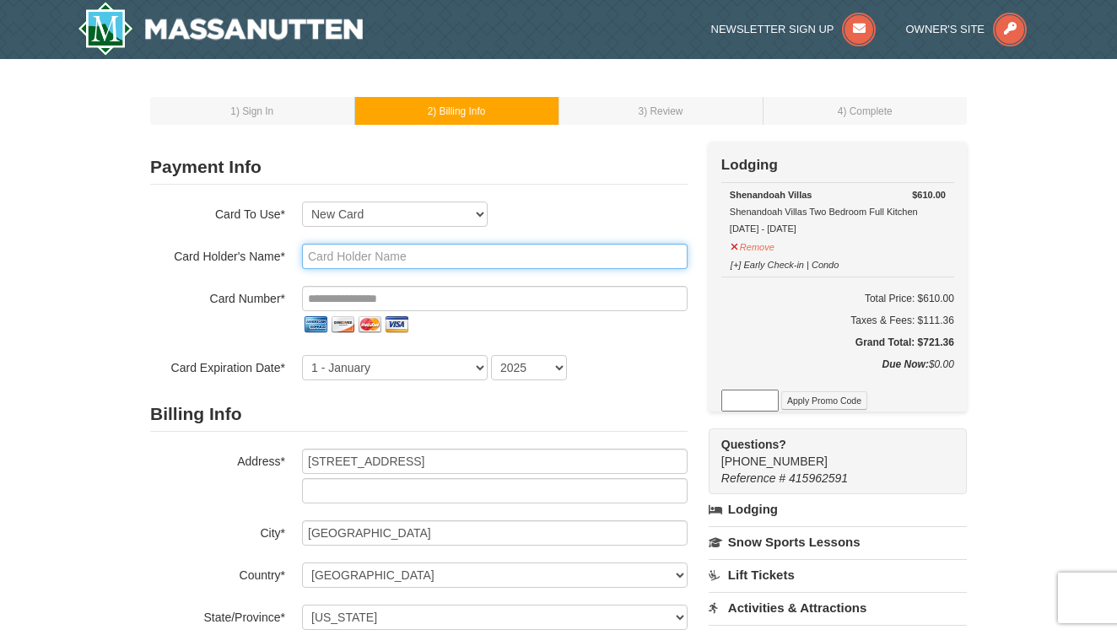
click at [406, 251] on input "text" at bounding box center [494, 256] width 385 height 25
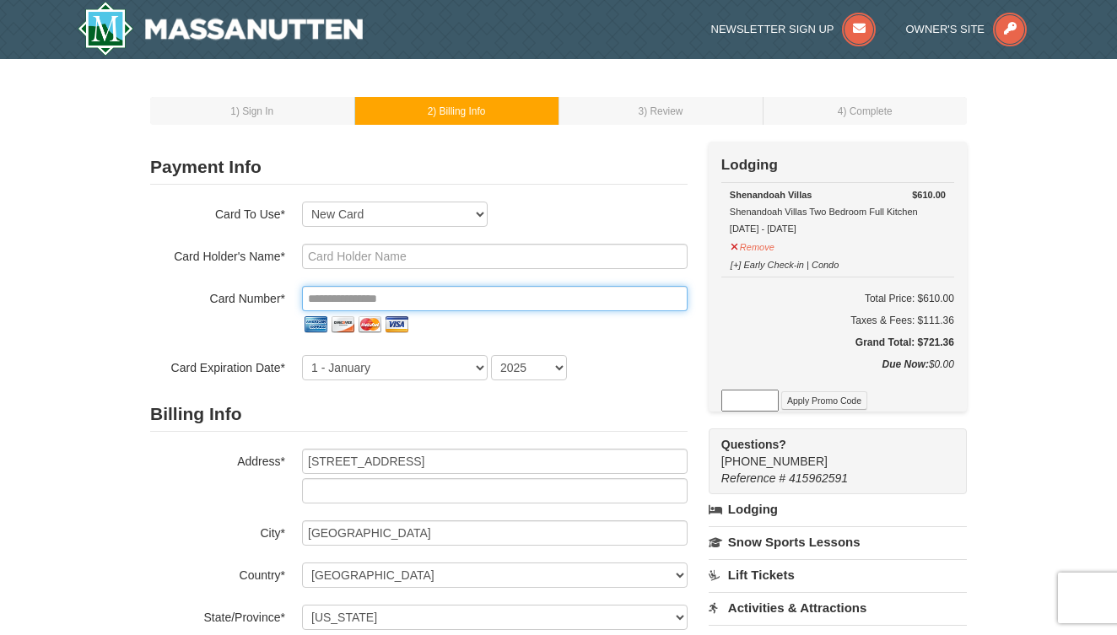
type input "**********"
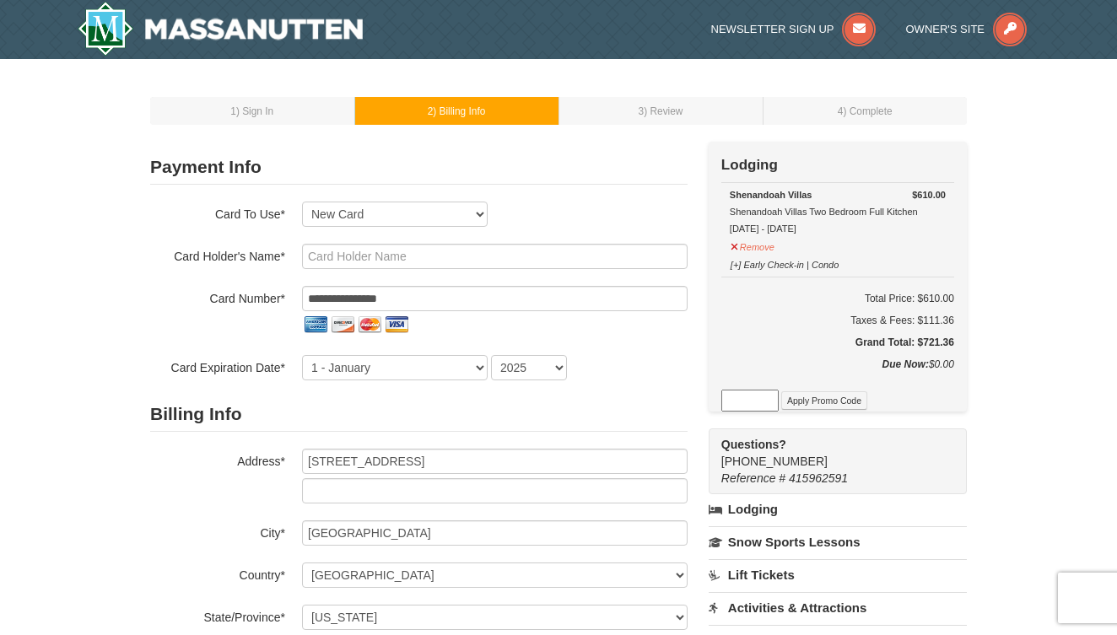
select select "8"
select select "2026"
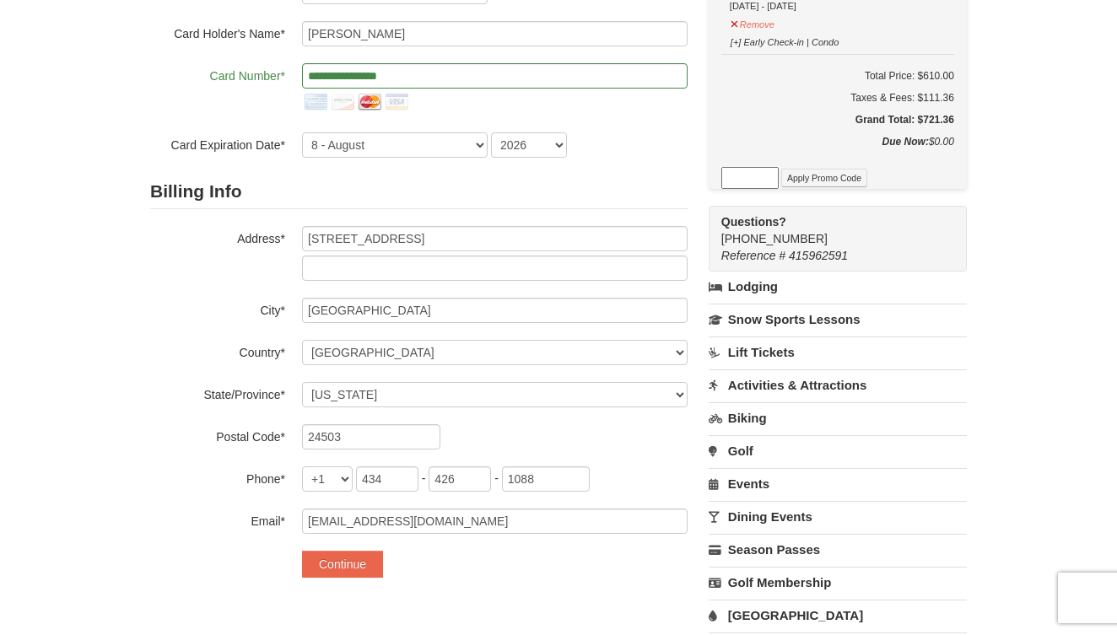
scroll to position [233, 0]
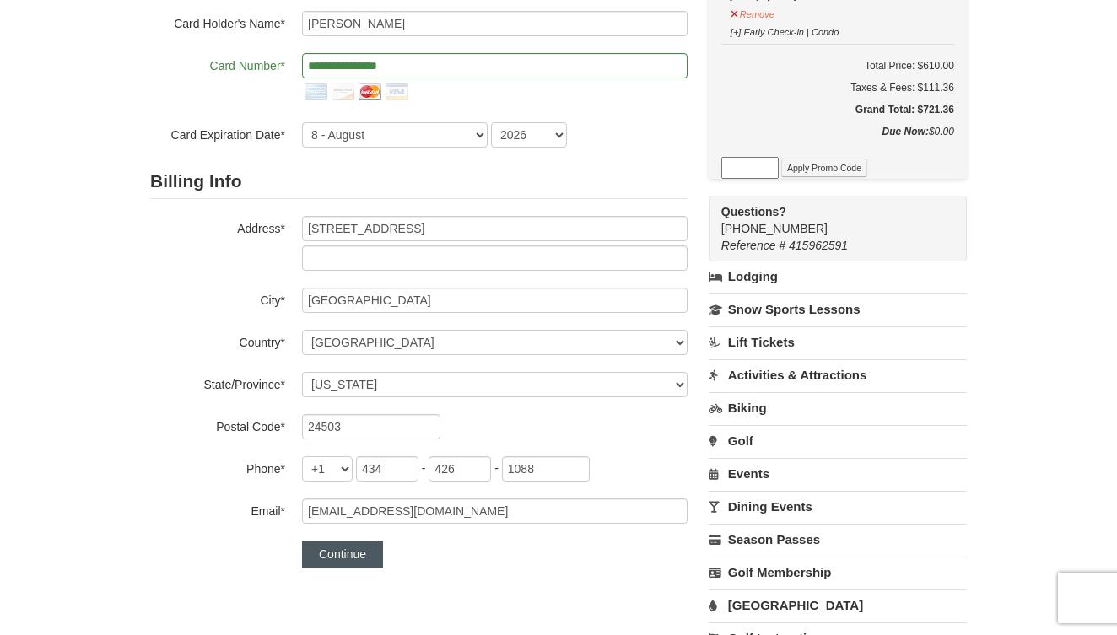
type input "[PERSON_NAME]"
click at [350, 554] on button "Continue" at bounding box center [342, 554] width 81 height 27
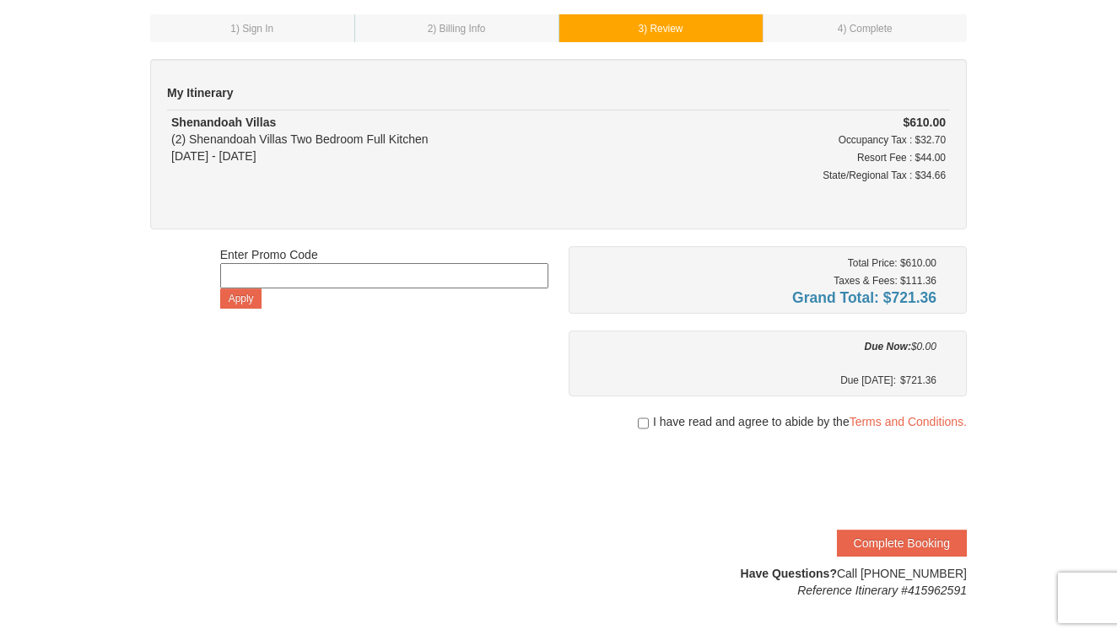
scroll to position [83, 0]
click at [908, 420] on link "Terms and Conditions." at bounding box center [907, 421] width 117 height 13
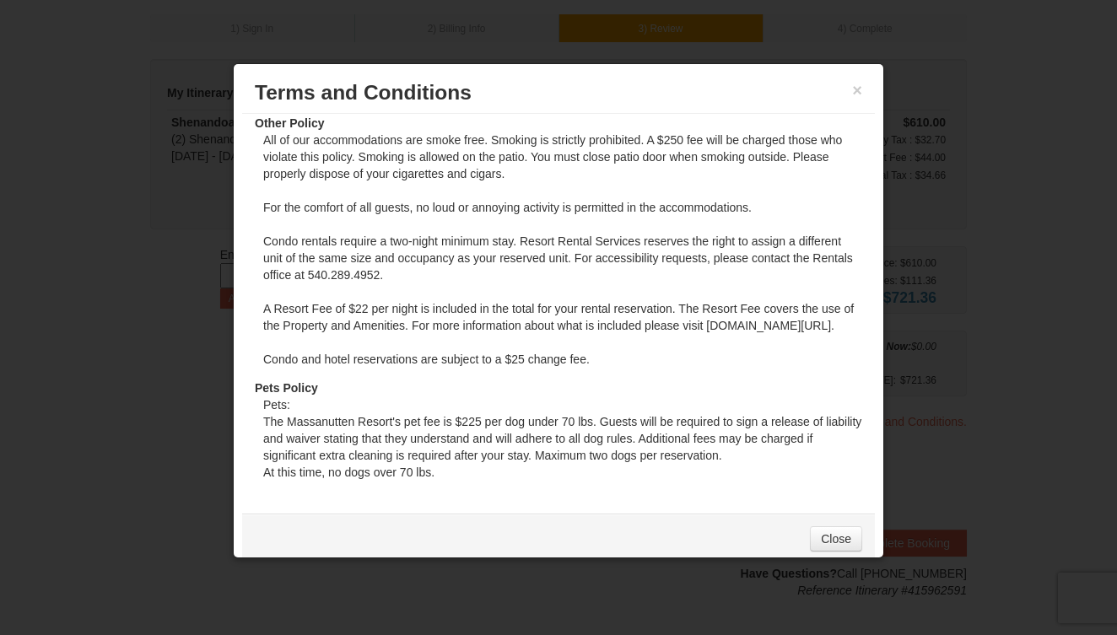
scroll to position [343, 0]
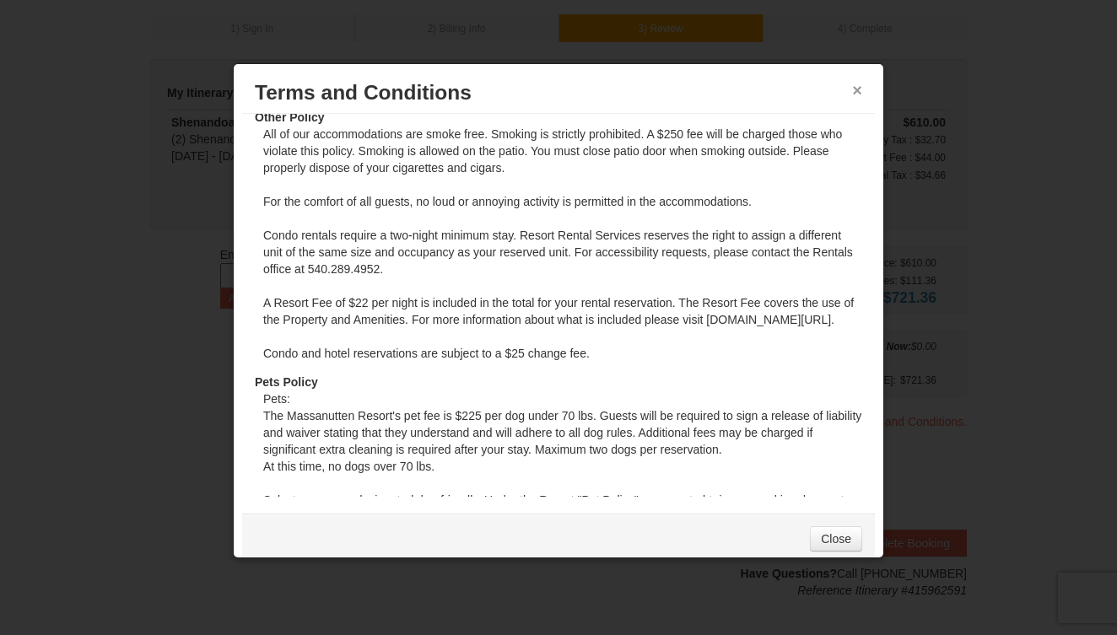
click at [857, 89] on button "×" at bounding box center [857, 90] width 10 height 17
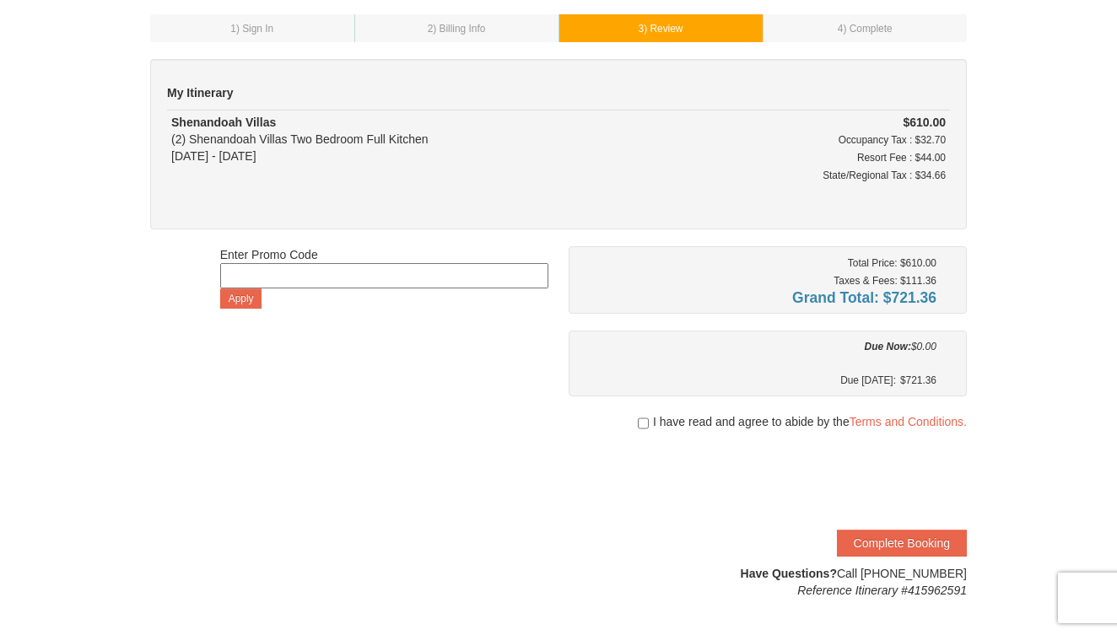
click at [639, 420] on input "checkbox" at bounding box center [643, 423] width 11 height 13
checkbox input "true"
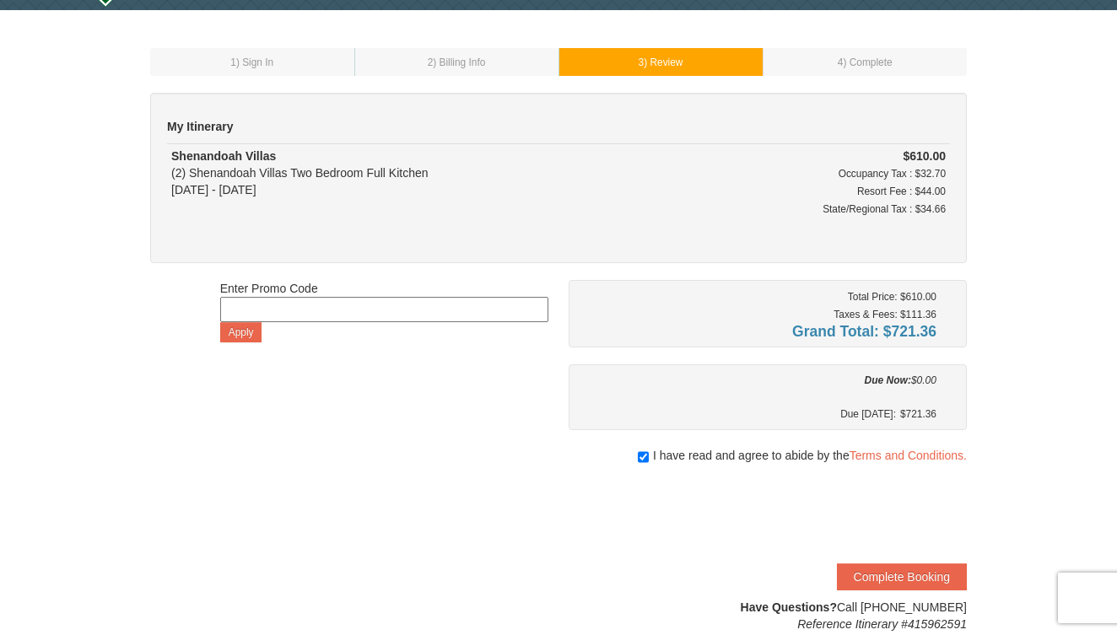
scroll to position [43, 0]
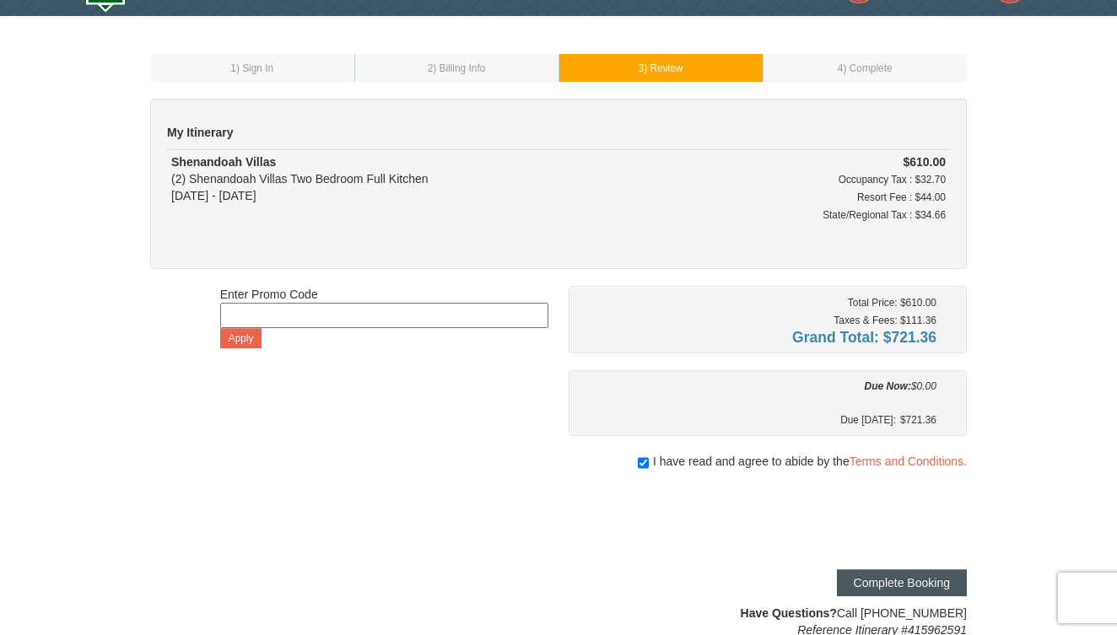
click at [897, 577] on button "Complete Booking" at bounding box center [902, 582] width 130 height 27
